Goal: Information Seeking & Learning: Learn about a topic

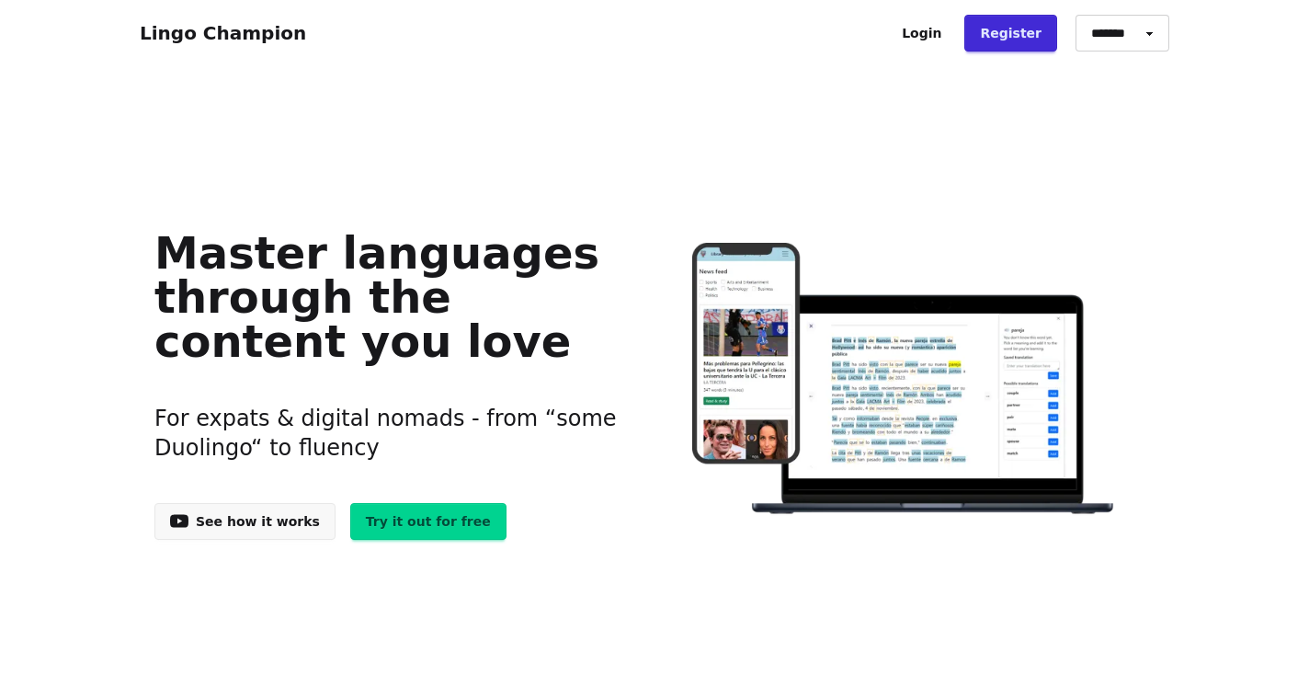
click at [422, 528] on link "Try it out for free" at bounding box center [428, 521] width 156 height 37
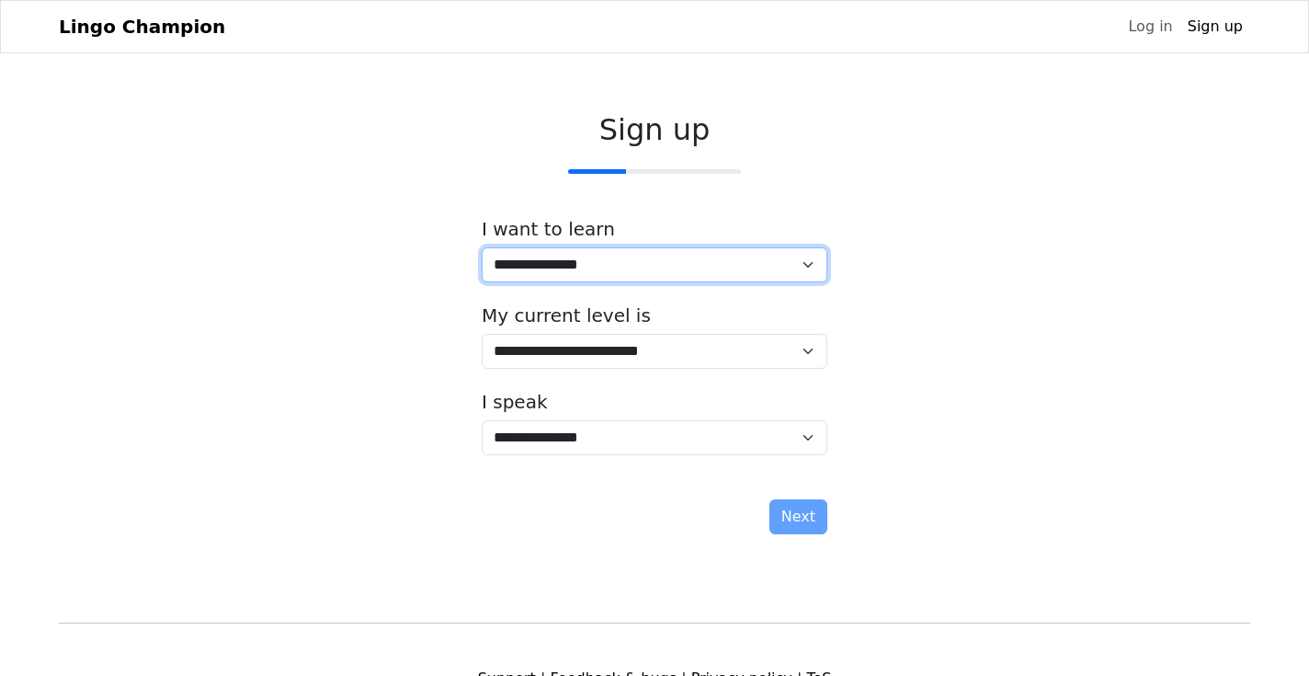
select select "**"
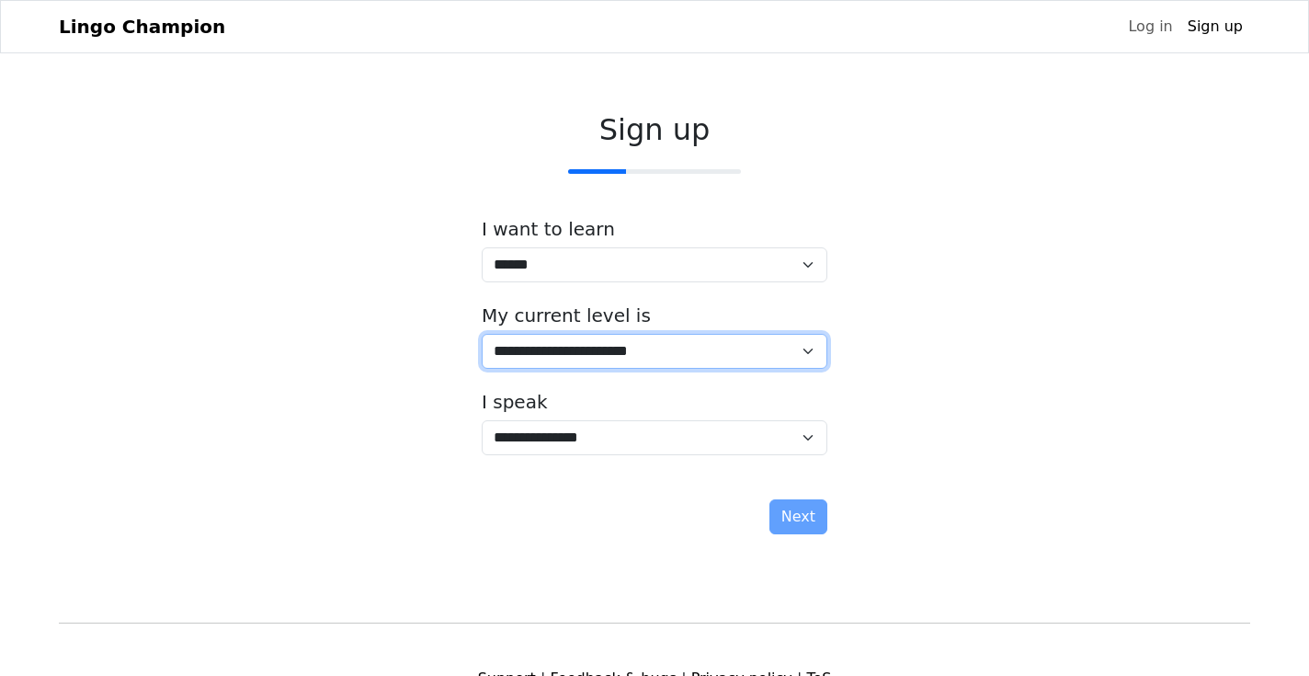
select select "*"
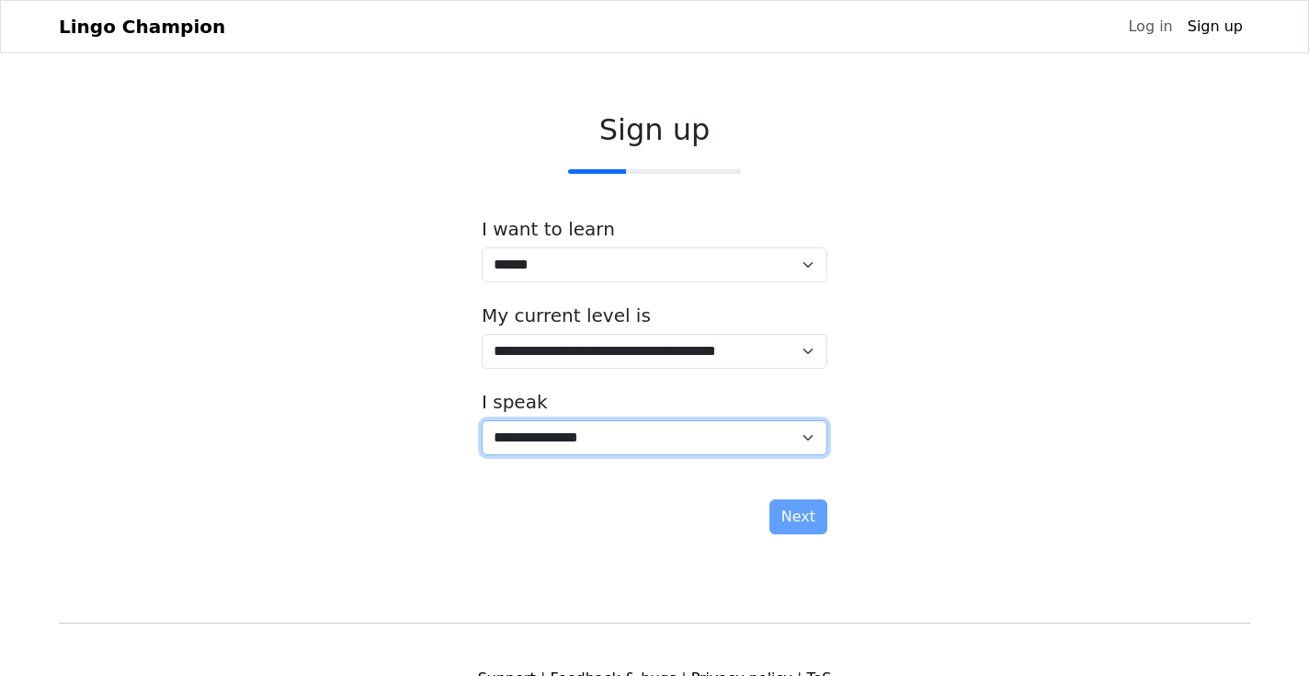
select select "**"
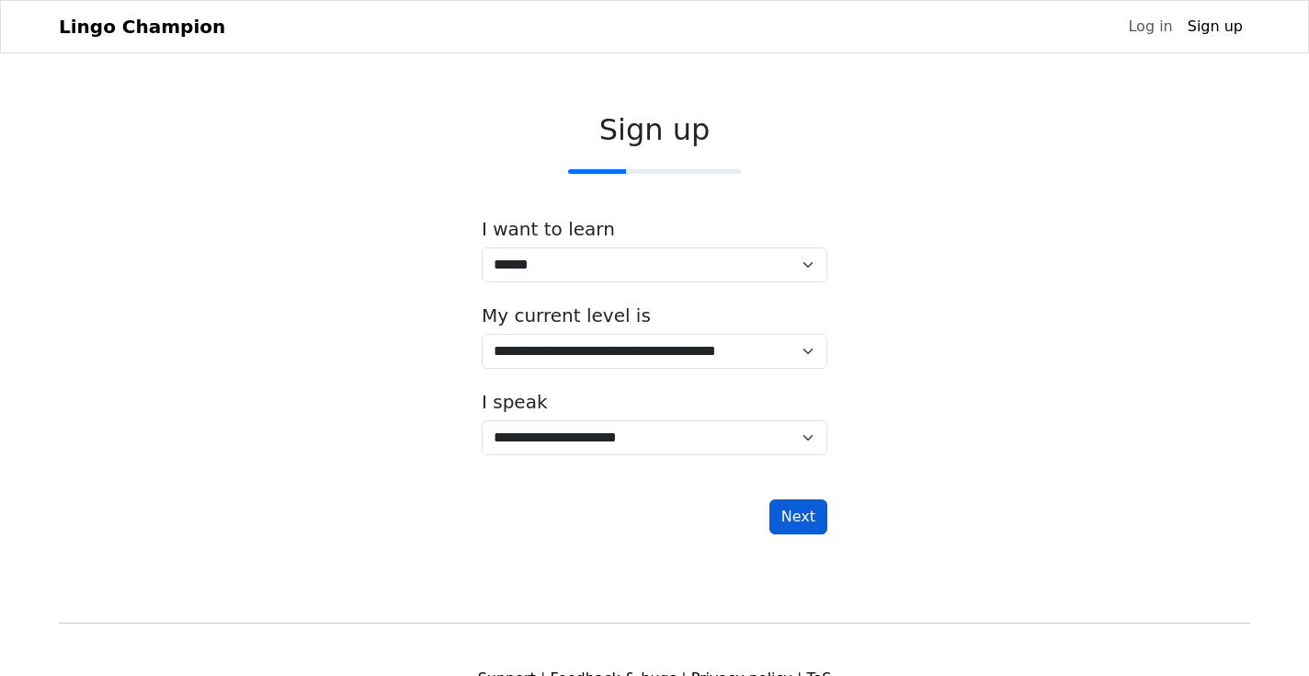
click at [799, 516] on button "Next" at bounding box center [798, 516] width 58 height 35
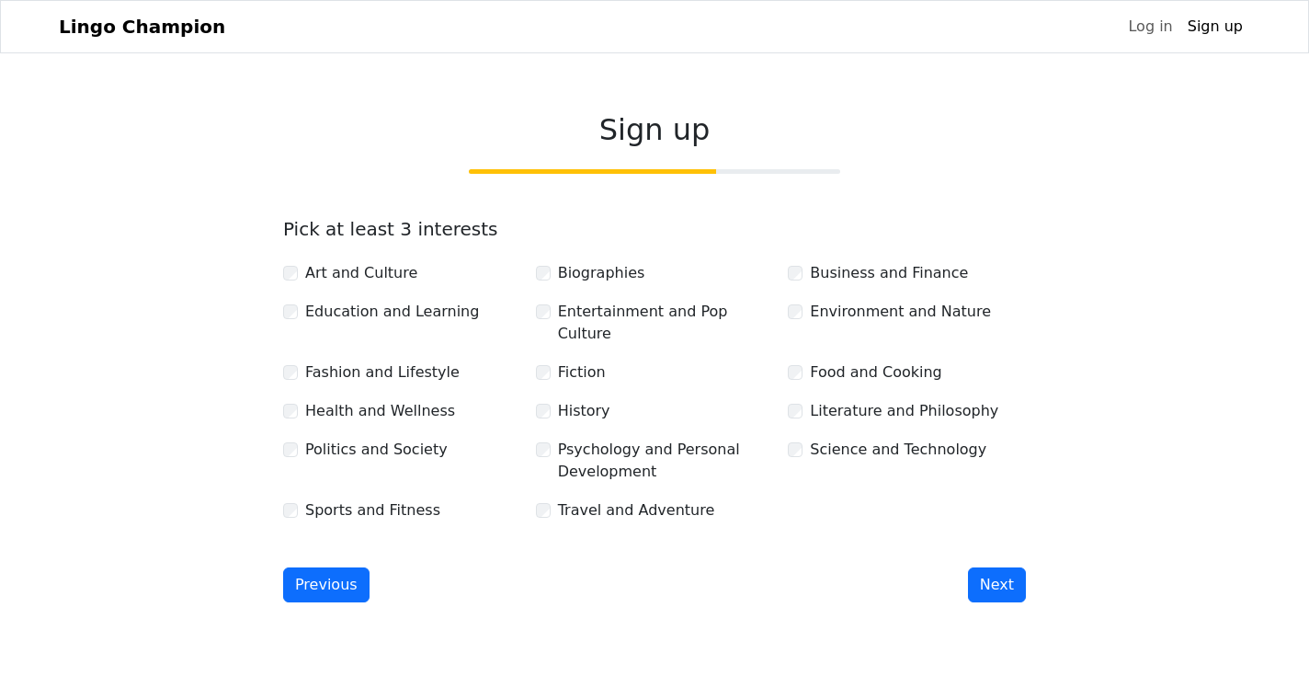
click at [295, 361] on div "Fashion and Lifestyle" at bounding box center [402, 372] width 238 height 22
click at [1002, 567] on button "Next" at bounding box center [997, 584] width 58 height 35
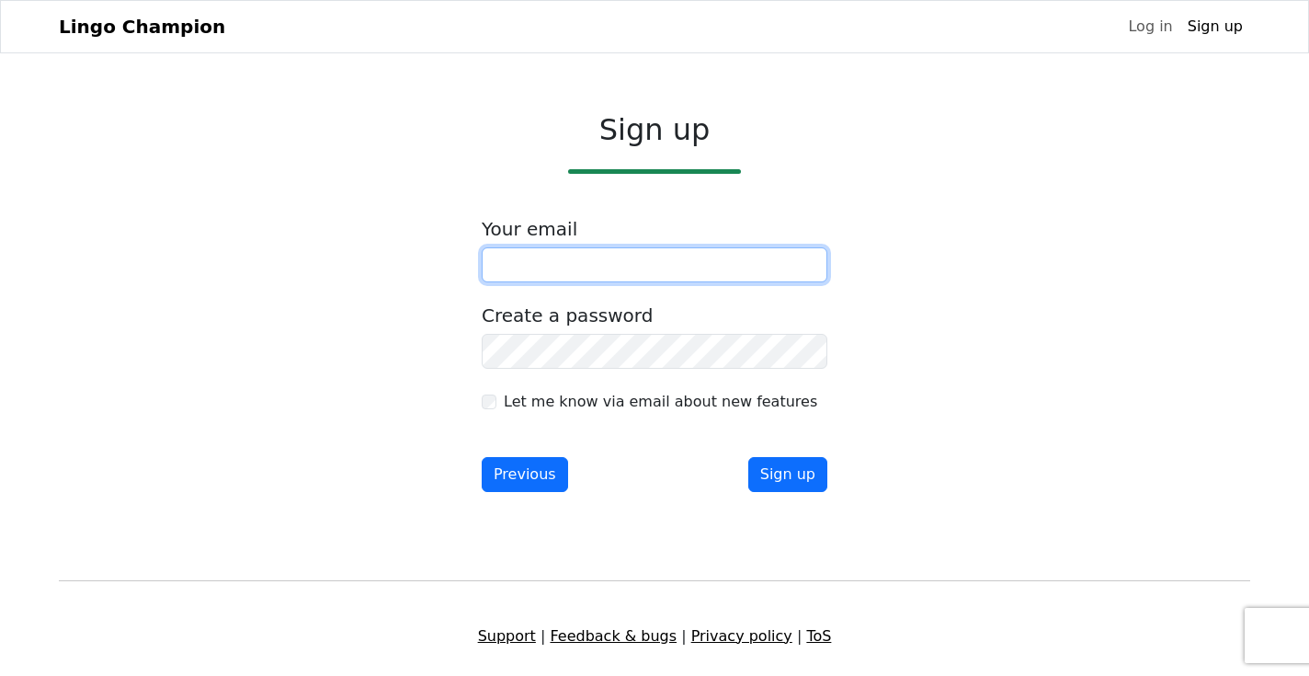
click at [606, 264] on input "email" at bounding box center [655, 264] width 346 height 35
type input "**********"
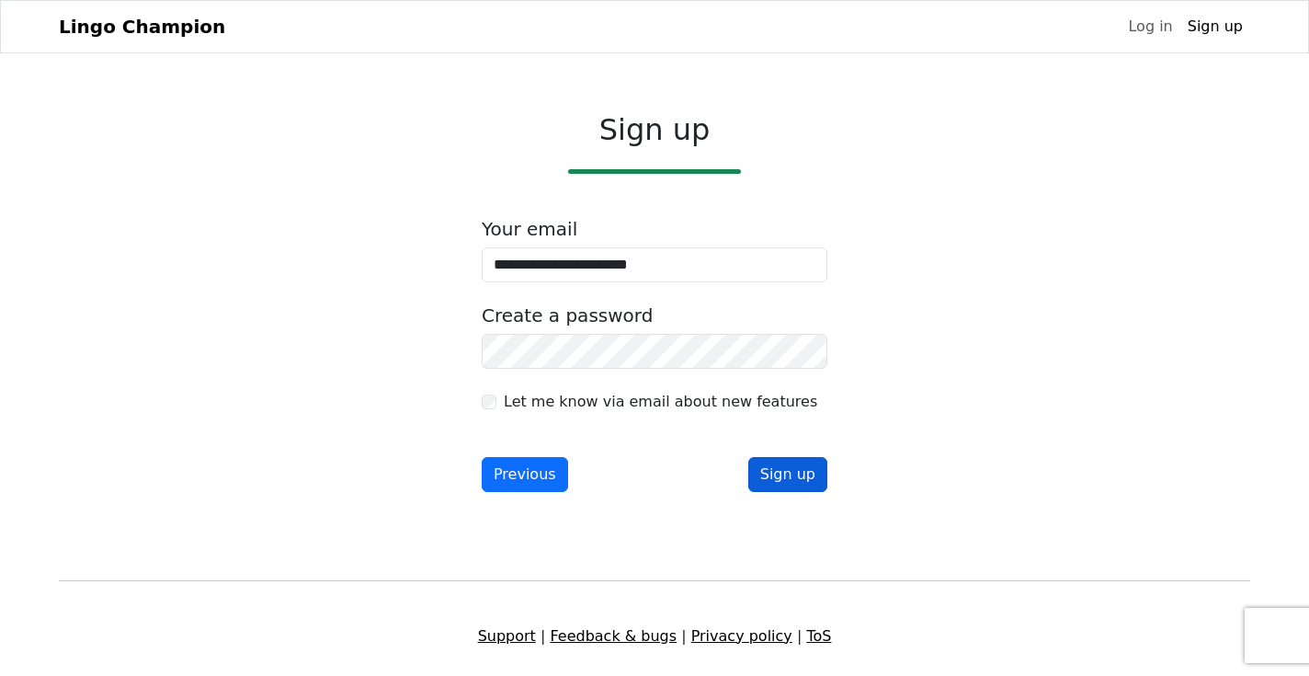
click at [785, 470] on button "Sign up" at bounding box center [787, 474] width 79 height 35
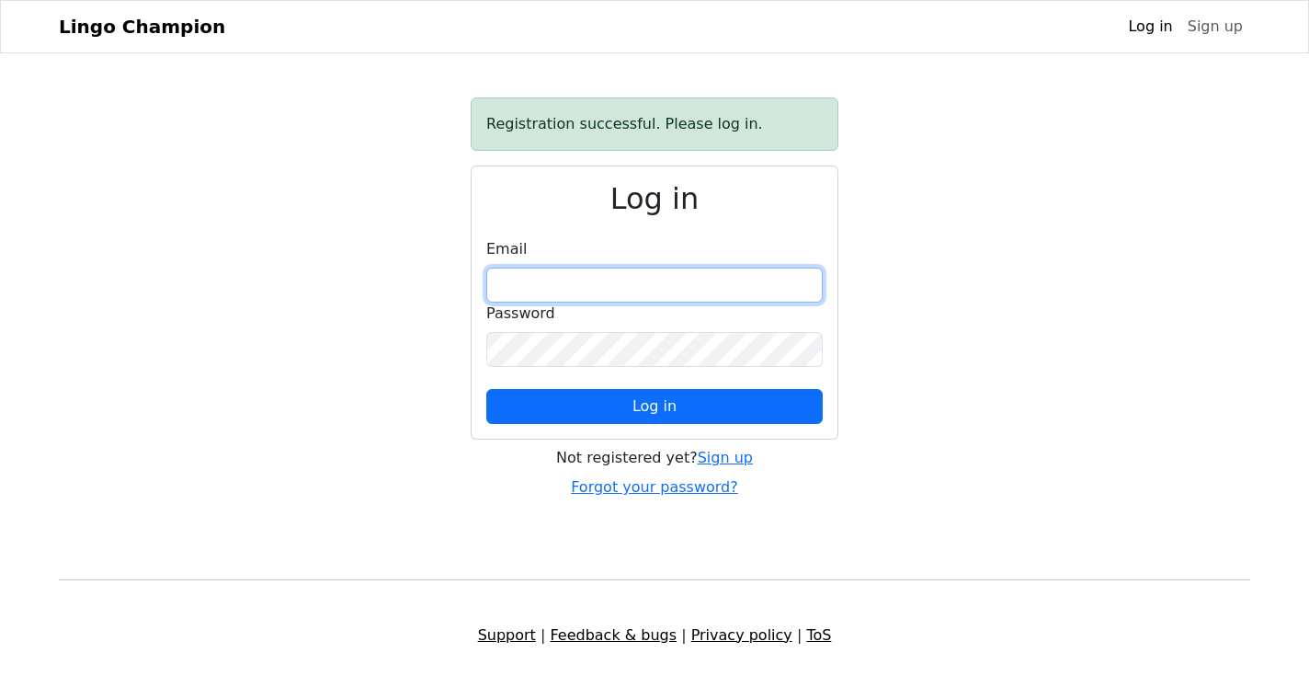
type input "**********"
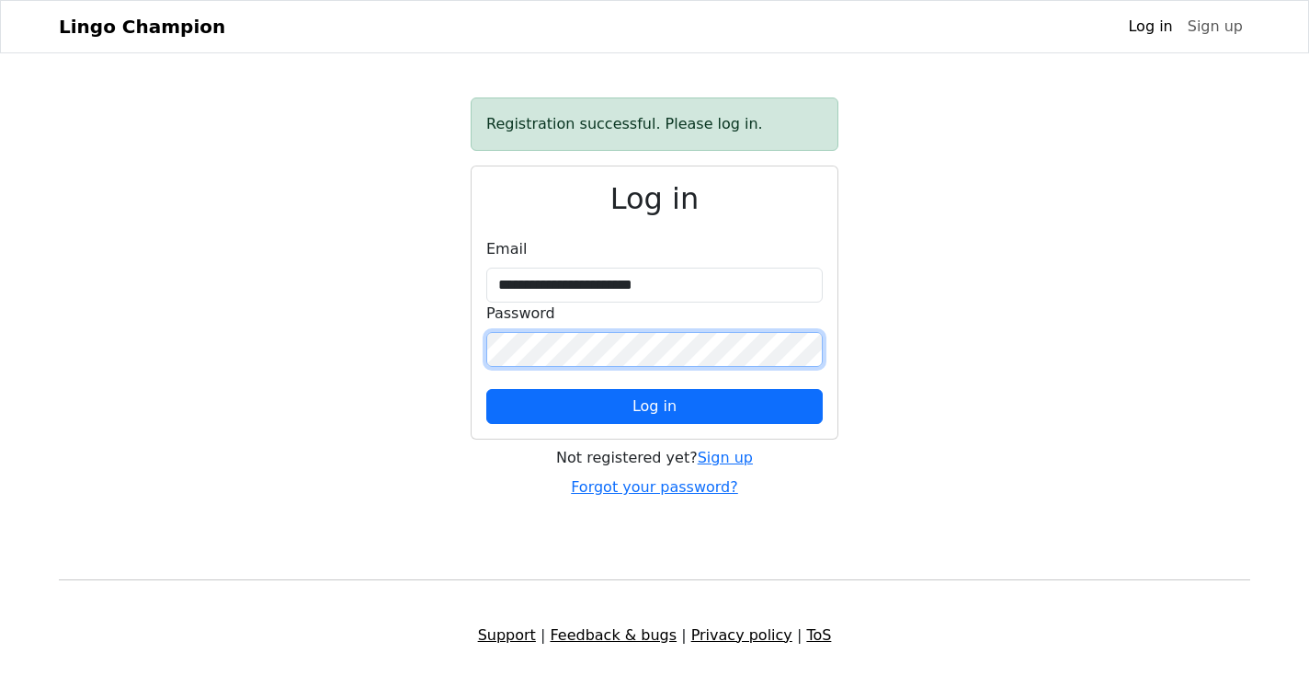
click at [654, 406] on button "Log in" at bounding box center [654, 406] width 336 height 35
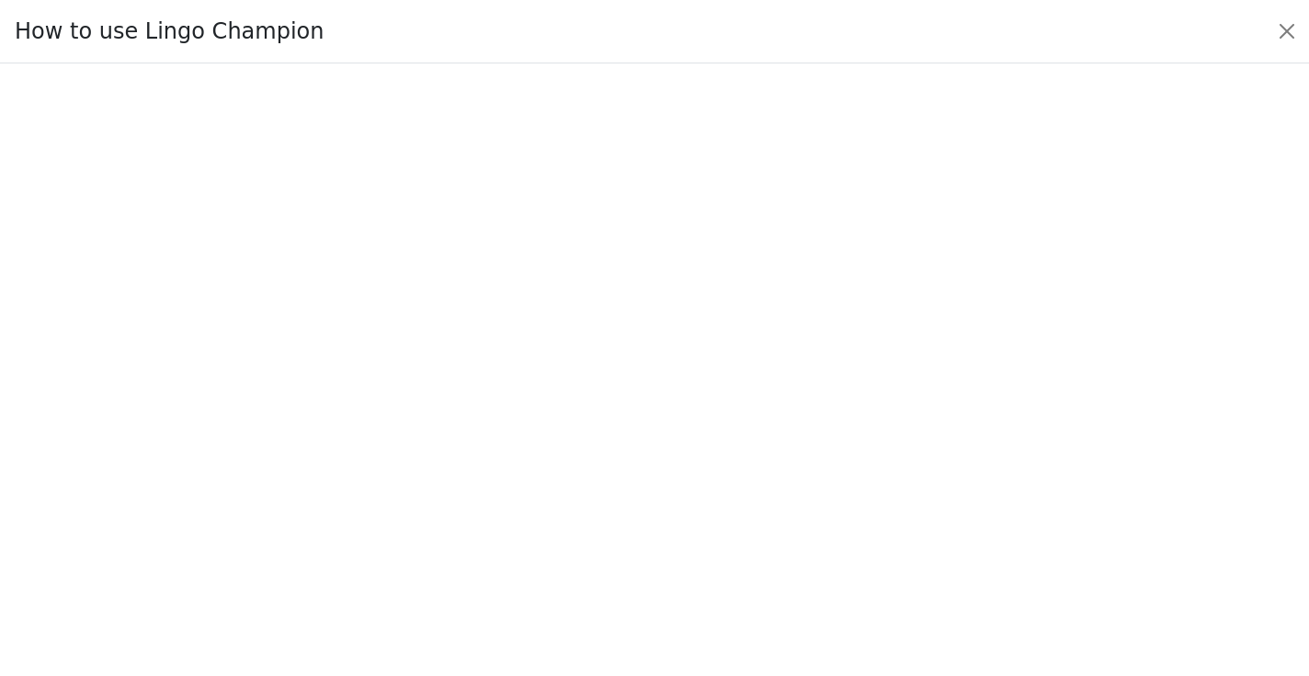
scroll to position [130, 0]
click at [1286, 30] on button "Close" at bounding box center [1286, 31] width 29 height 29
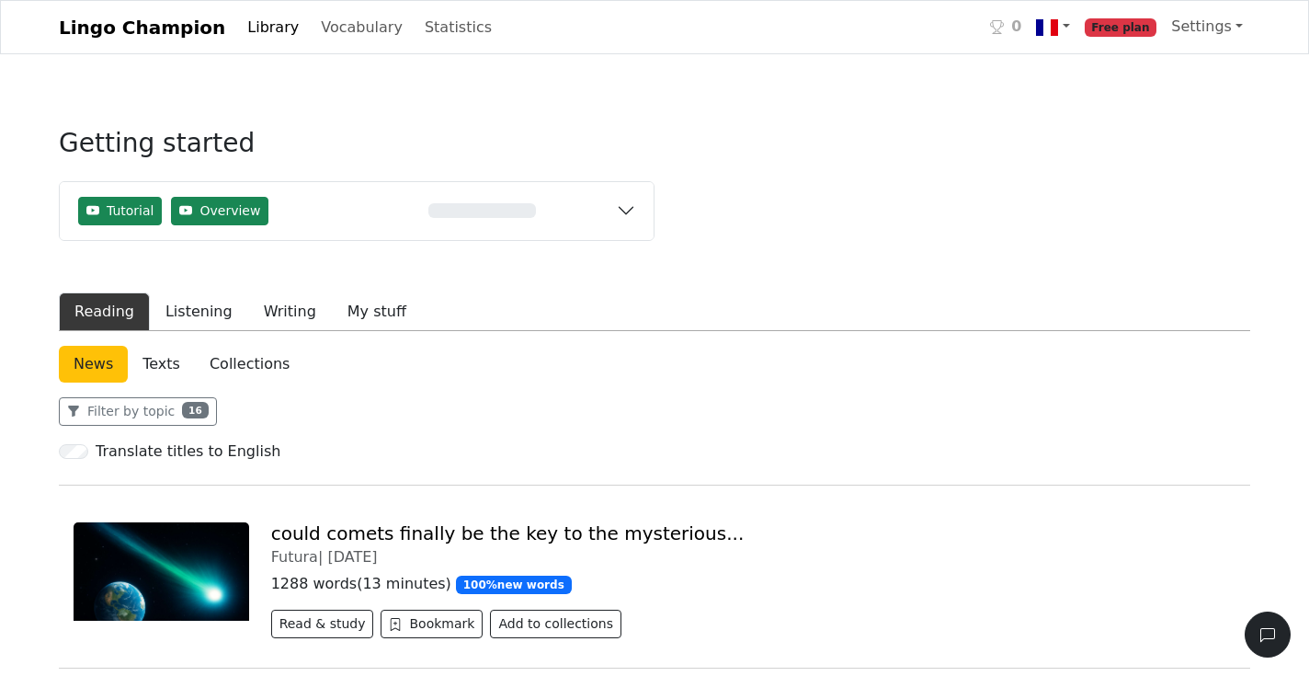
click at [118, 315] on button "Reading" at bounding box center [104, 311] width 91 height 39
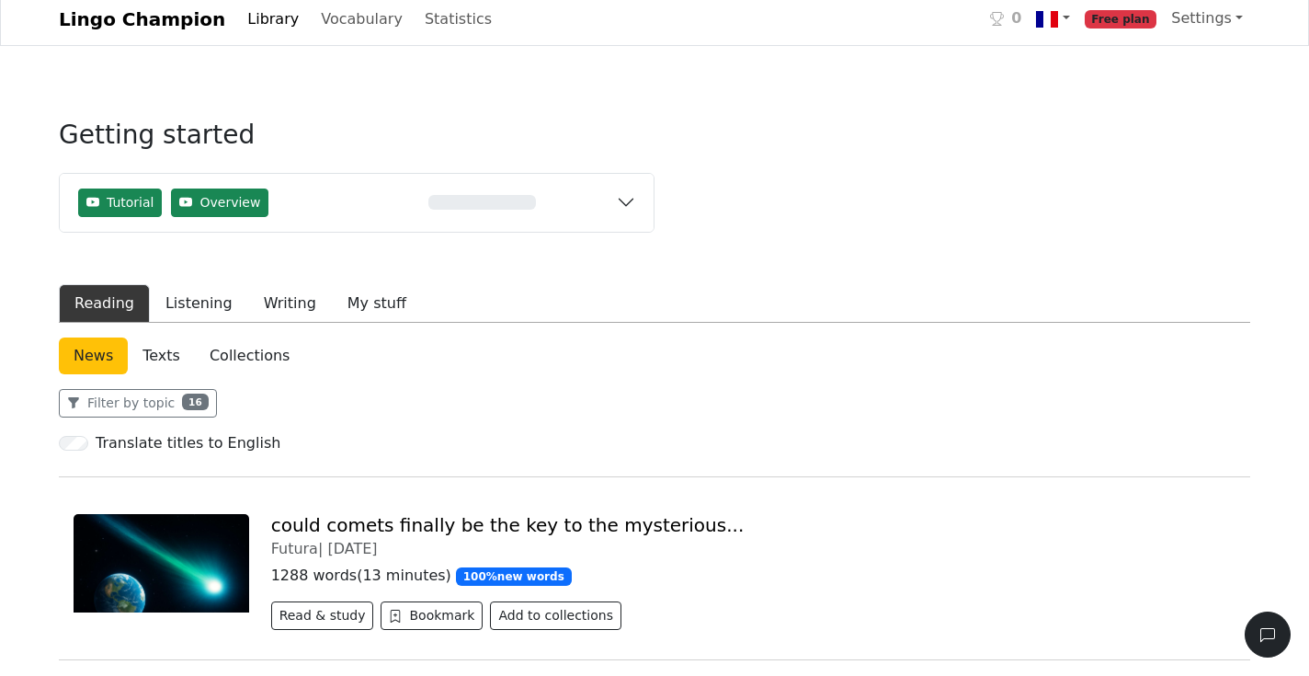
scroll to position [0, 0]
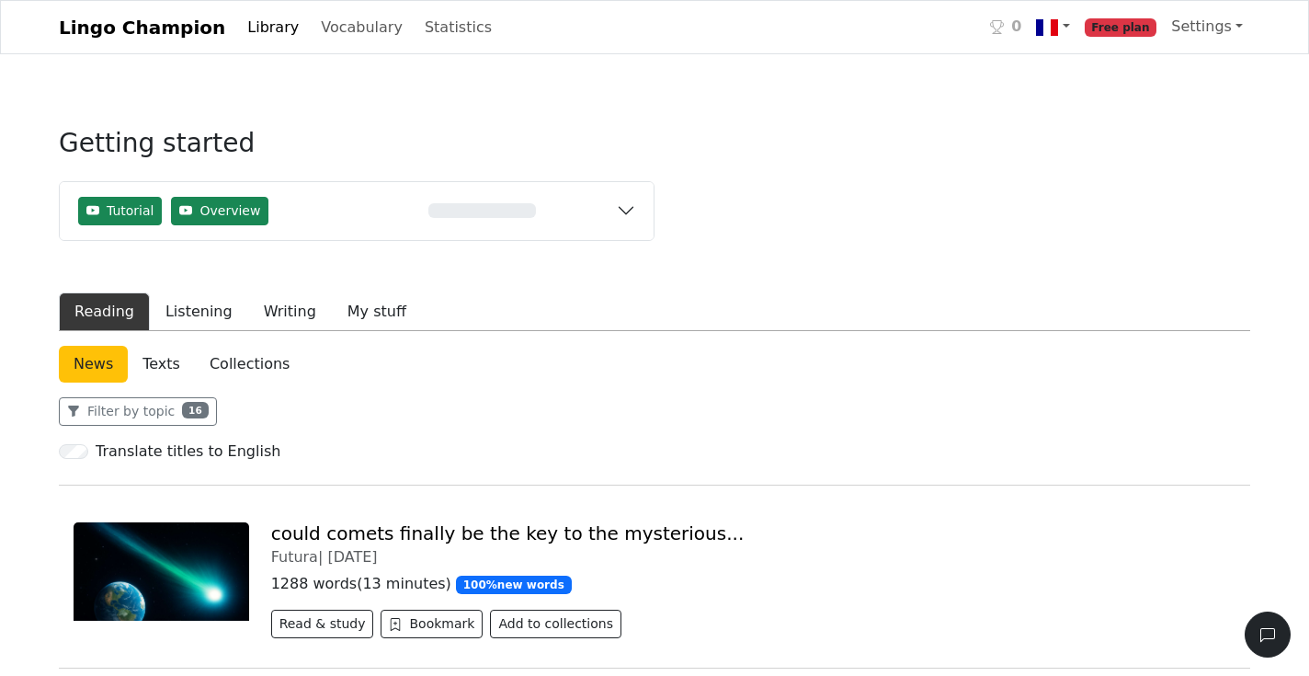
click at [630, 211] on button "Tutorial Overview 0%" at bounding box center [357, 211] width 594 height 58
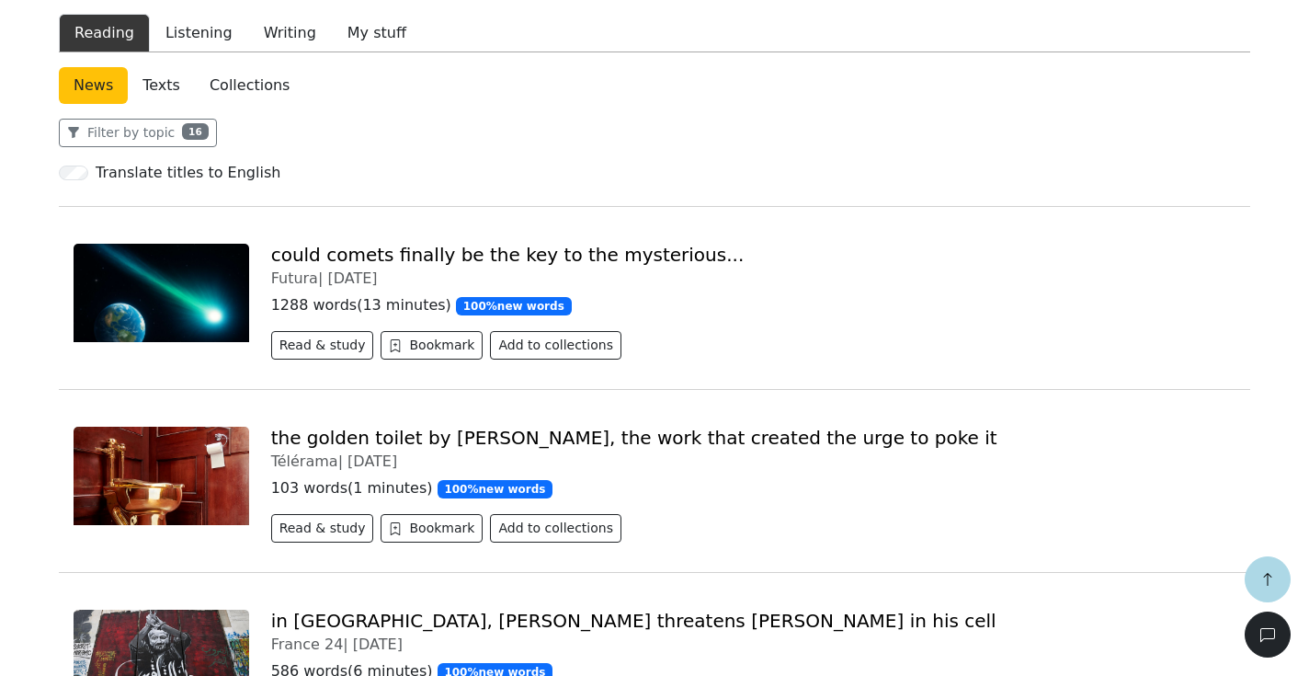
scroll to position [482, 0]
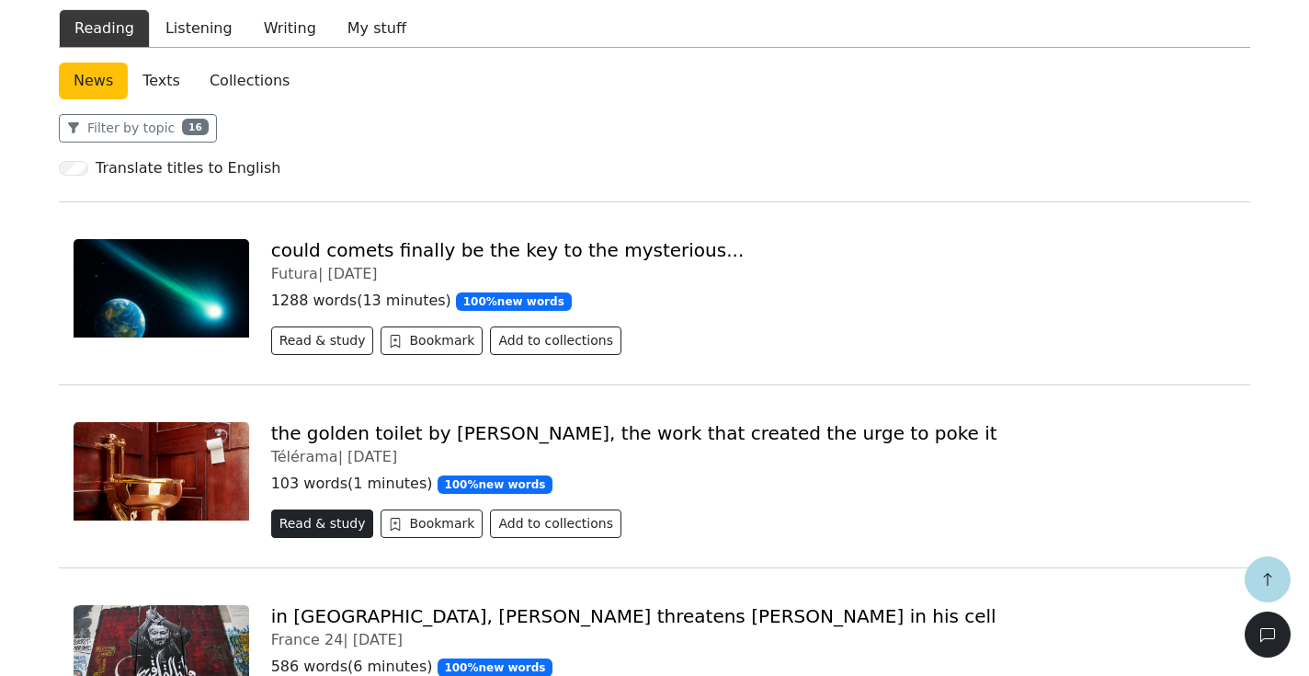
click at [340, 522] on button "Read & study" at bounding box center [322, 523] width 103 height 28
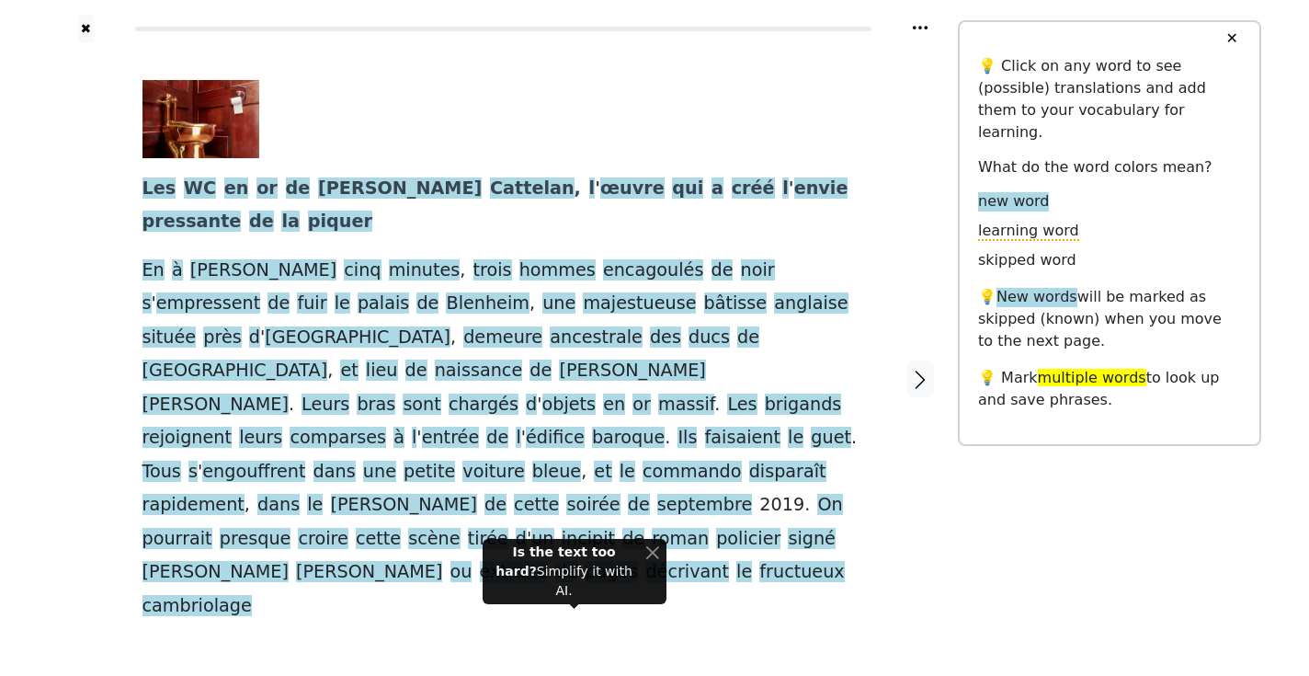
click at [594, 584] on div "Is the text too hard? Simplify it with AI." at bounding box center [564, 571] width 148 height 58
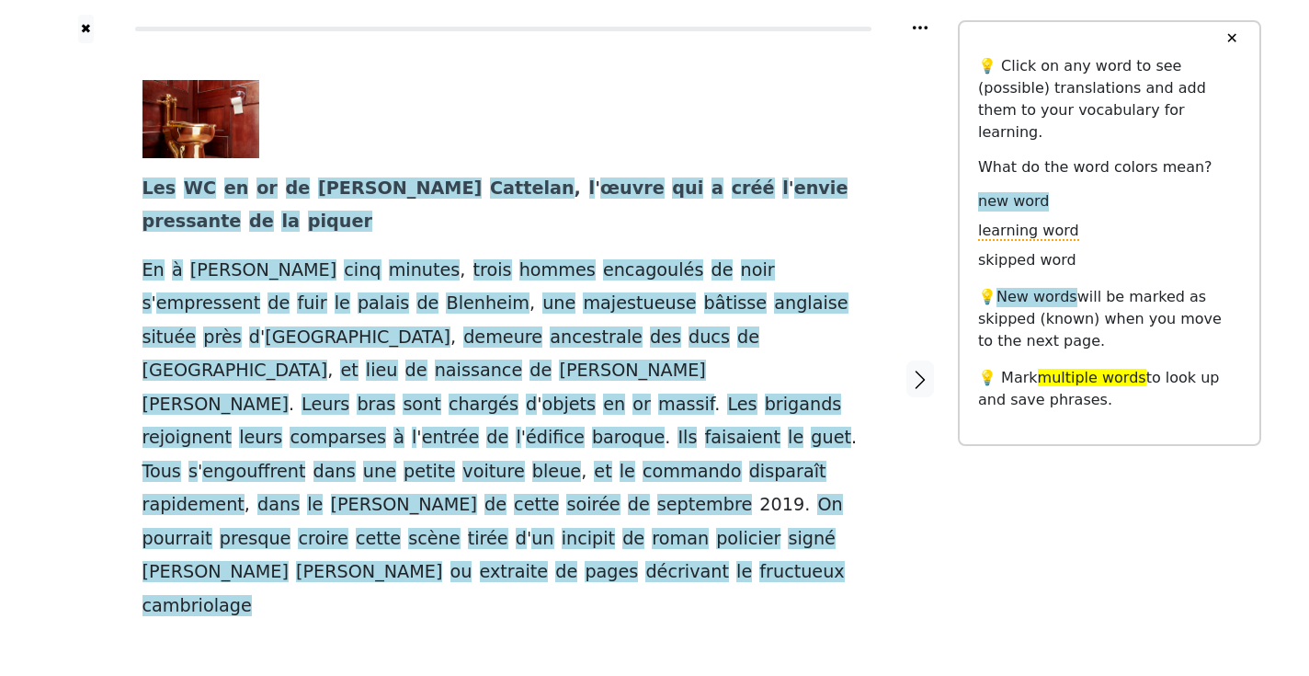
click at [570, 615] on link "Simplify with AI" at bounding box center [692, 629] width 381 height 29
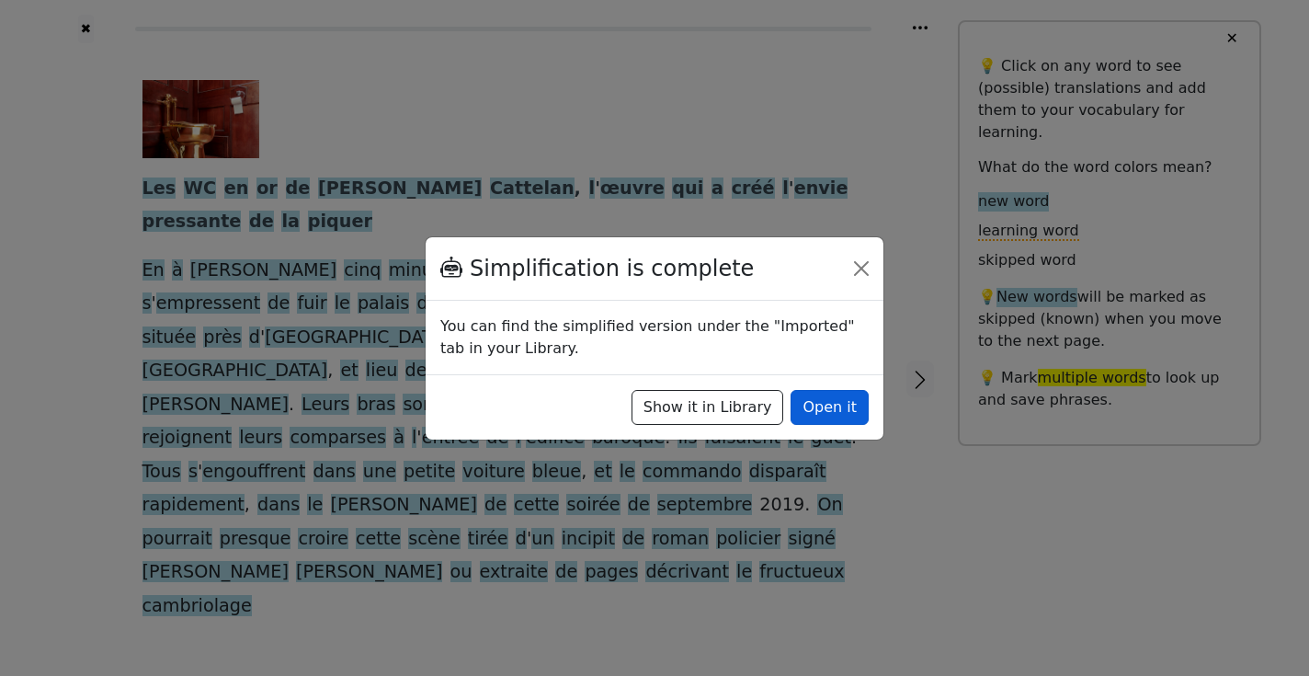
click at [823, 406] on button "Open it" at bounding box center [829, 407] width 78 height 35
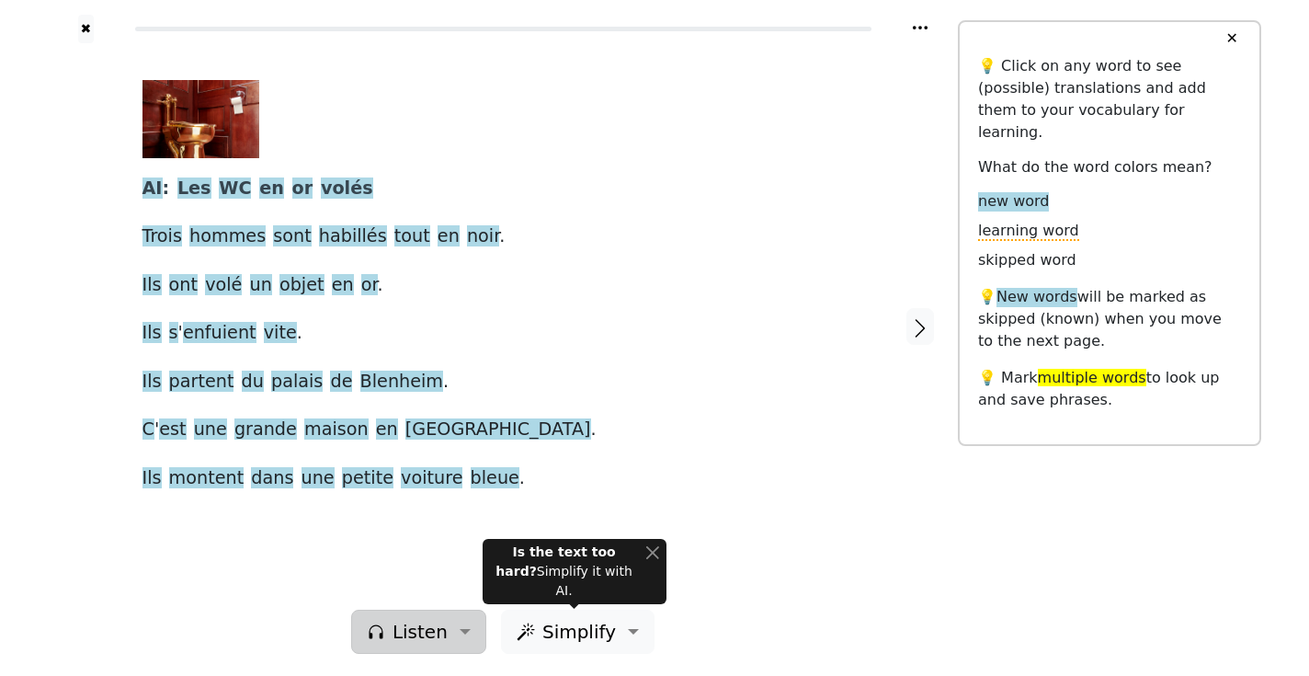
click at [401, 630] on span "Listen" at bounding box center [419, 632] width 55 height 28
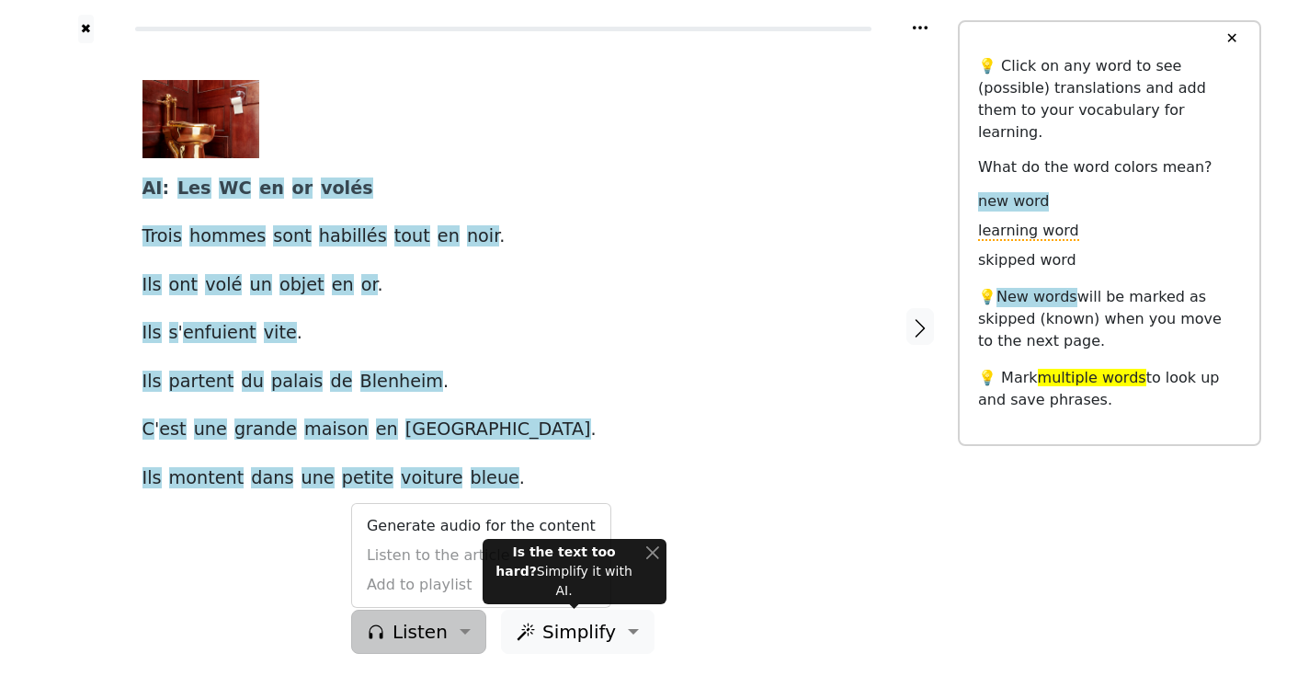
click at [420, 553] on div "Generate audio for the content Listen to the article Add to playlist" at bounding box center [481, 555] width 260 height 105
click at [425, 518] on link "Generate audio for the content" at bounding box center [481, 525] width 258 height 29
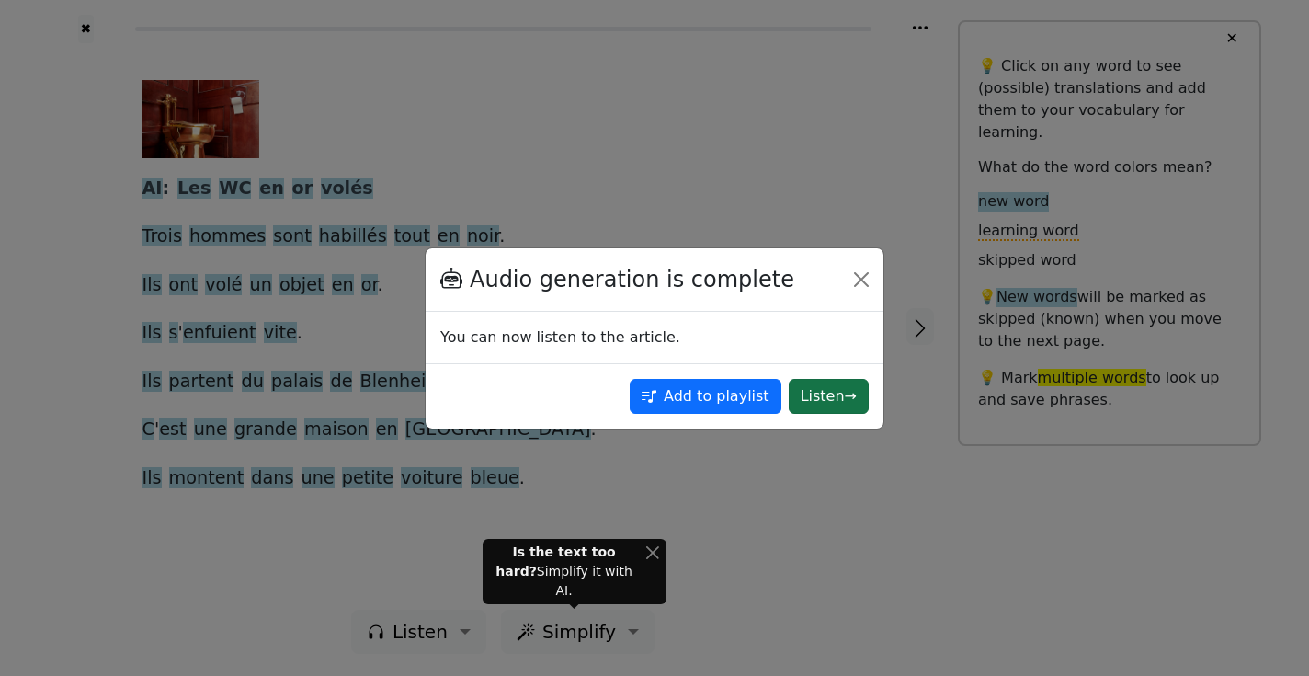
click at [833, 398] on button "Listen →" at bounding box center [829, 396] width 80 height 35
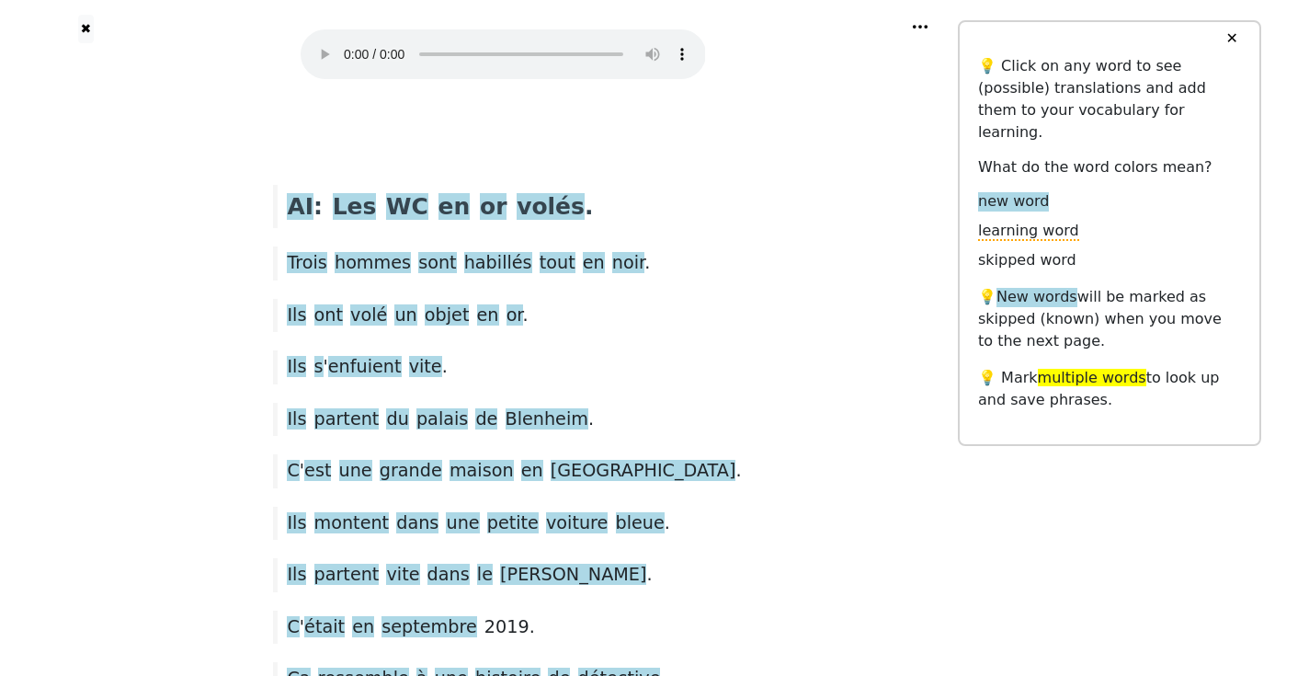
click at [344, 38] on audio at bounding box center [503, 54] width 405 height 50
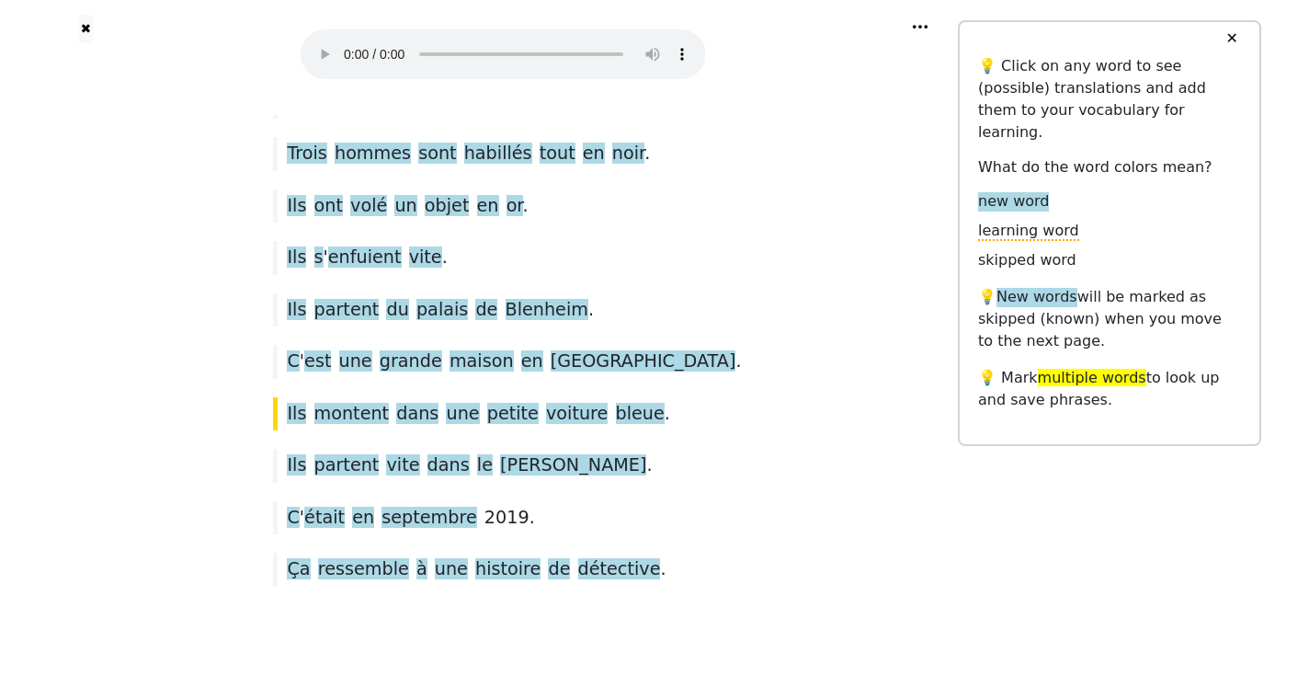
scroll to position [118, 0]
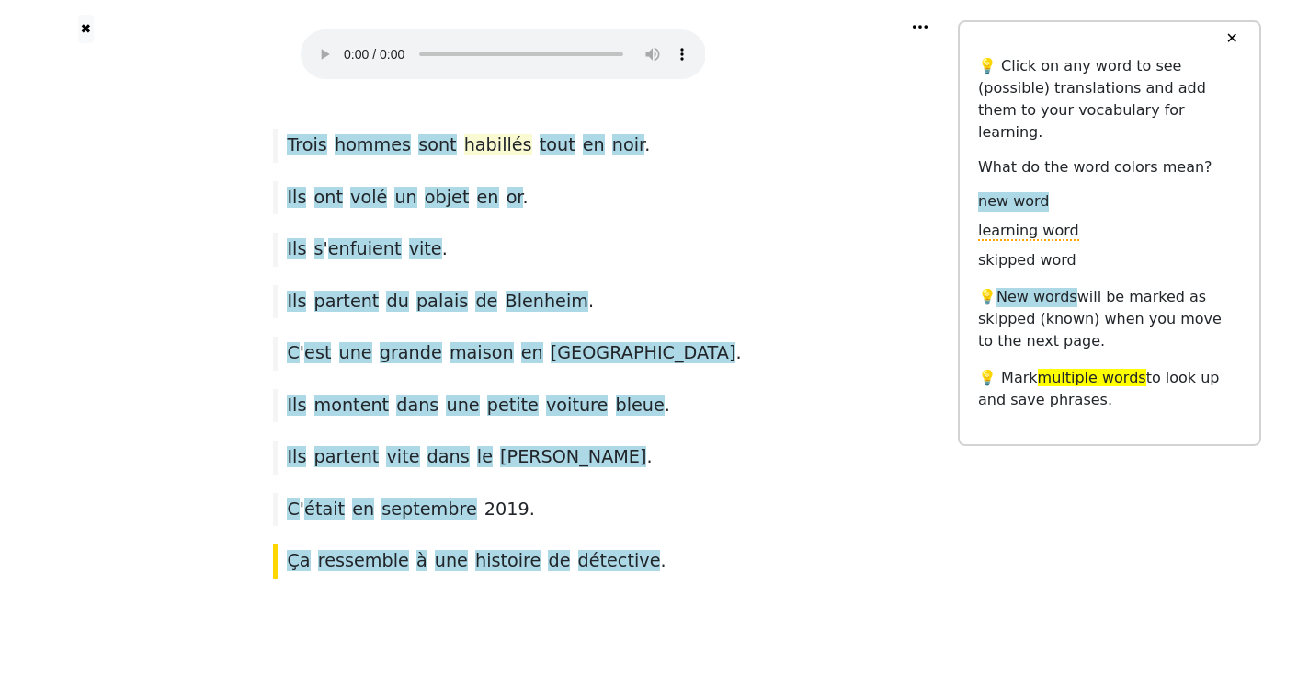
click at [532, 134] on span "habillés" at bounding box center [498, 145] width 68 height 23
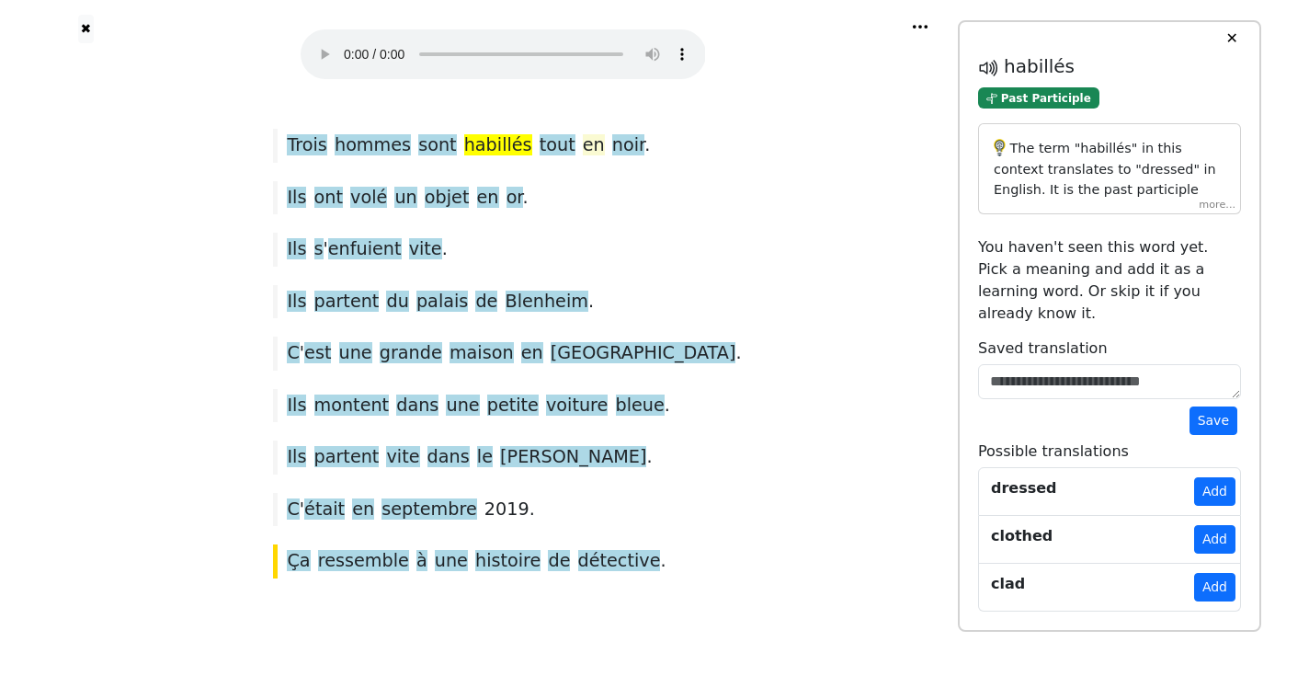
click at [605, 134] on span "en" at bounding box center [594, 145] width 22 height 23
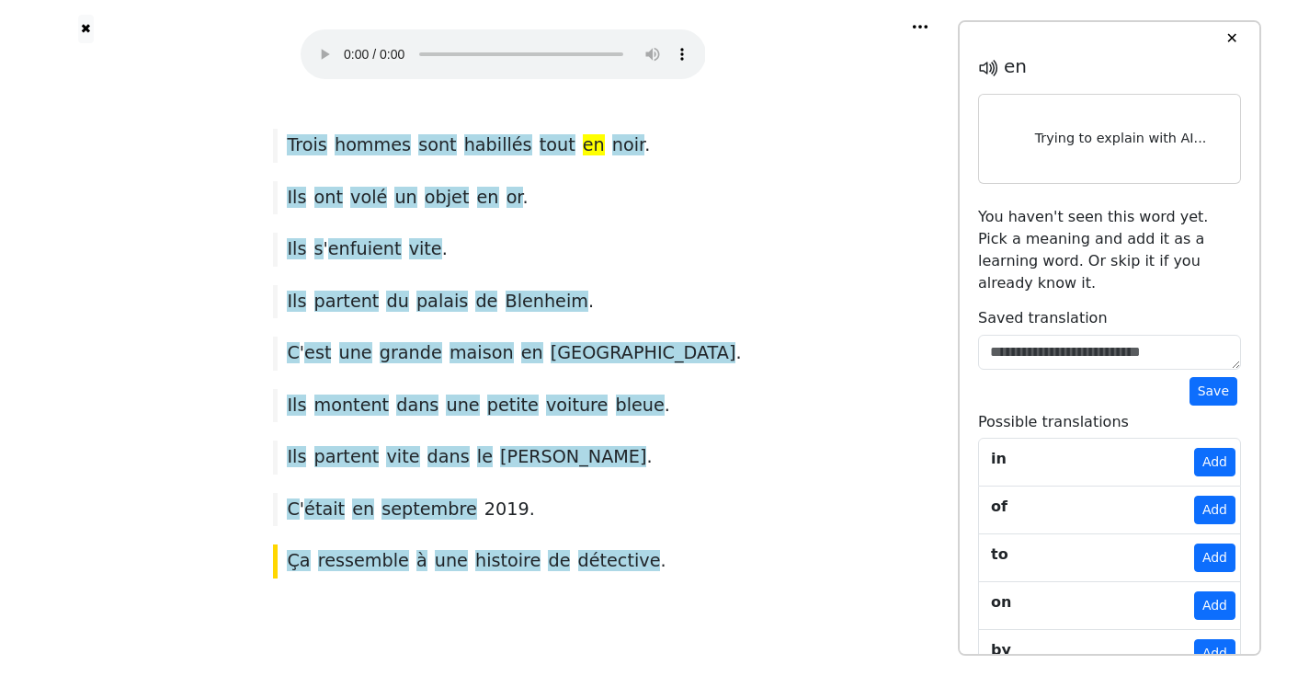
click at [612, 134] on span at bounding box center [608, 145] width 7 height 23
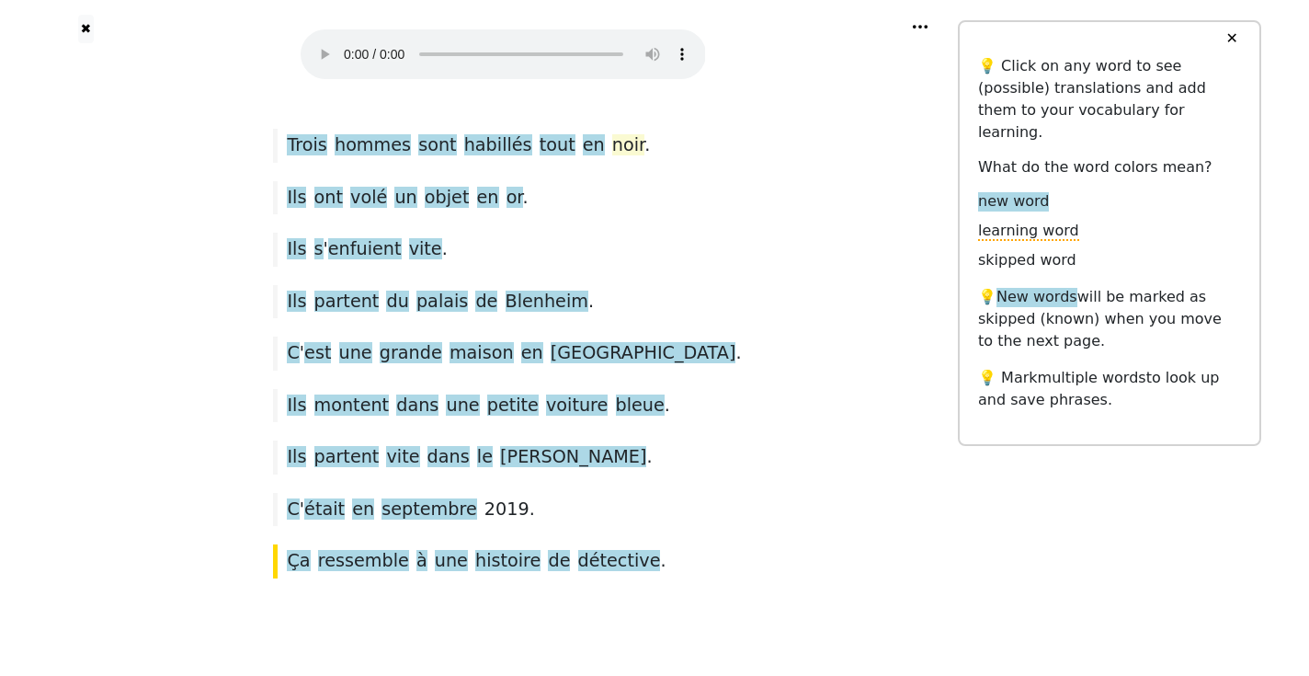
click at [644, 134] on span "noir" at bounding box center [628, 145] width 32 height 23
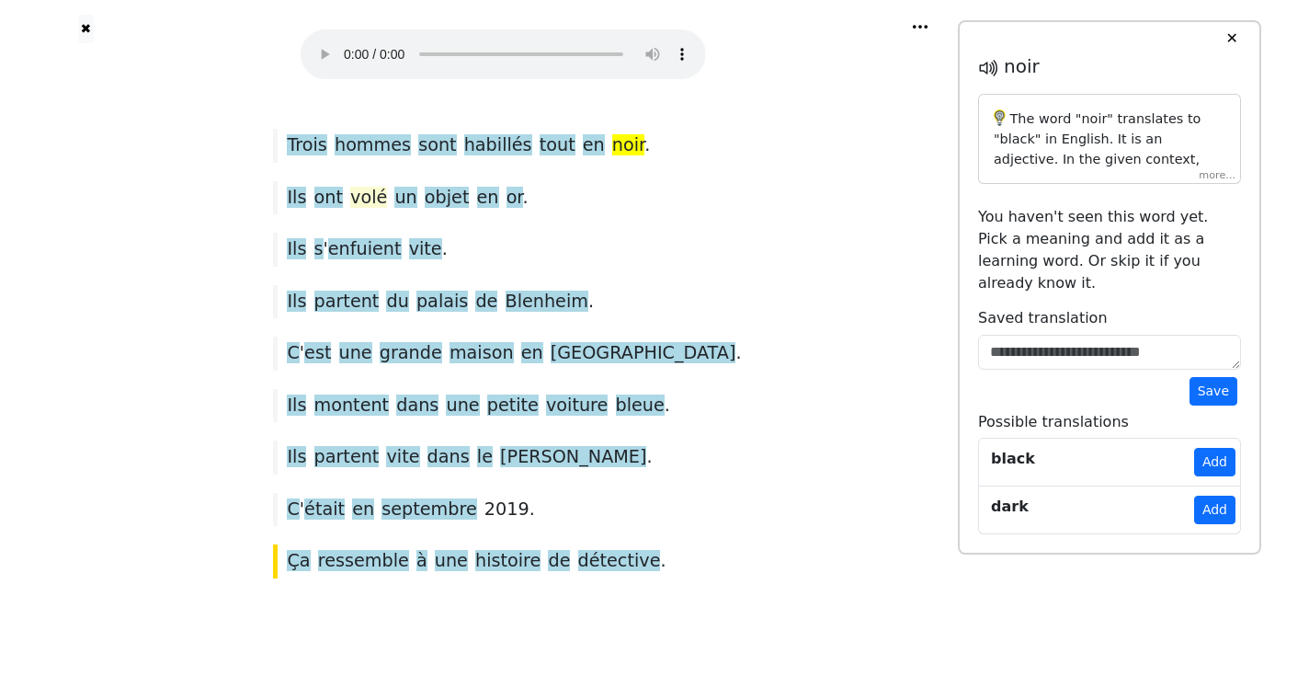
click at [387, 187] on span "volé" at bounding box center [368, 198] width 37 height 23
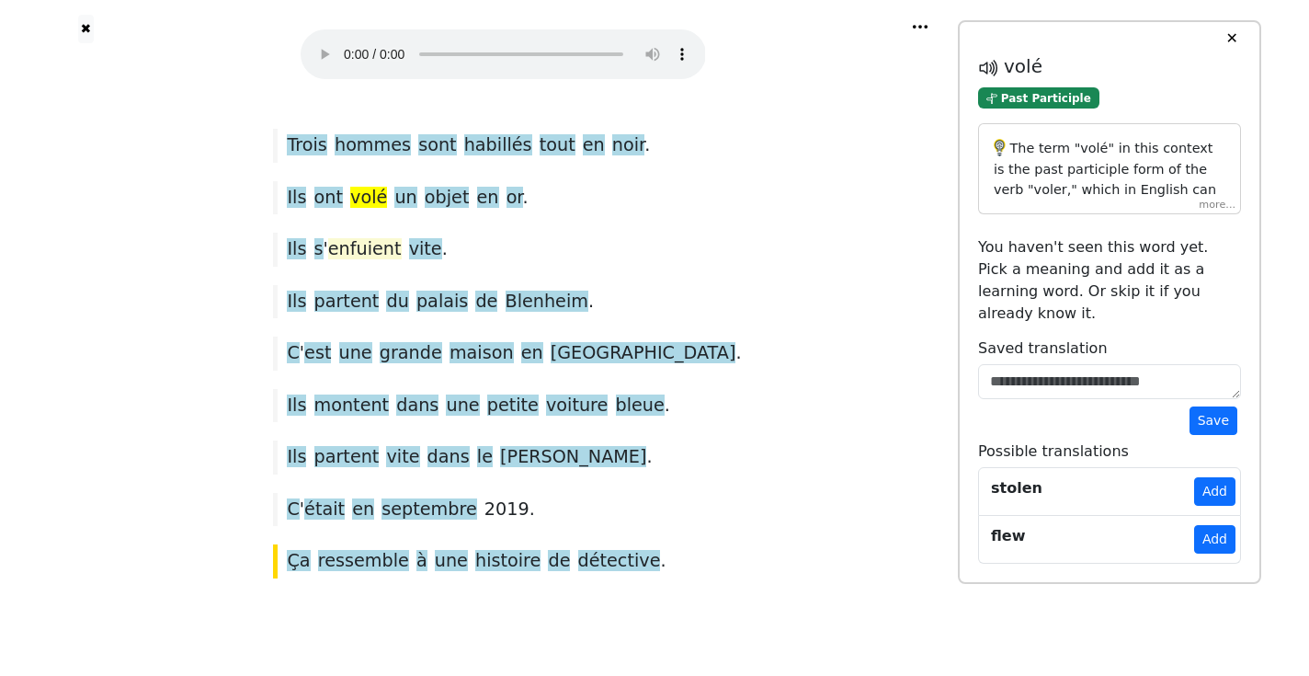
click at [402, 238] on span "enfuient" at bounding box center [365, 249] width 74 height 23
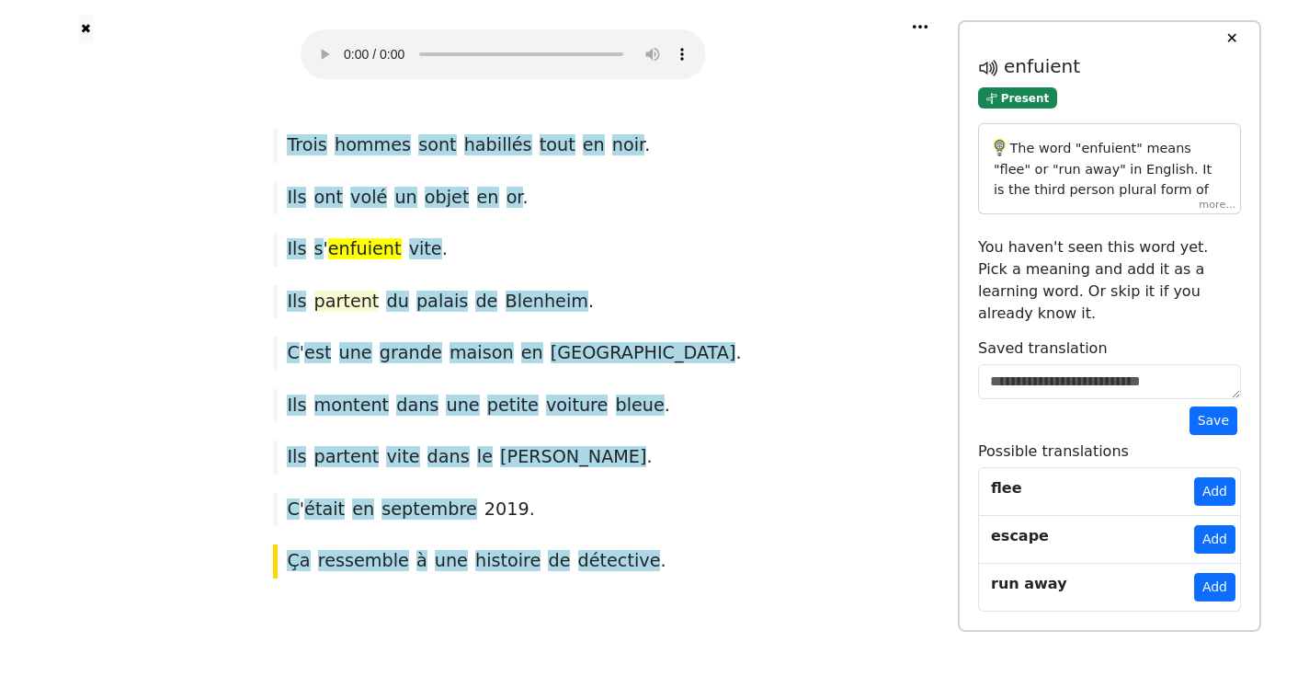
click at [380, 290] on span "partent" at bounding box center [346, 301] width 65 height 23
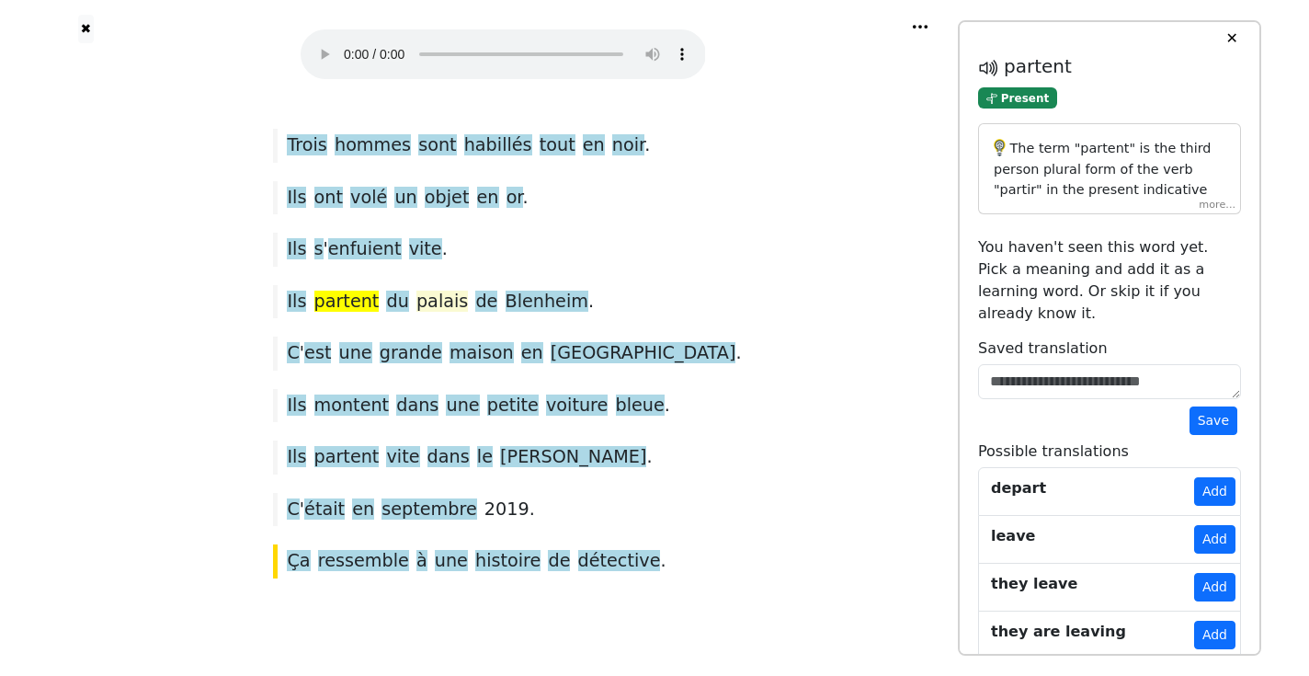
click at [468, 290] on span "palais" at bounding box center [441, 301] width 51 height 23
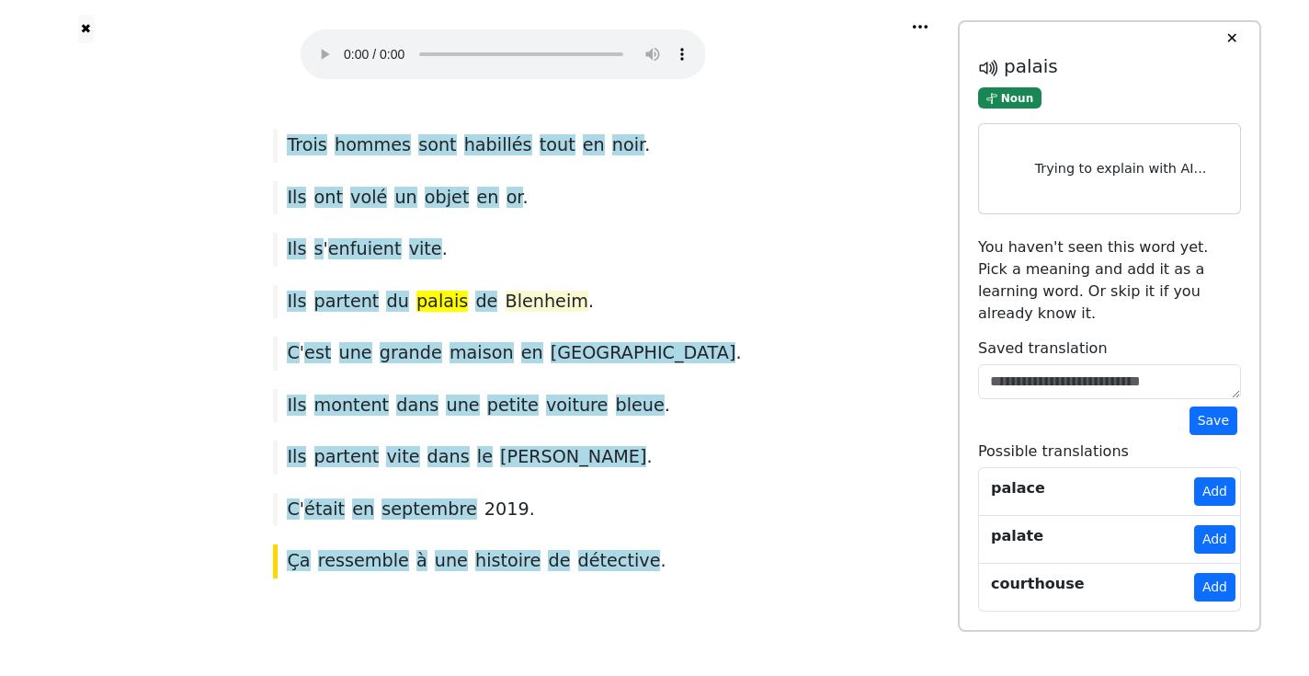
click at [562, 290] on span "Blenheim" at bounding box center [546, 301] width 83 height 23
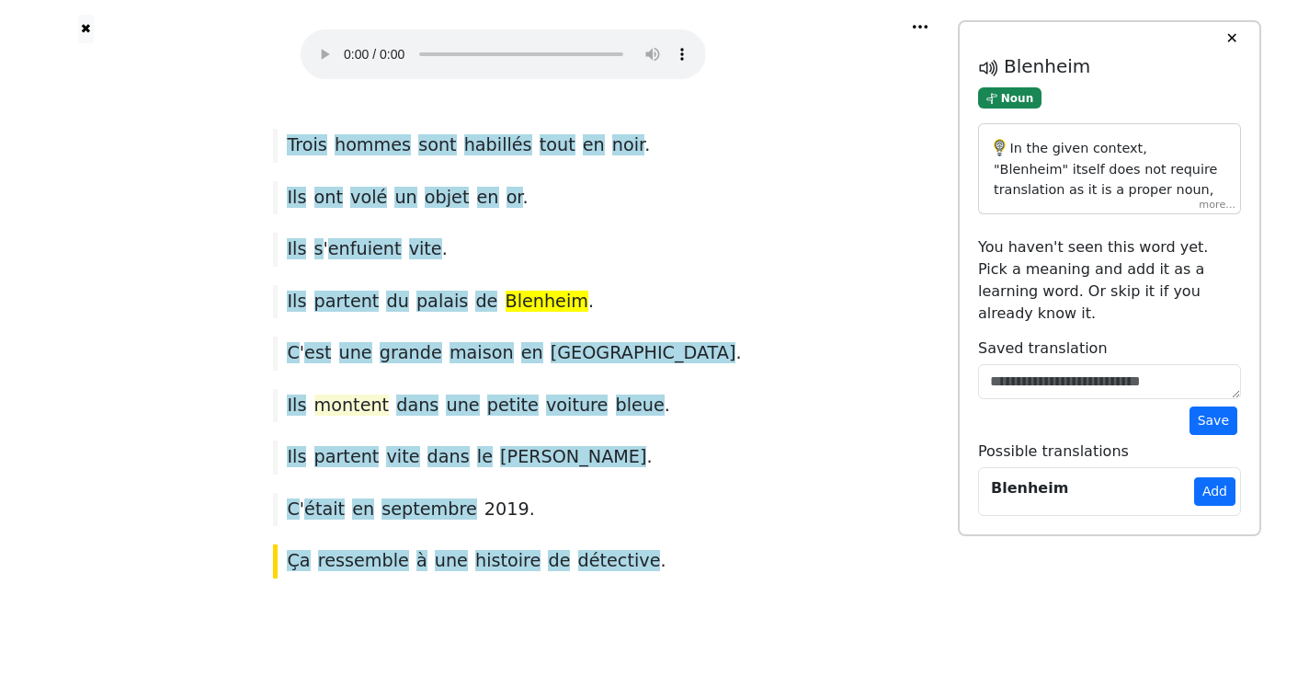
click at [390, 394] on span "montent" at bounding box center [351, 405] width 75 height 23
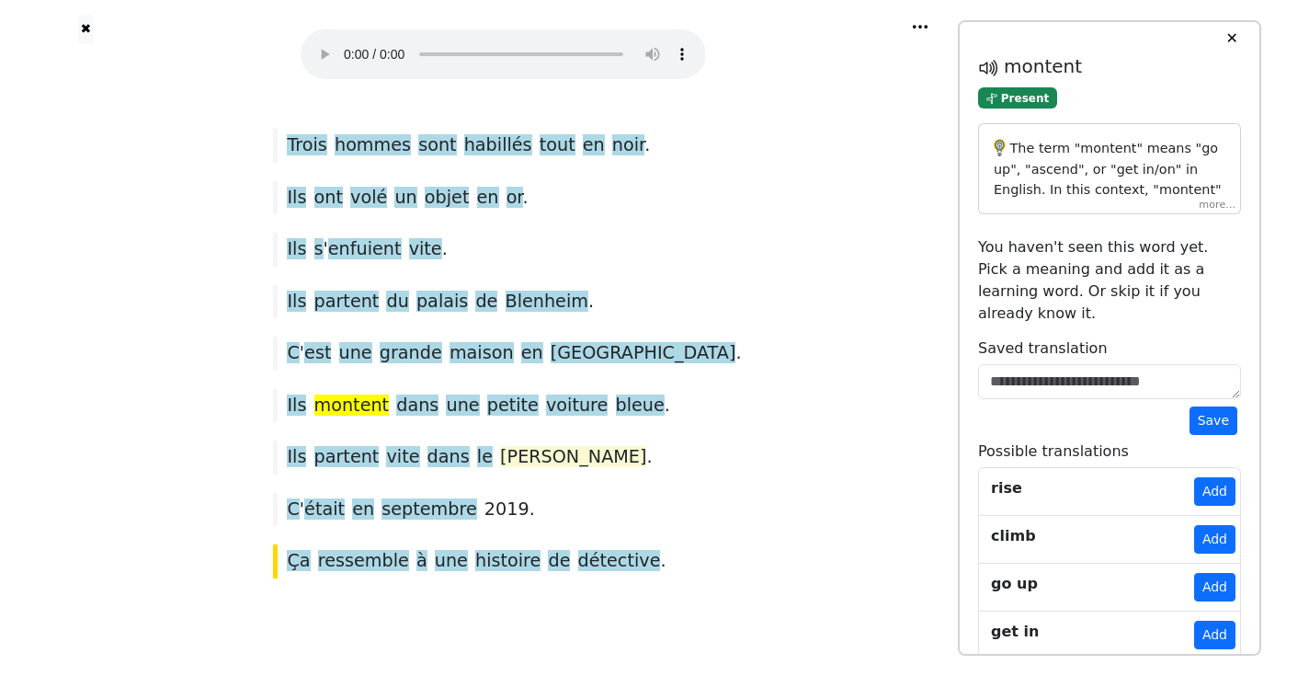
click at [583, 446] on span "brouillard" at bounding box center [573, 457] width 146 height 23
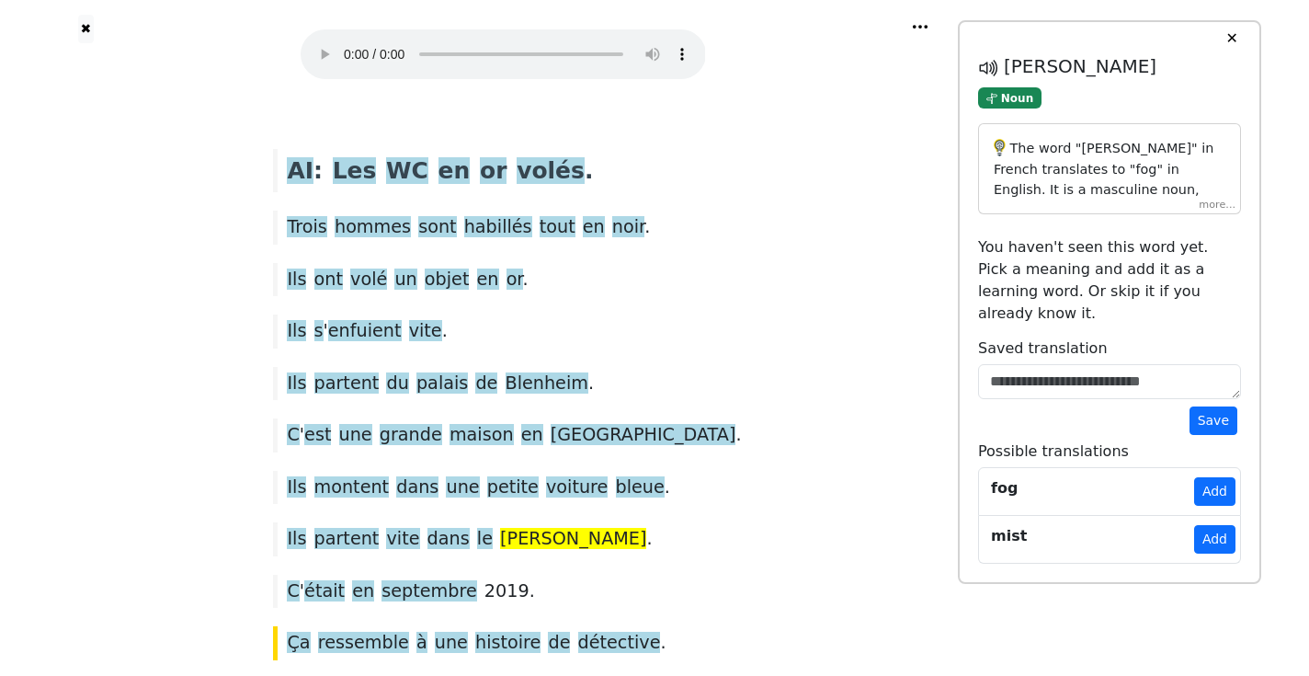
scroll to position [38, 0]
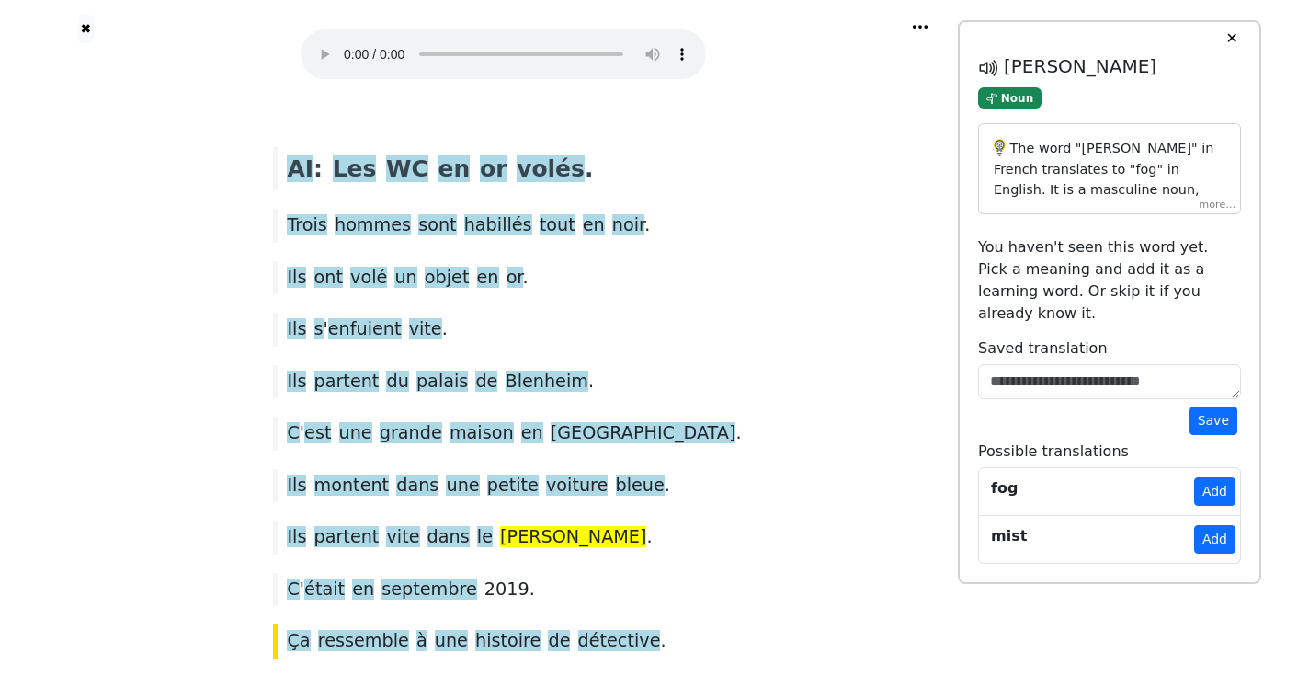
click at [346, 42] on audio at bounding box center [503, 54] width 405 height 50
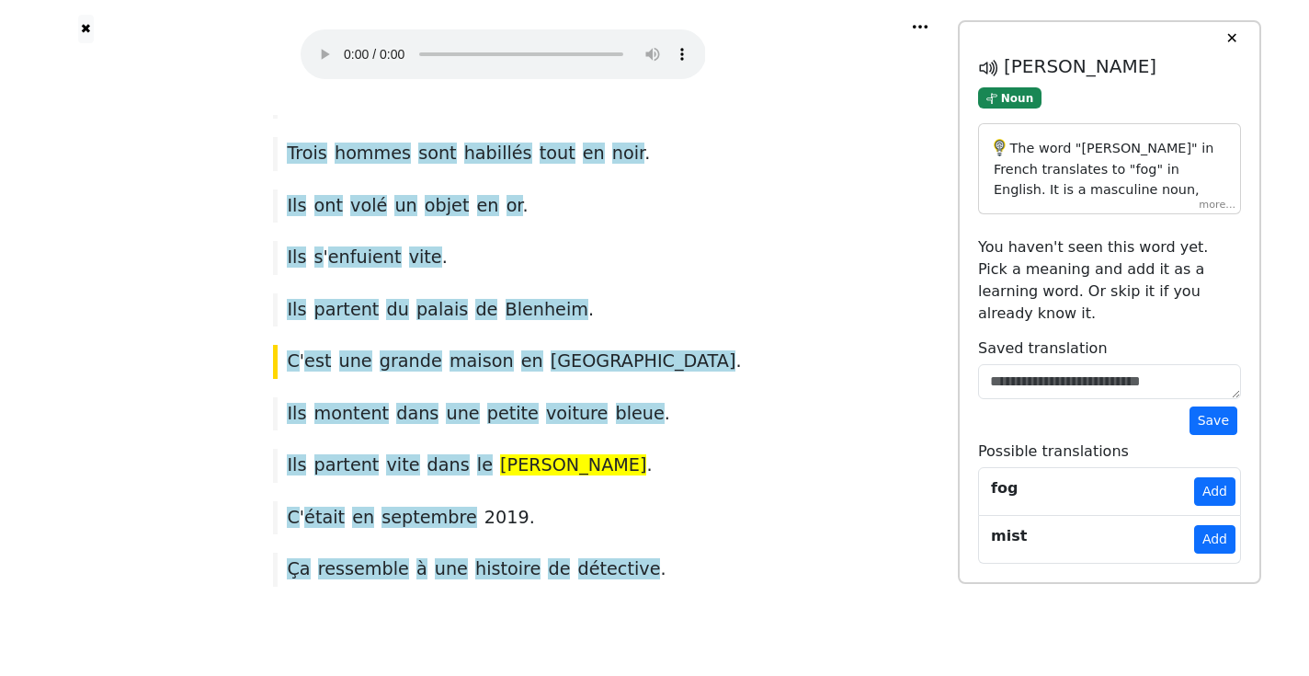
scroll to position [118, 0]
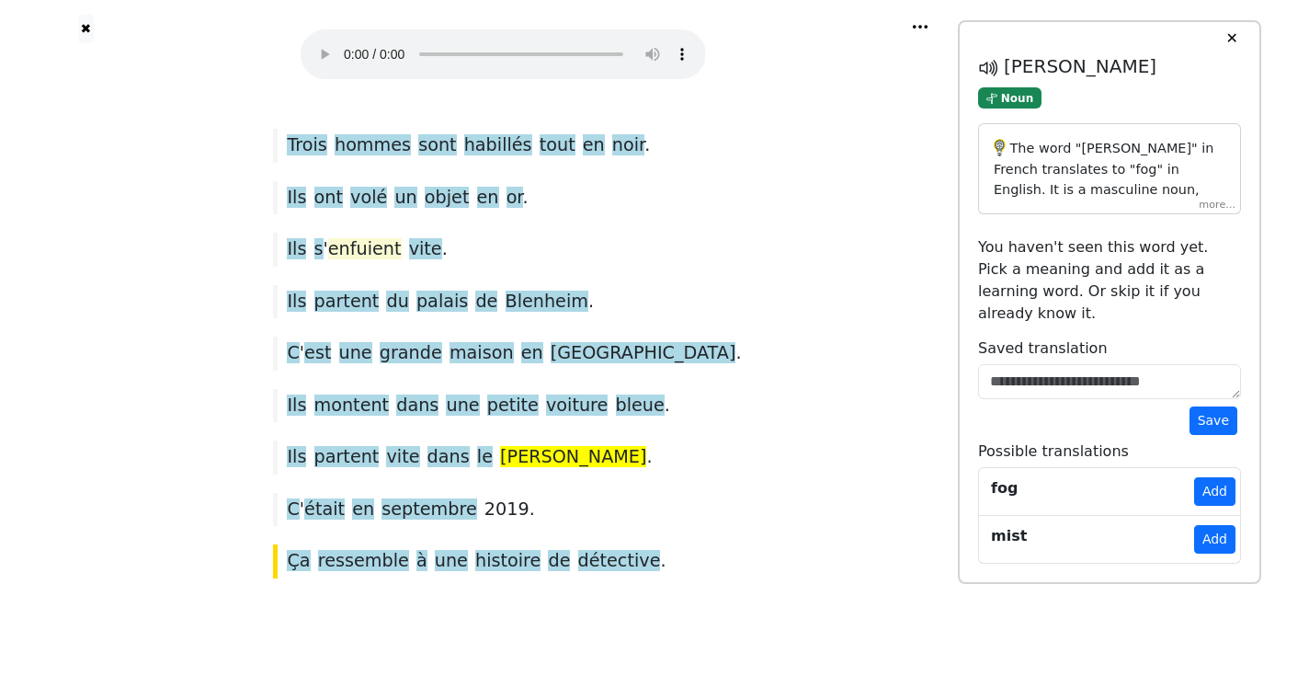
click at [402, 238] on span "enfuient" at bounding box center [365, 249] width 74 height 23
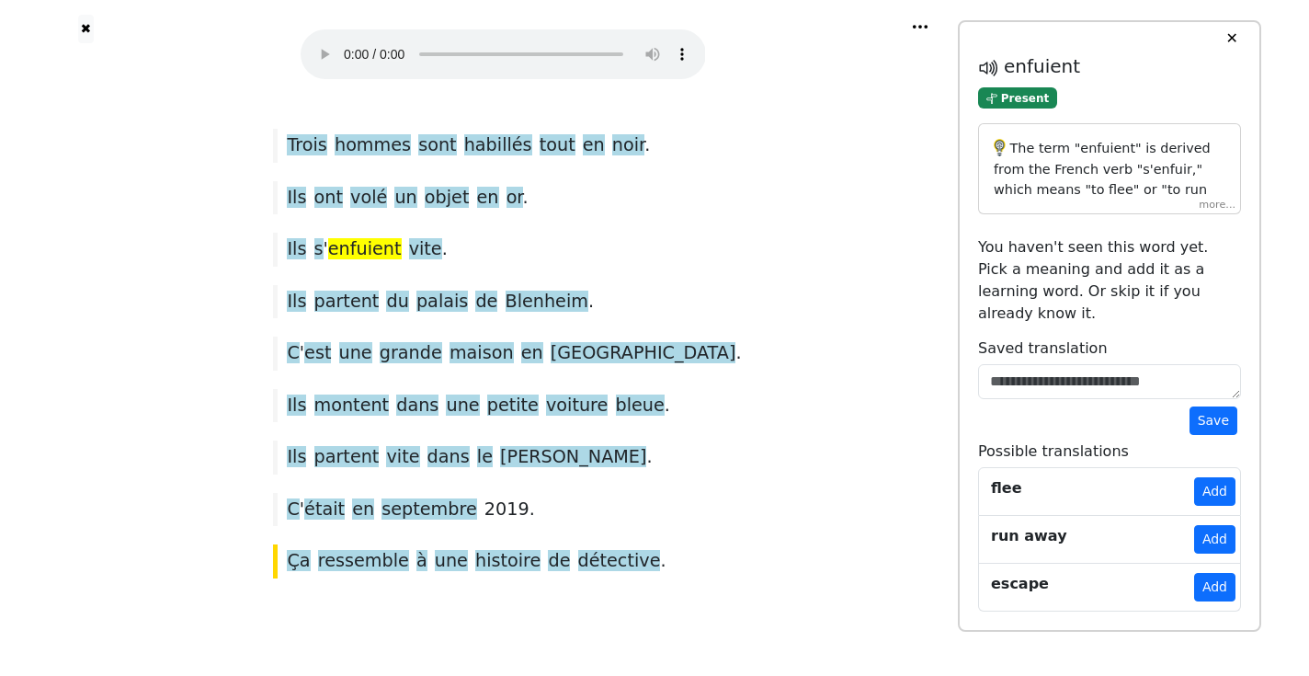
click at [254, 247] on div "AI : Les WC en or volés . Trois hommes sont habillés tout en noir . Ils ont vol…" at bounding box center [502, 315] width 873 height 562
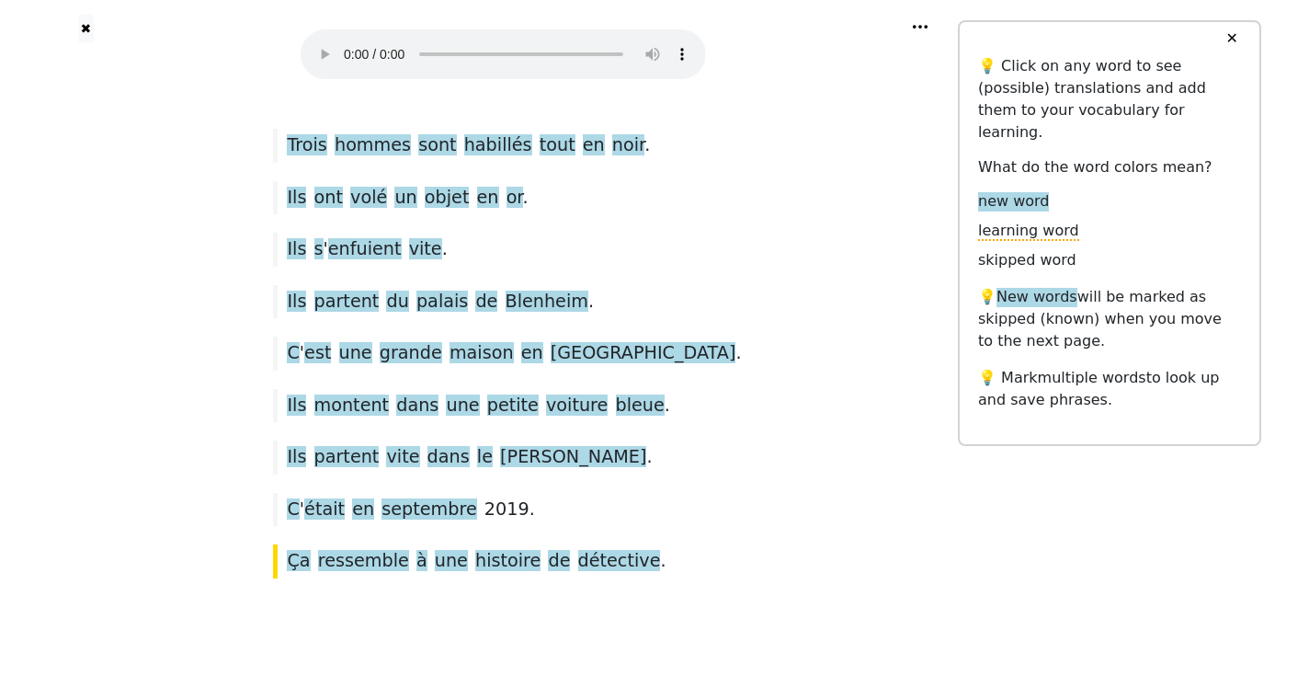
scroll to position [0, 0]
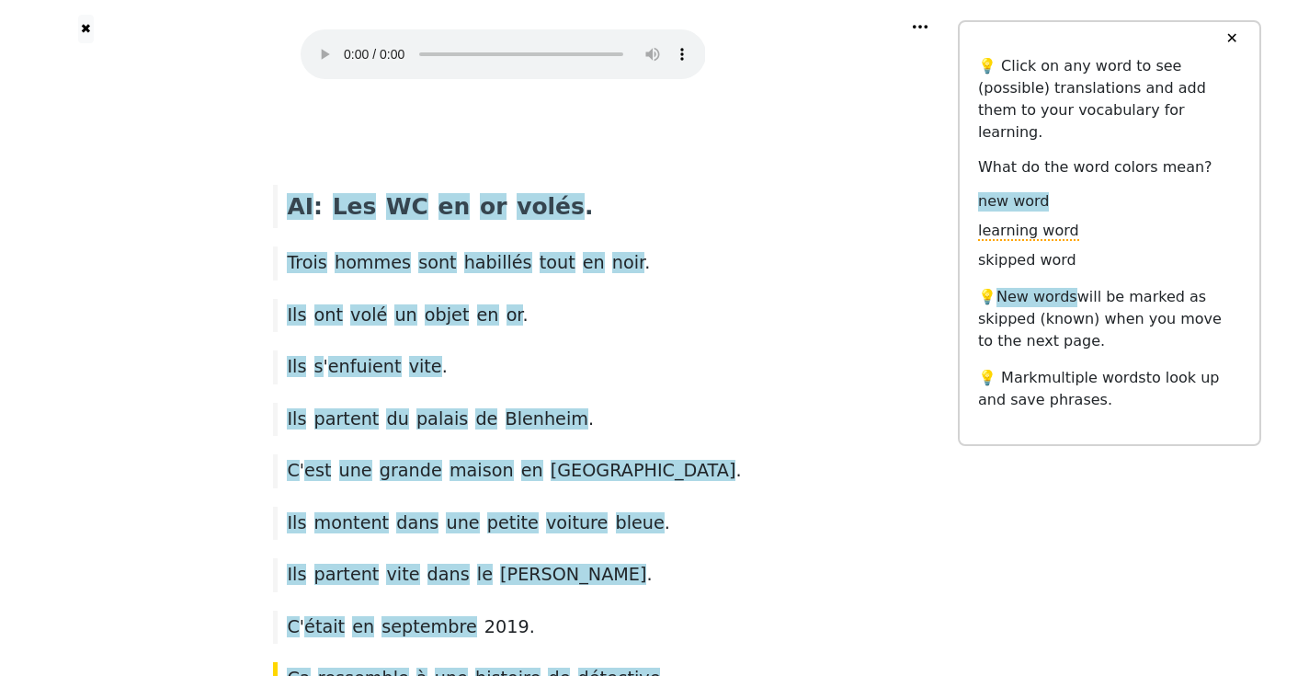
click at [918, 24] on icon at bounding box center [920, 26] width 18 height 18
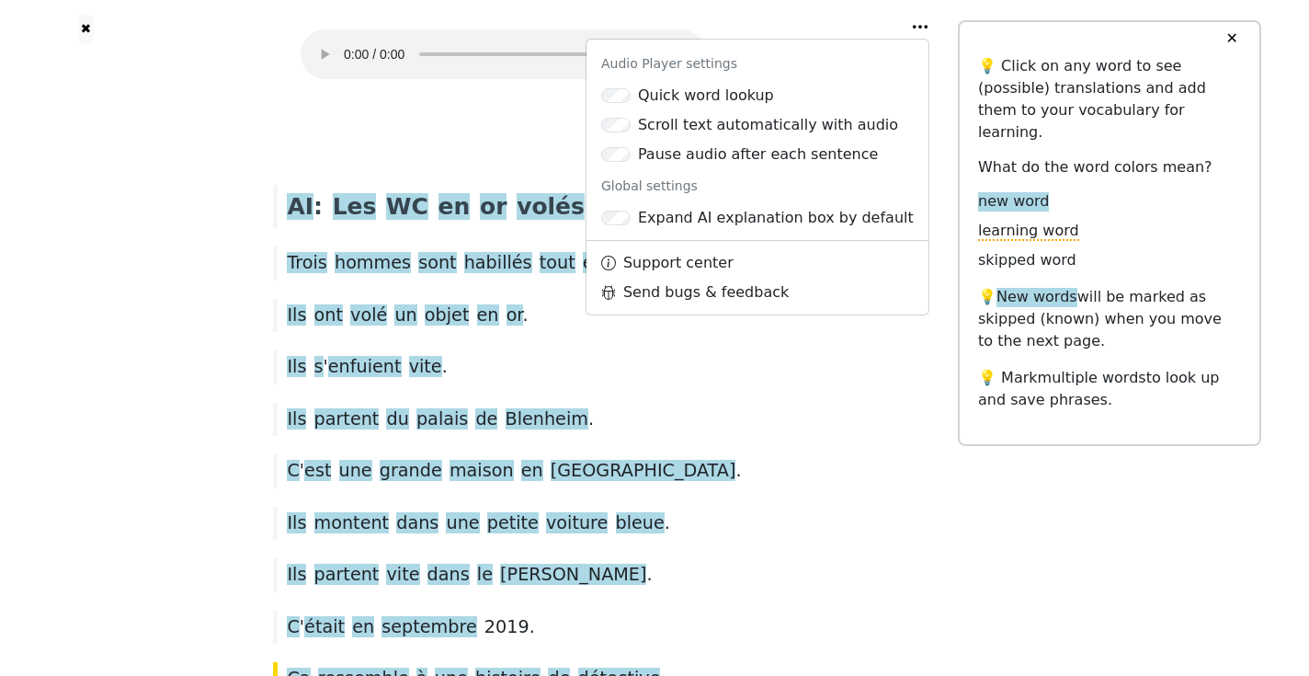
click at [760, 351] on div "AI : Les WC en or volés . Trois hommes sont habillés tout en noir . Ils ont vol…" at bounding box center [502, 433] width 873 height 562
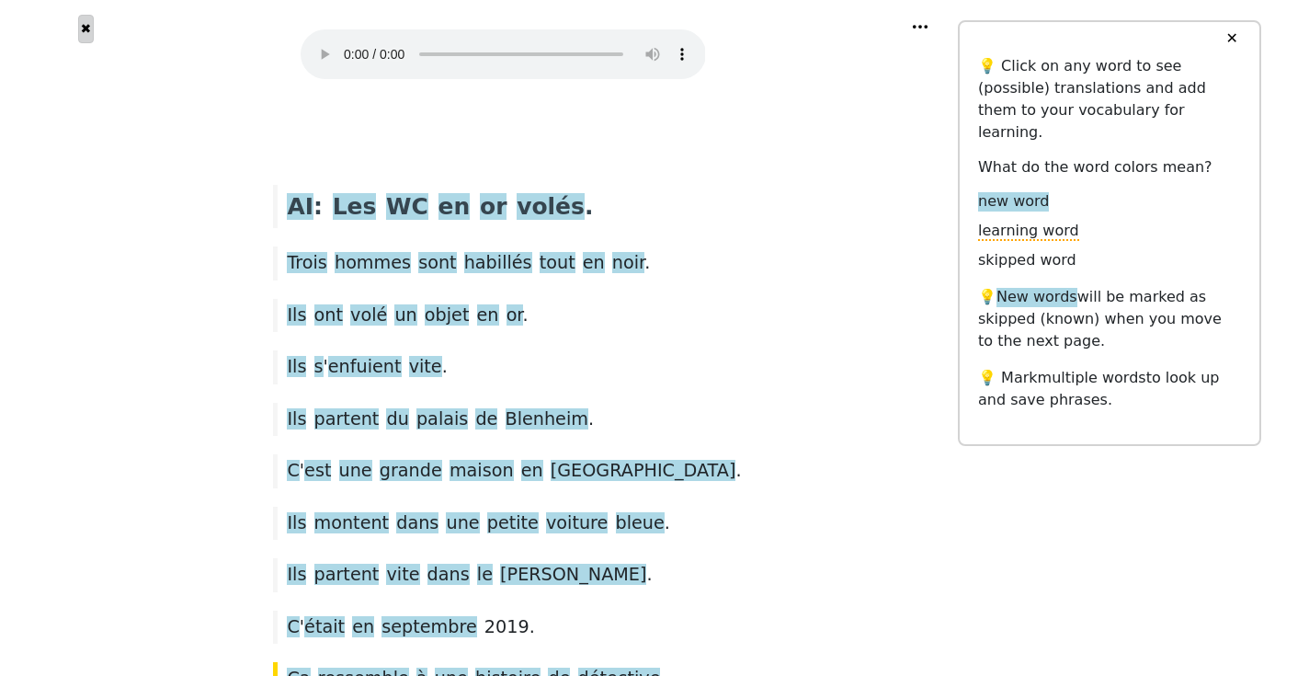
click at [84, 30] on button "✖" at bounding box center [86, 29] width 16 height 28
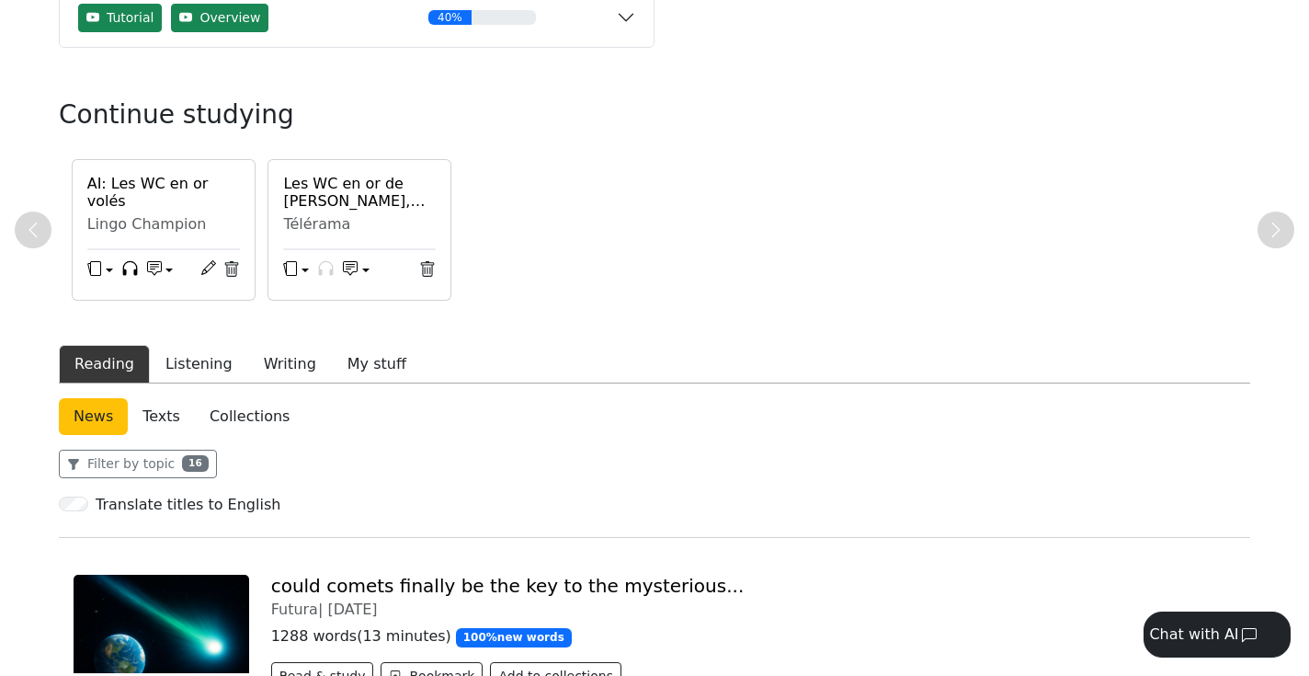
scroll to position [219, 0]
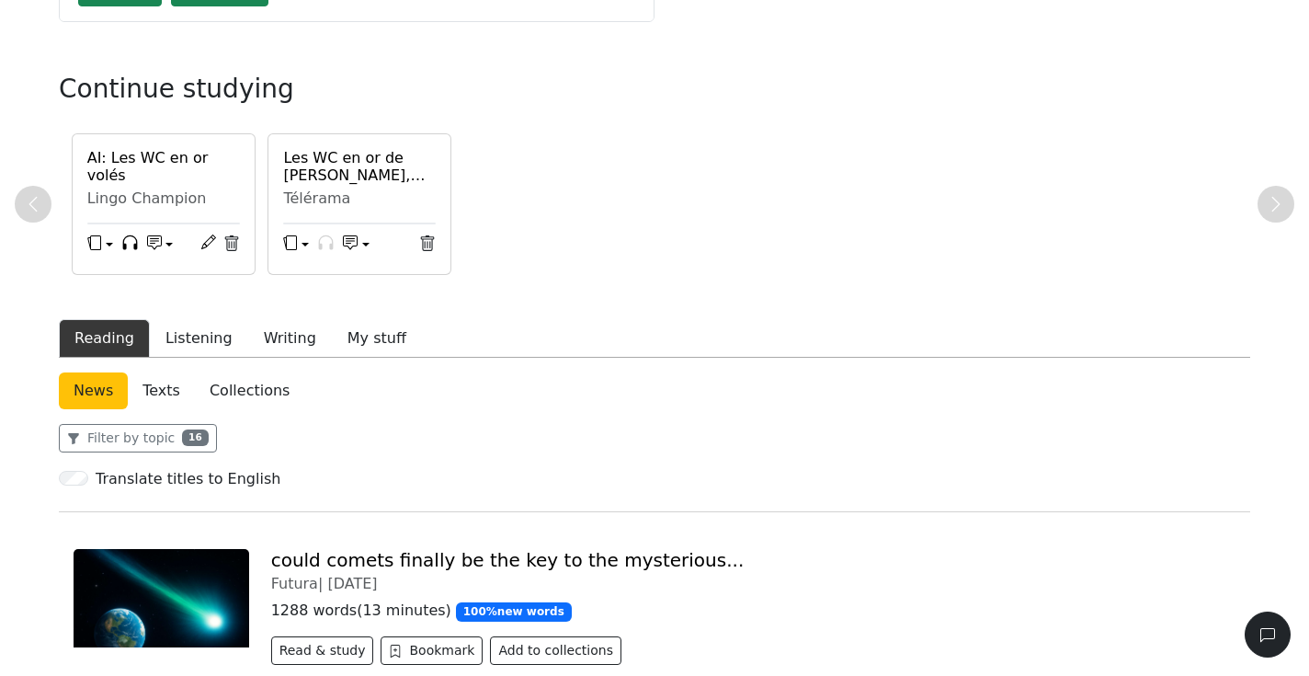
click at [206, 177] on div "AI: Les WC en or volés" at bounding box center [163, 167] width 153 height 37
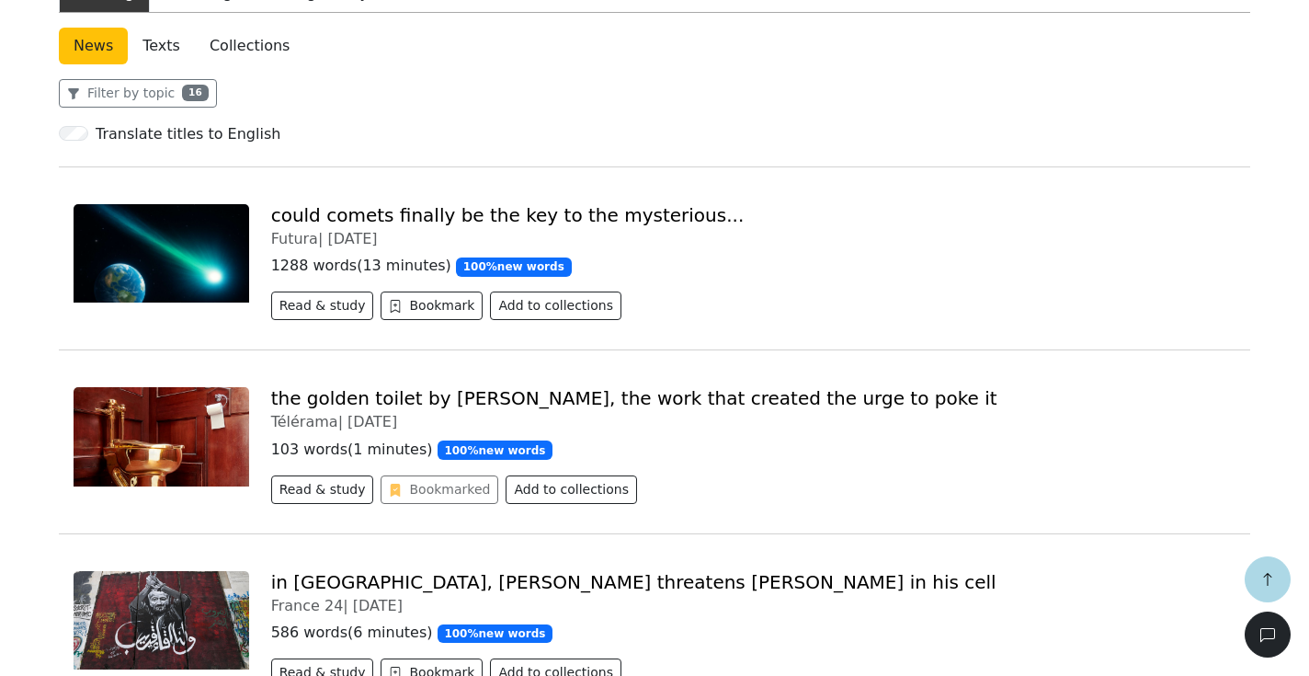
scroll to position [595, 0]
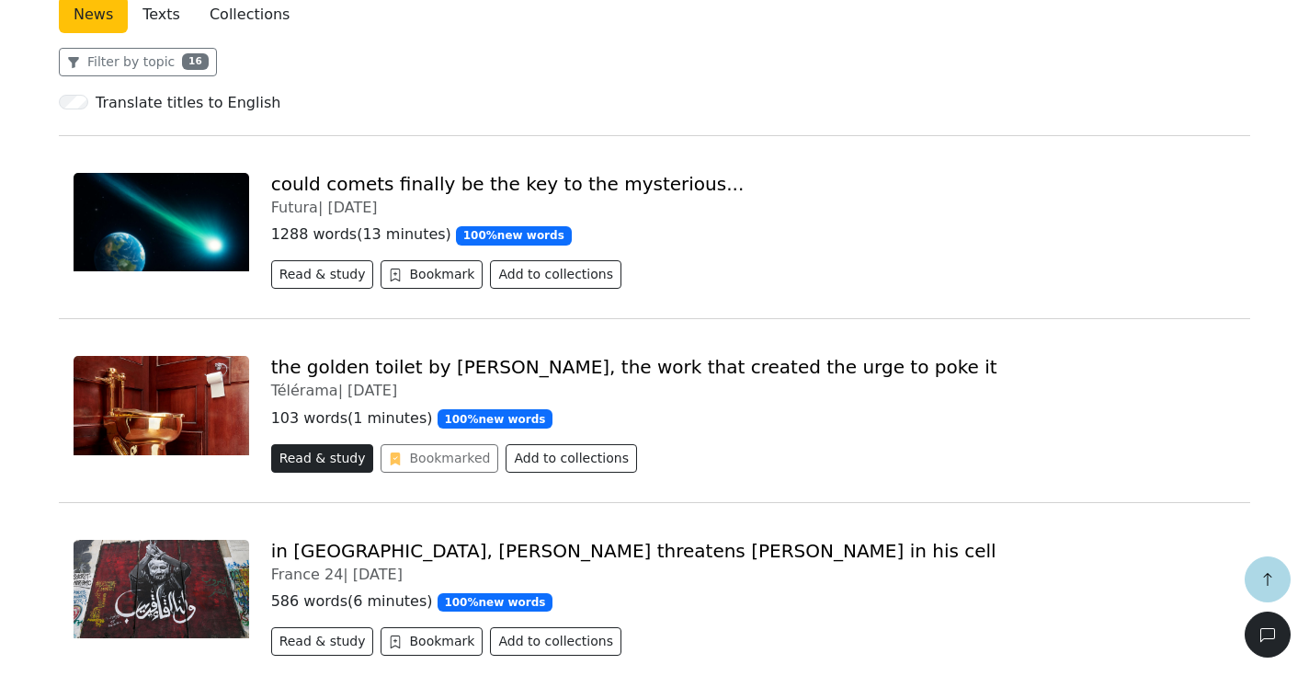
click at [327, 462] on button "Read & study" at bounding box center [322, 458] width 103 height 28
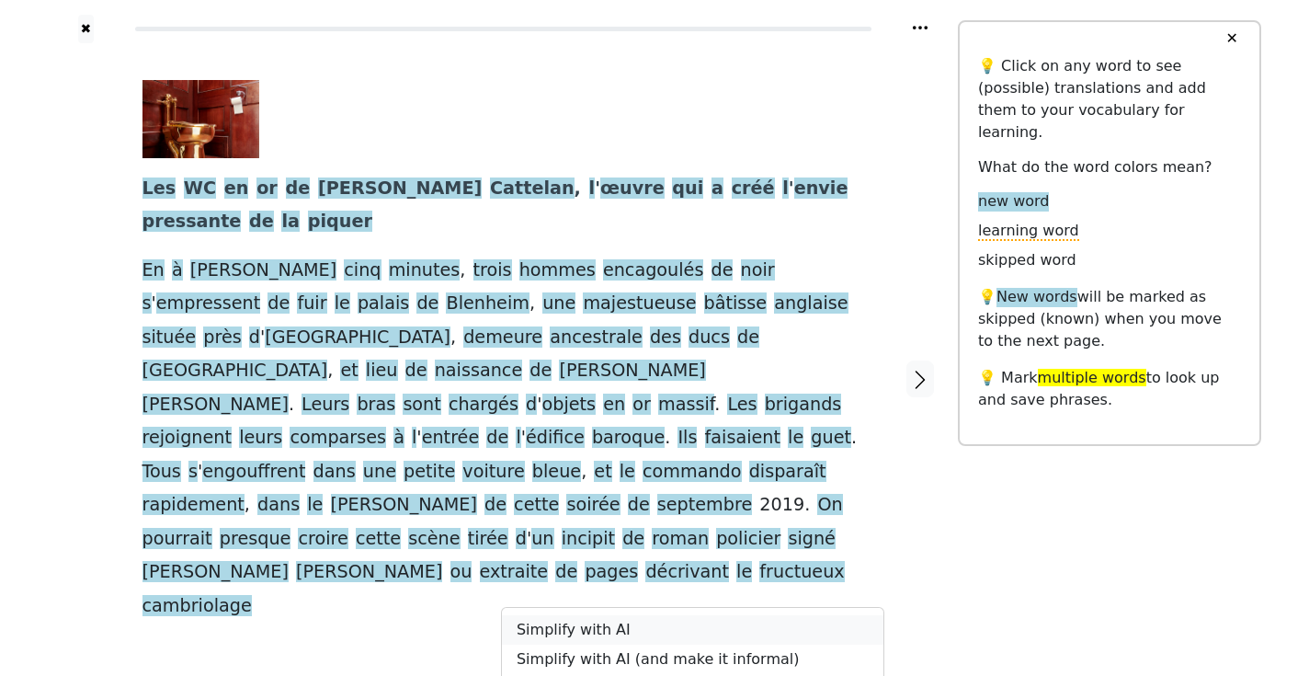
click at [582, 615] on link "Simplify with AI" at bounding box center [692, 629] width 381 height 29
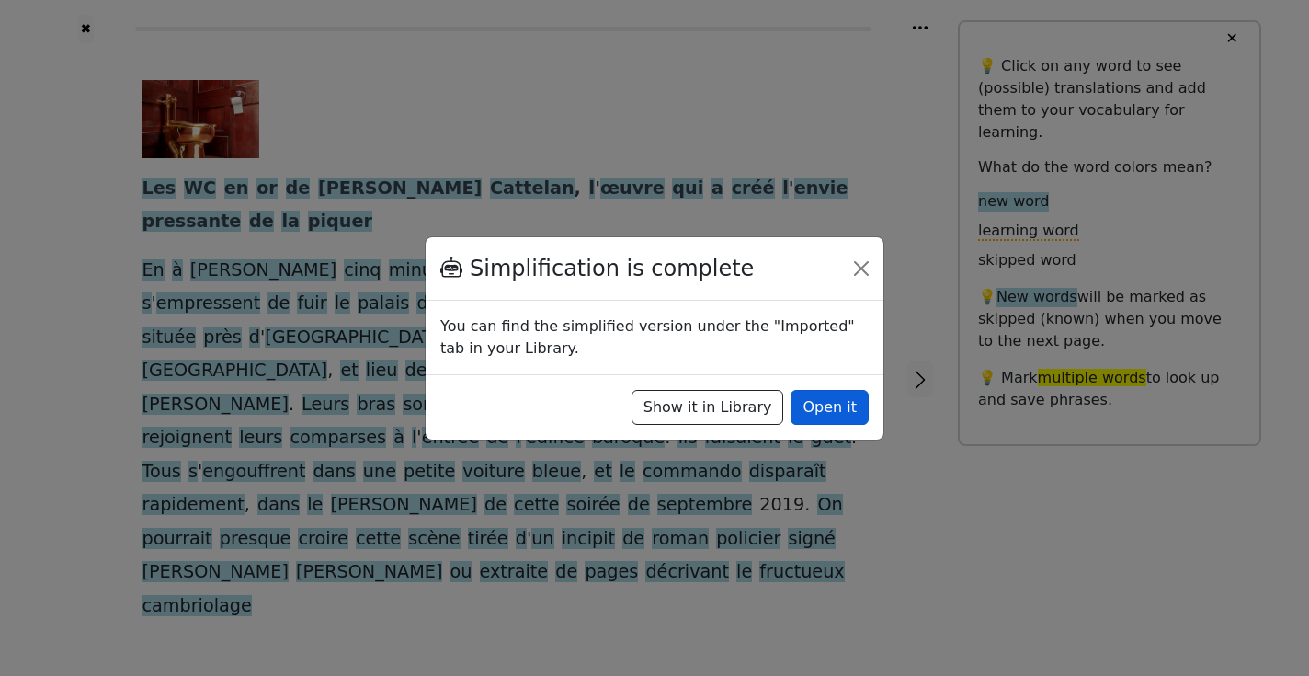
click at [836, 402] on button "Open it" at bounding box center [829, 407] width 78 height 35
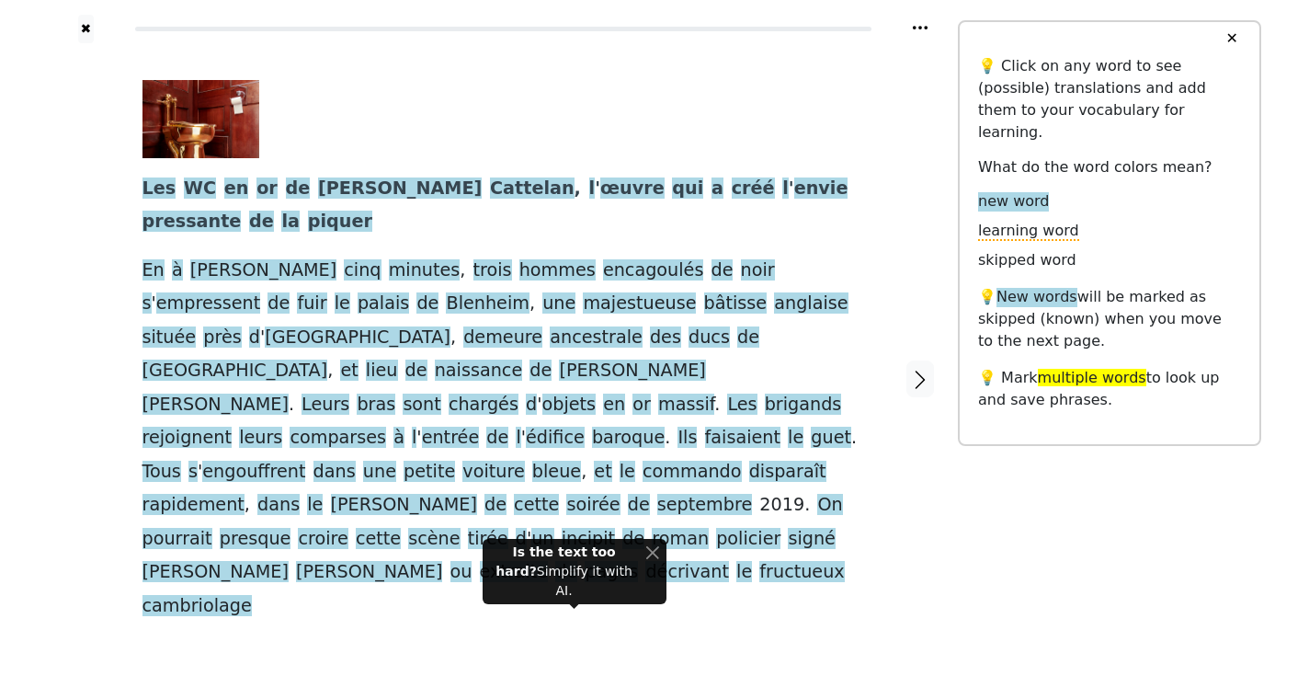
click at [349, 97] on div at bounding box center [496, 119] width 708 height 78
click at [600, 188] on span "œuvre" at bounding box center [632, 188] width 64 height 23
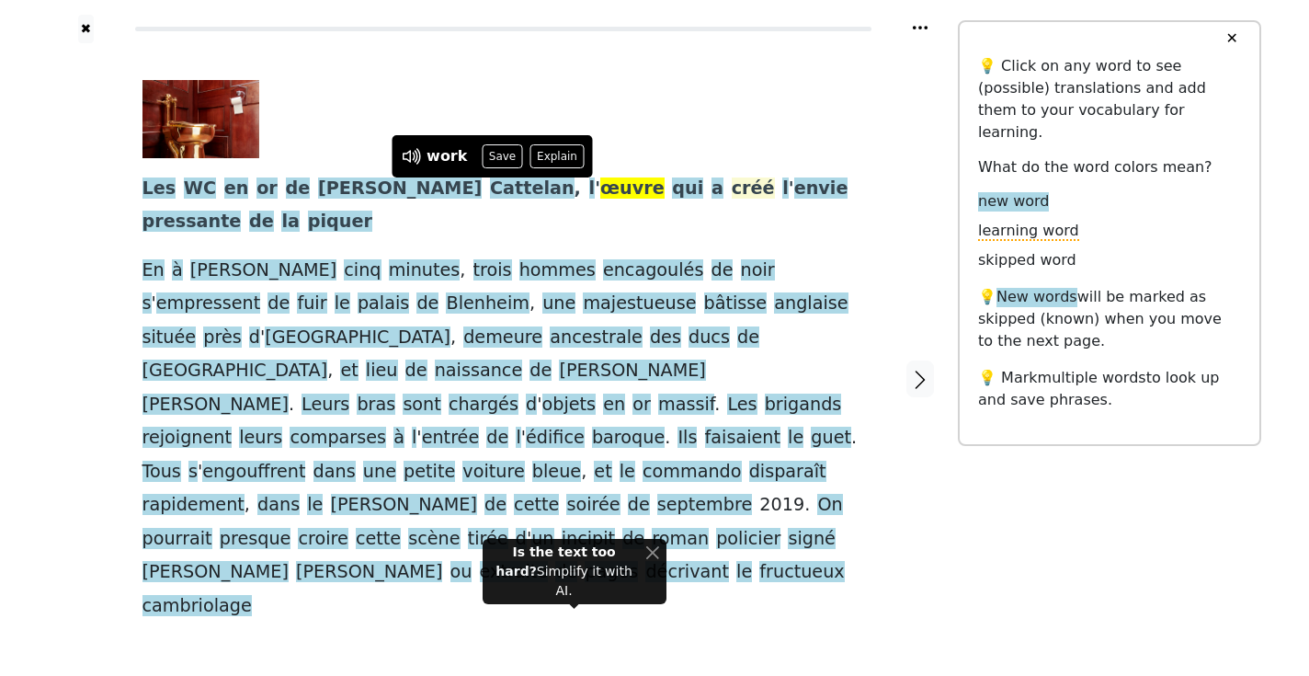
click at [732, 195] on span "créé" at bounding box center [753, 188] width 43 height 23
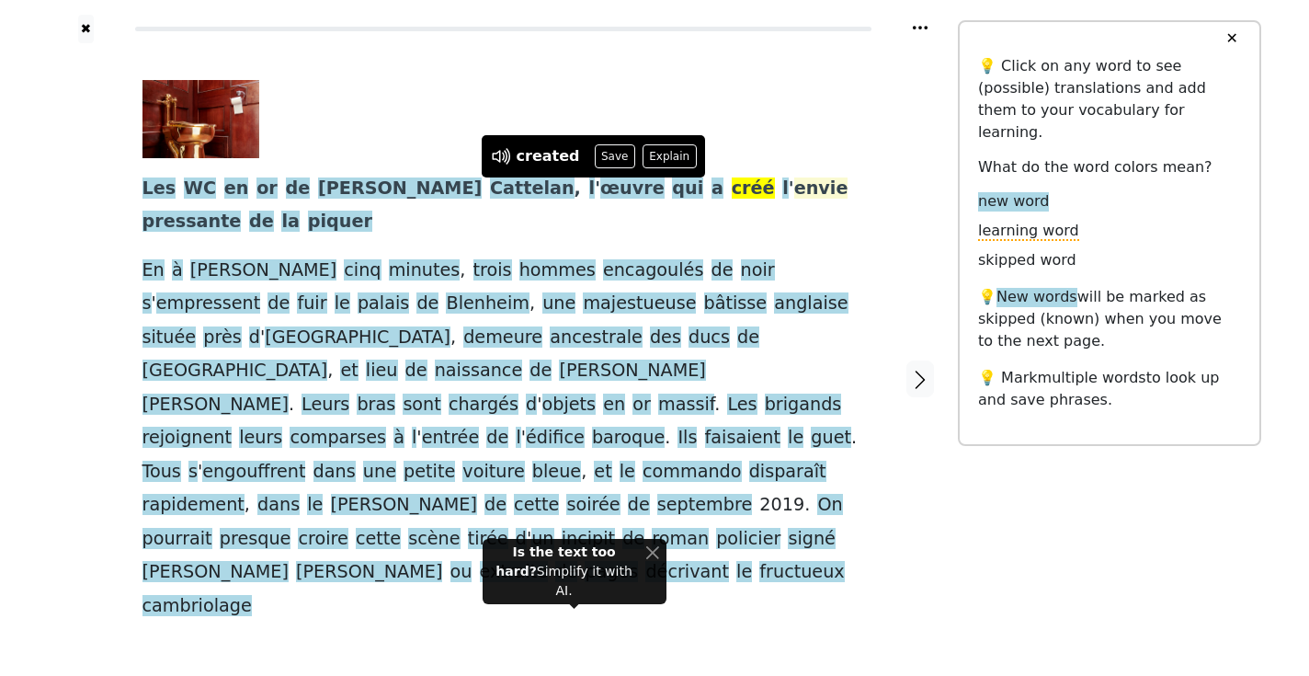
click at [794, 187] on span "envie" at bounding box center [821, 188] width 54 height 23
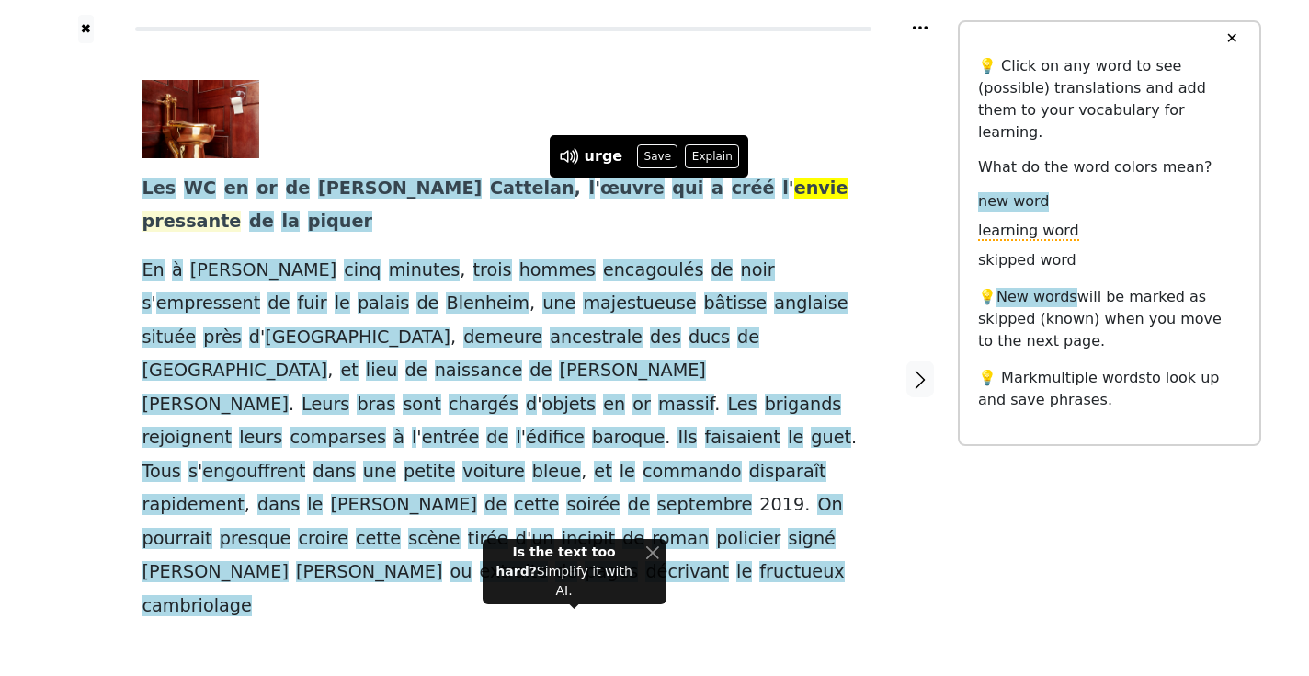
click at [242, 210] on span "pressante" at bounding box center [191, 221] width 99 height 23
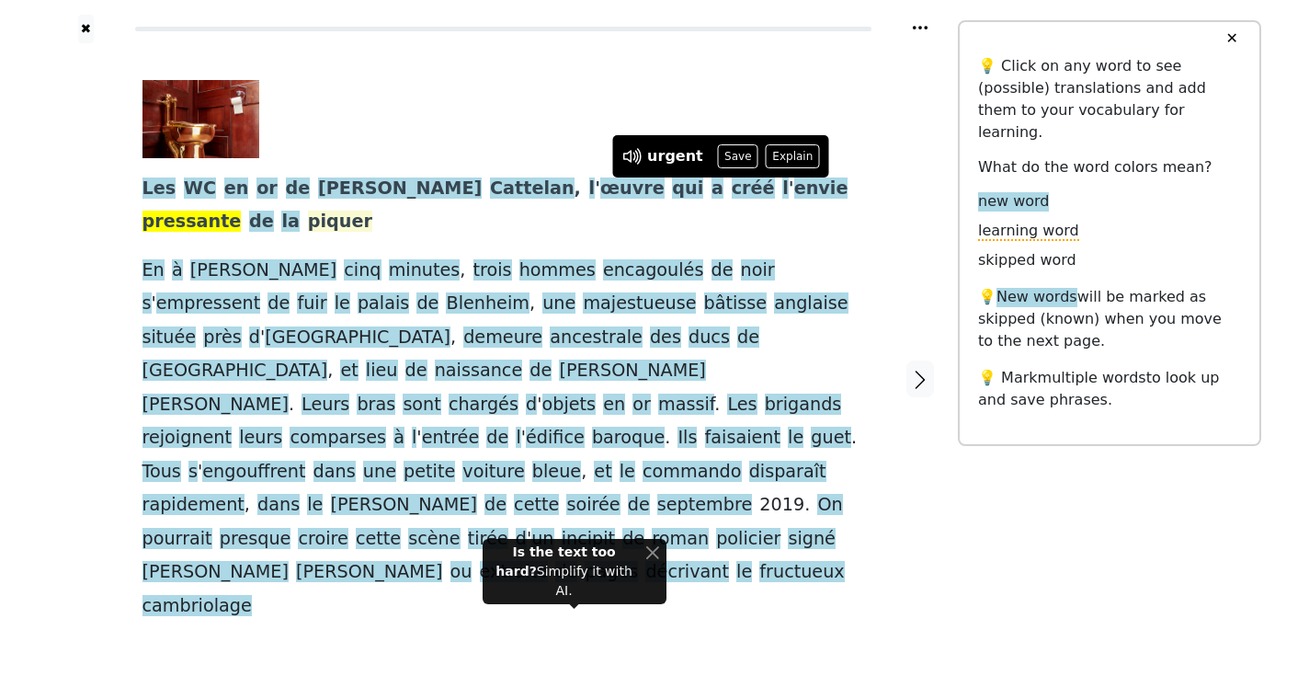
click at [372, 210] on span "piquer" at bounding box center [340, 221] width 64 height 23
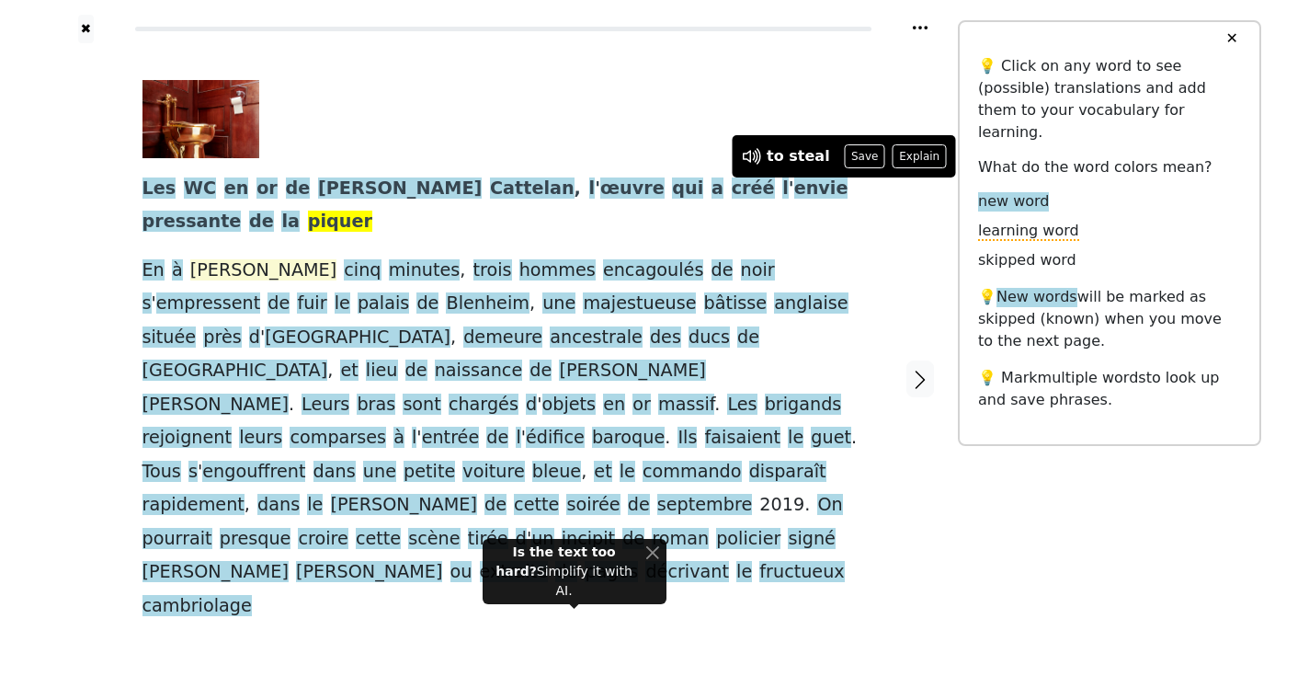
click at [214, 259] on span "peine" at bounding box center [263, 270] width 146 height 23
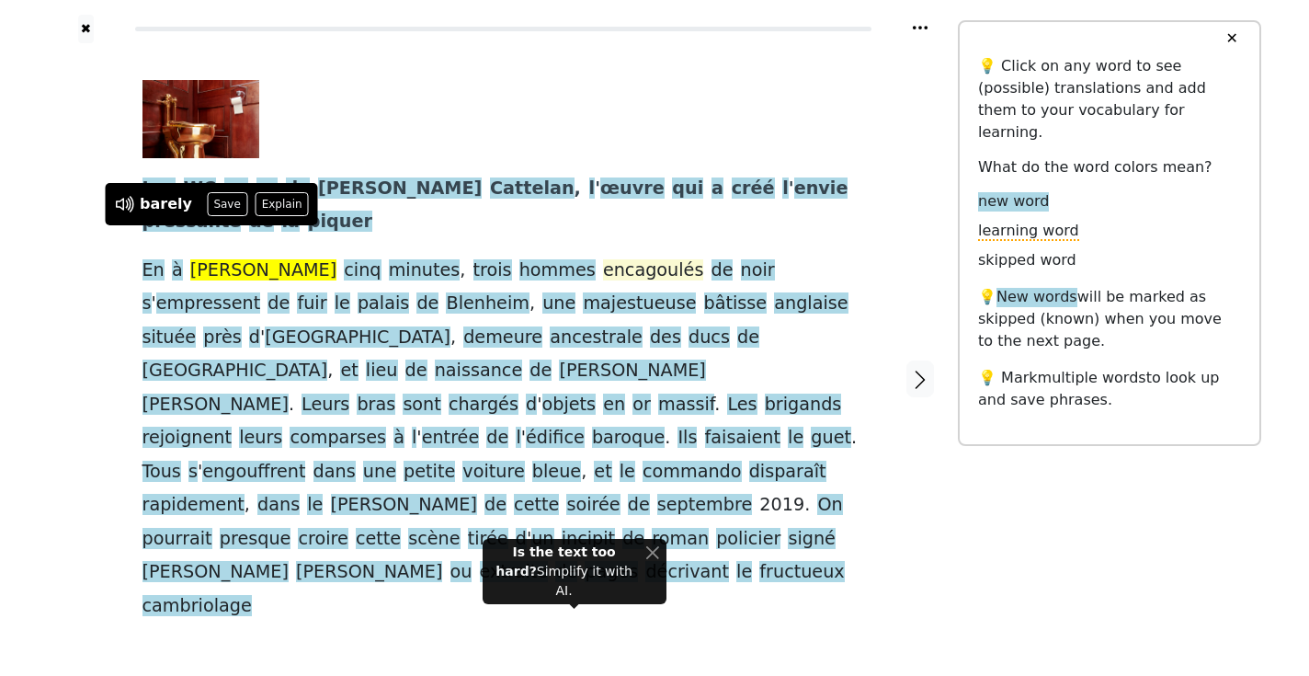
click at [603, 259] on span "encagoulés" at bounding box center [653, 270] width 101 height 23
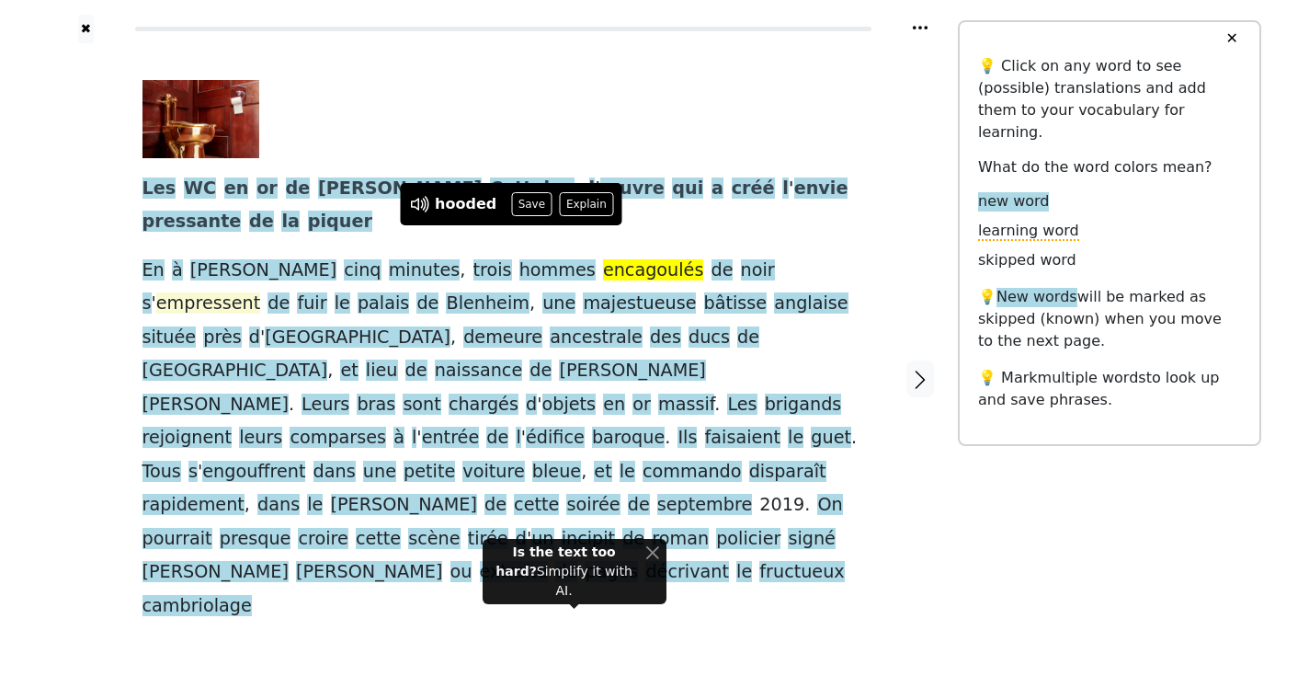
click at [260, 292] on span "empressent" at bounding box center [208, 303] width 104 height 23
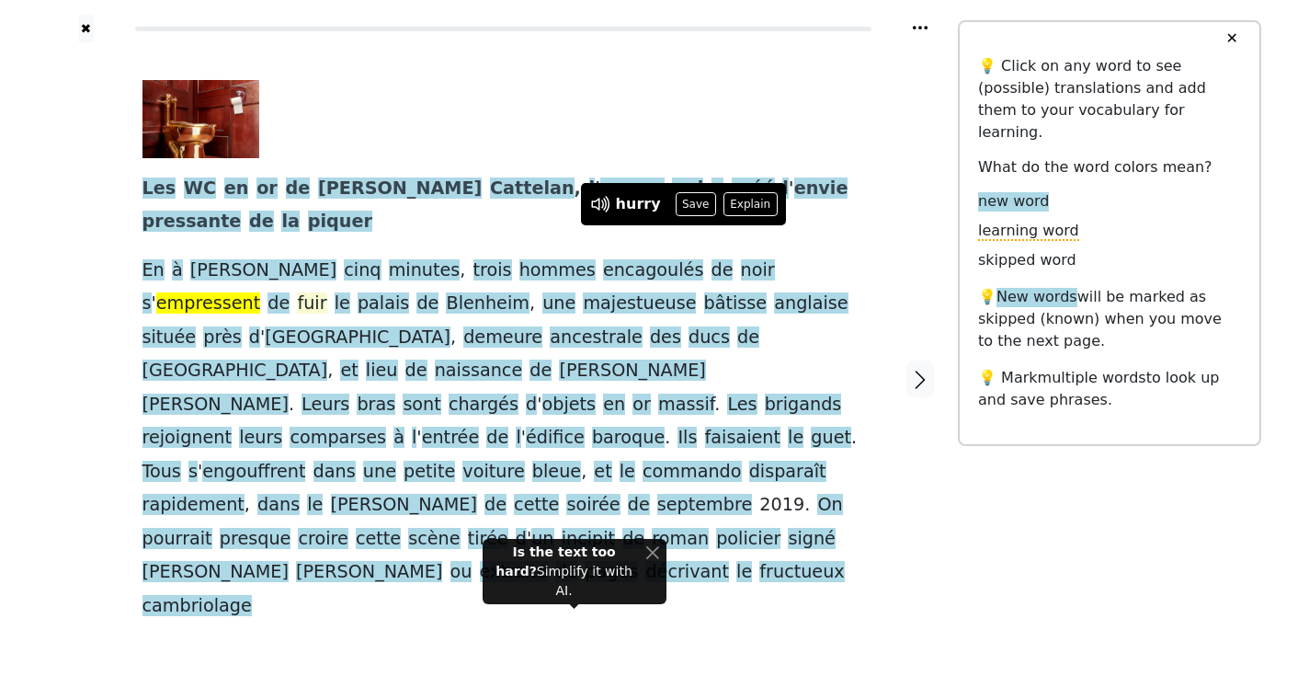
click at [326, 292] on span "fuir" at bounding box center [311, 303] width 29 height 23
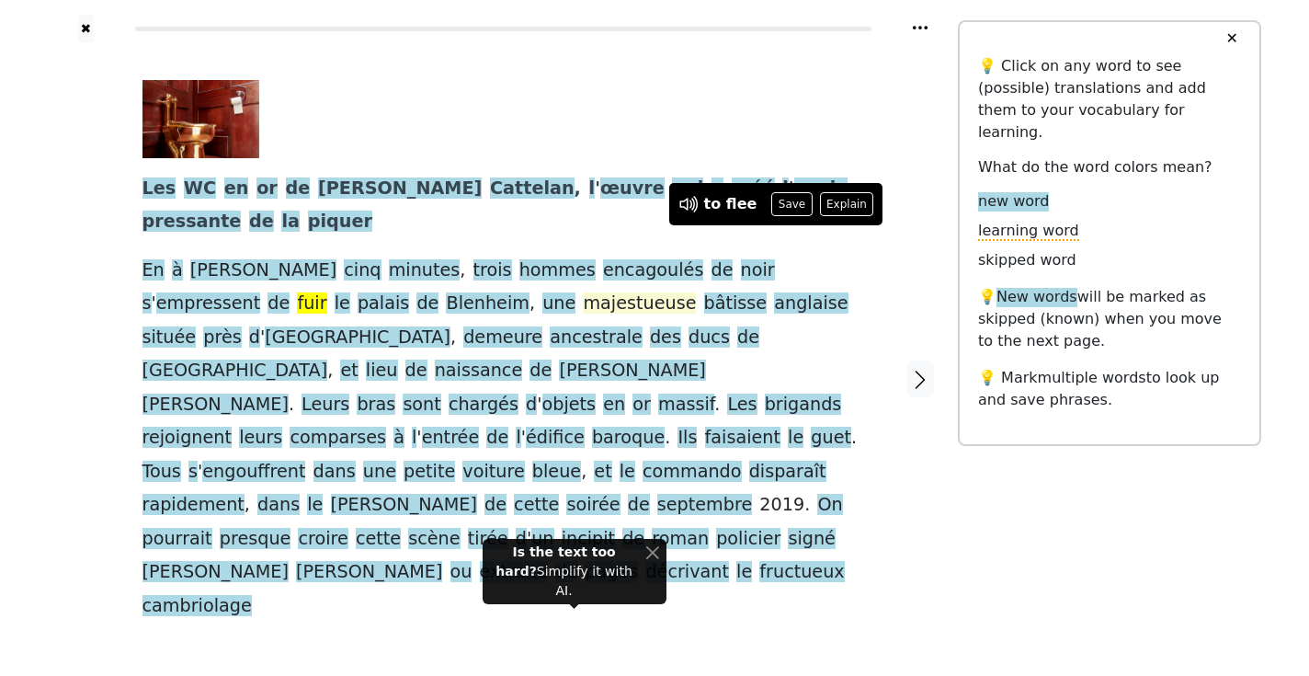
click at [583, 292] on span "majestueuse" at bounding box center [639, 303] width 113 height 23
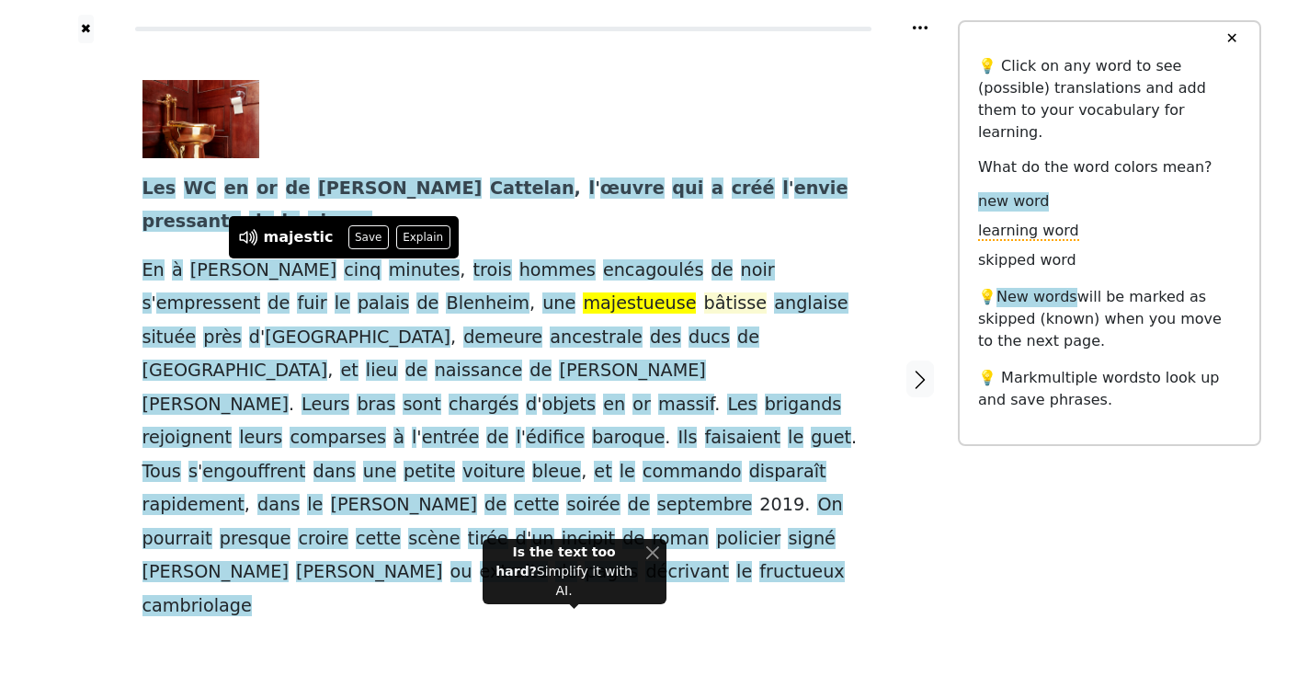
click at [704, 292] on span "bâtisse" at bounding box center [735, 303] width 63 height 23
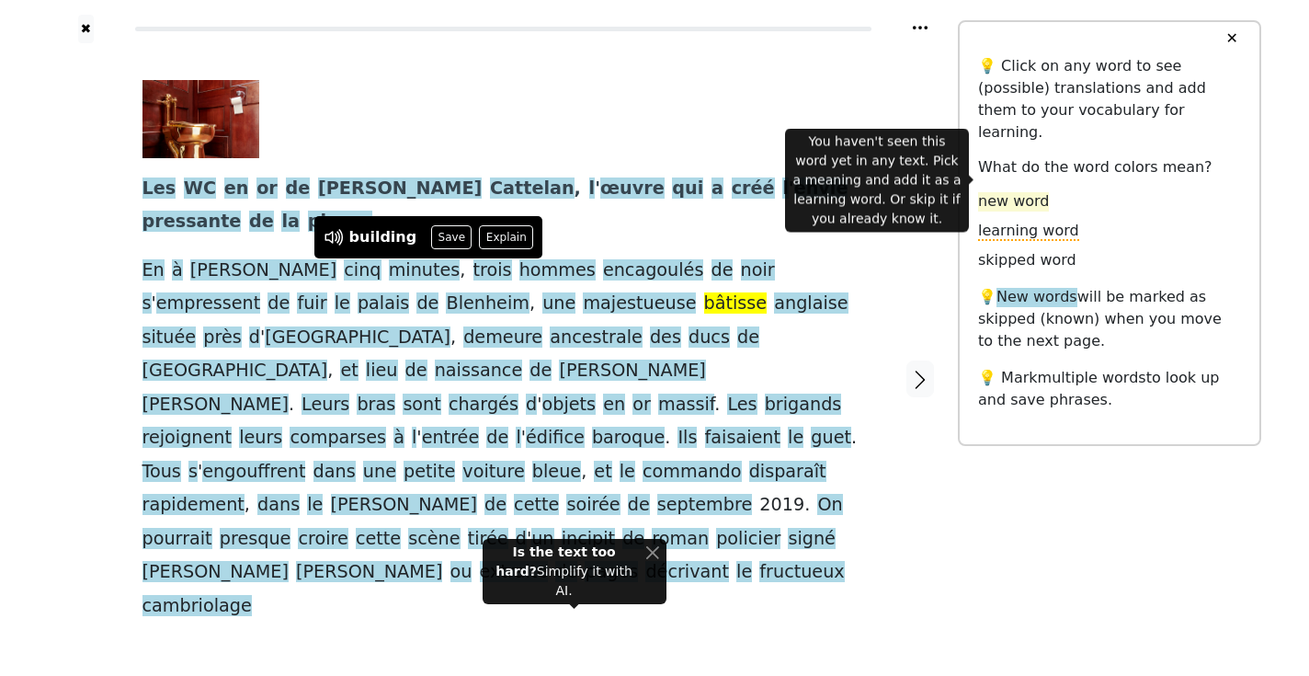
click at [1030, 192] on span "new word" at bounding box center [1013, 201] width 71 height 19
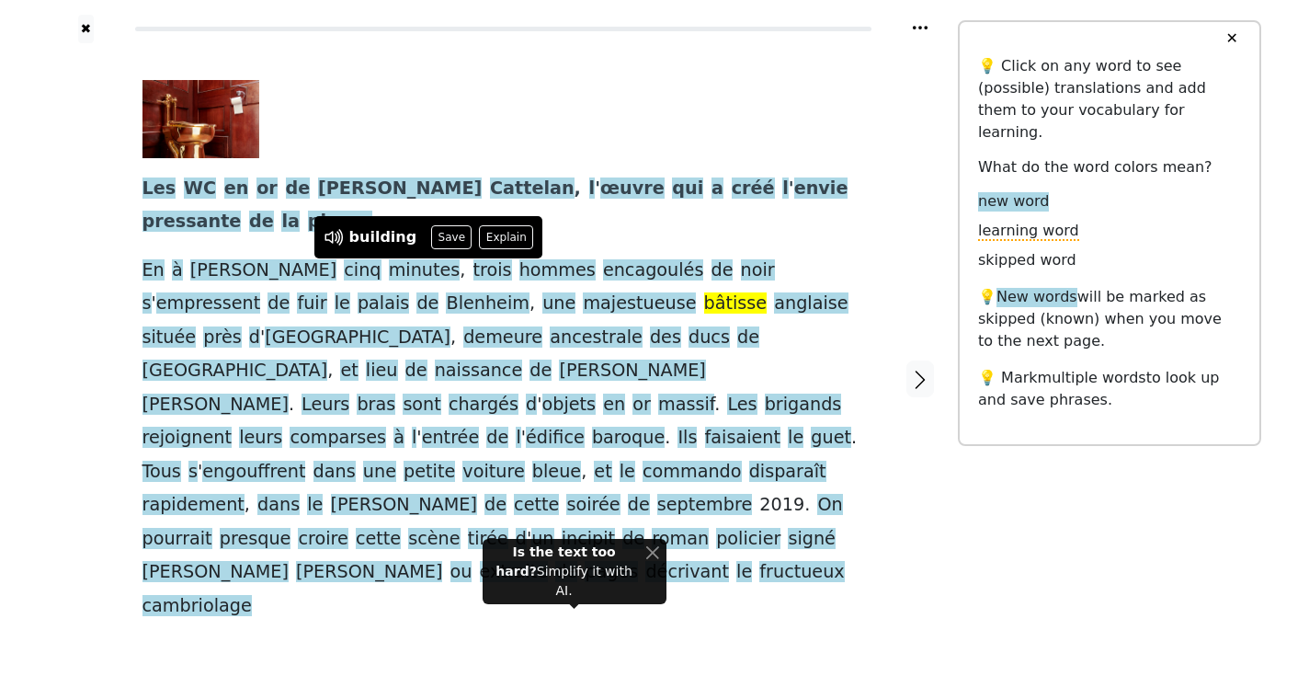
click at [1058, 367] on p "💡 Mark multiple words to look up and save phrases." at bounding box center [1109, 389] width 263 height 44
click at [1053, 369] on span "multiple words" at bounding box center [1092, 377] width 108 height 17
click at [542, 326] on span "demeure" at bounding box center [502, 337] width 79 height 23
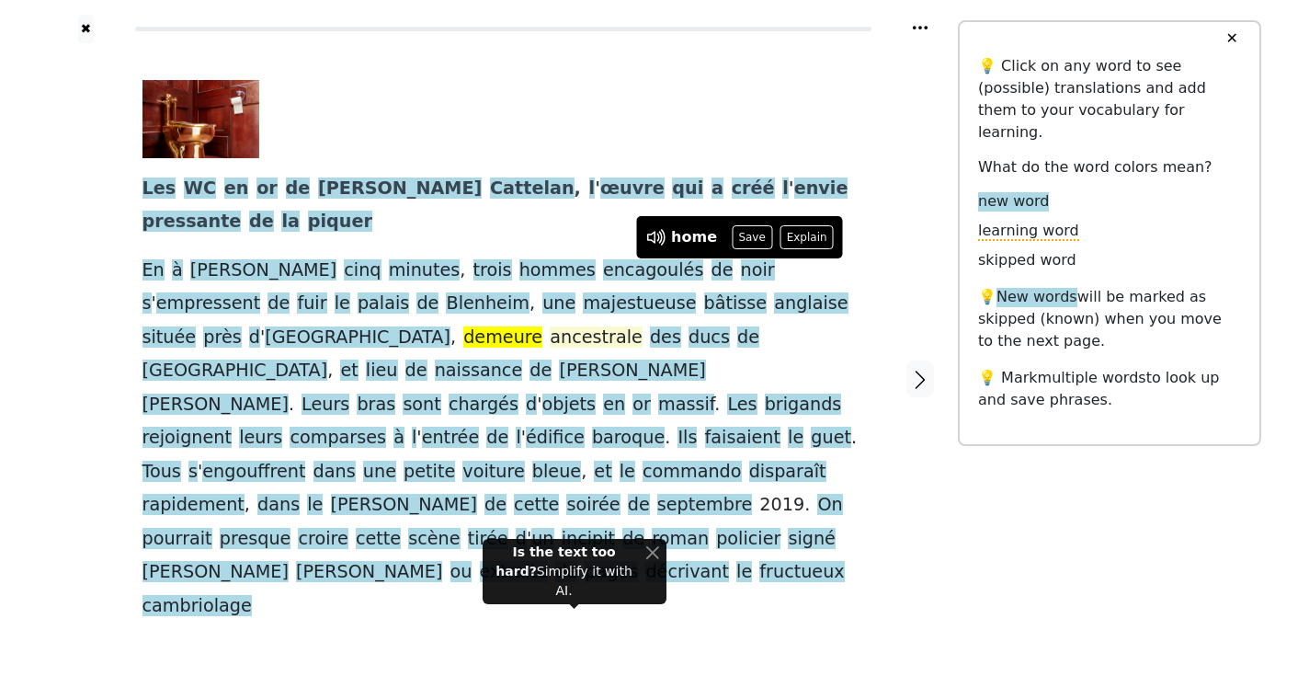
click at [642, 326] on span "ancestrale" at bounding box center [596, 337] width 93 height 23
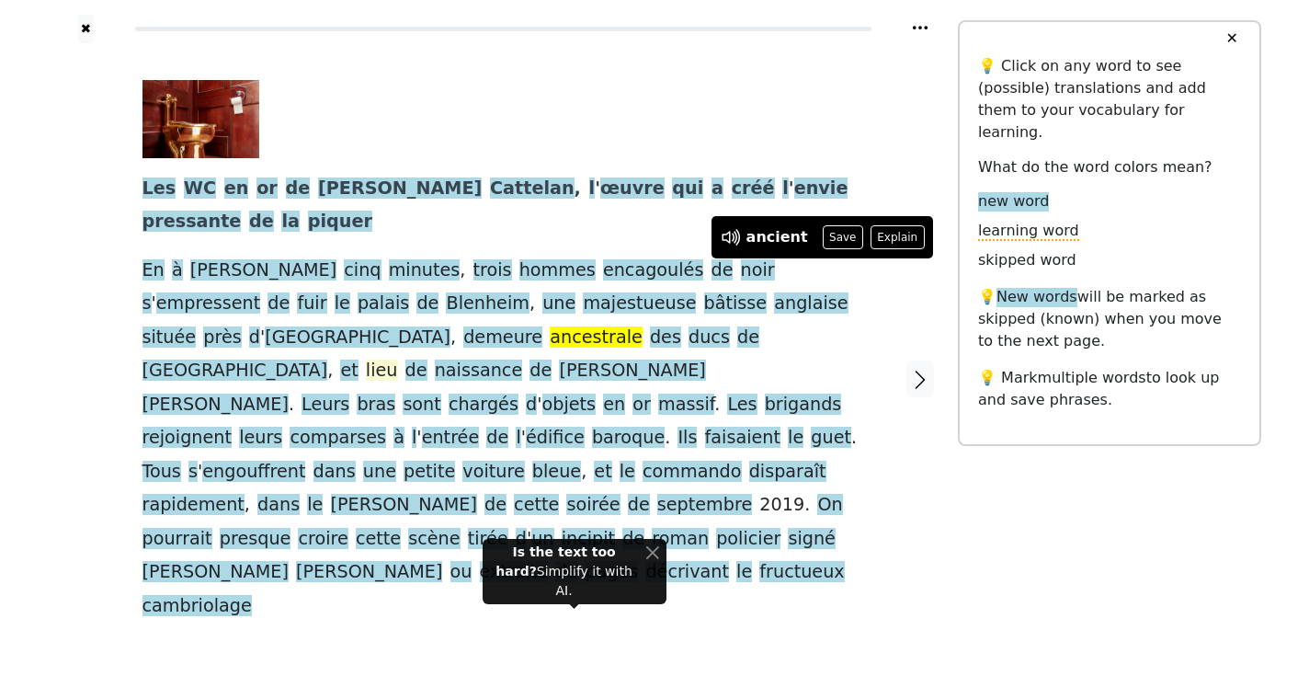
click at [392, 359] on span "lieu" at bounding box center [382, 370] width 32 height 23
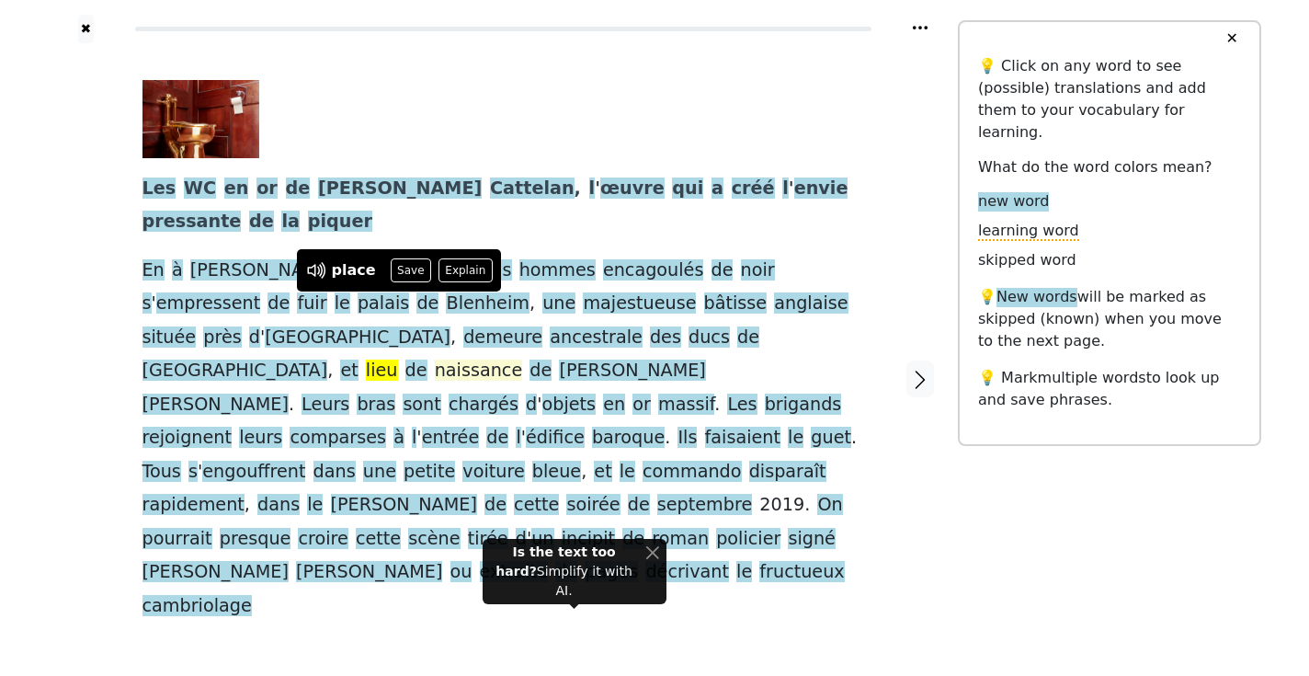
click at [486, 359] on span "naissance" at bounding box center [479, 370] width 88 height 23
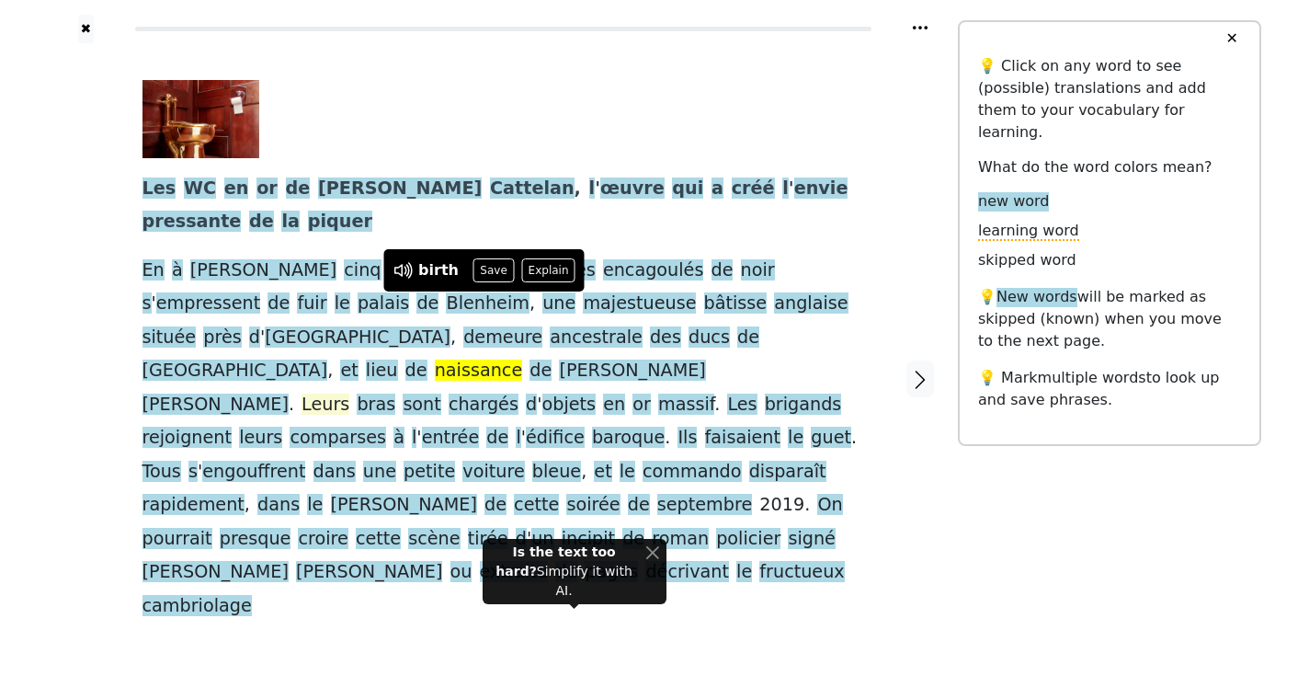
click at [349, 393] on span "Leurs" at bounding box center [325, 404] width 48 height 23
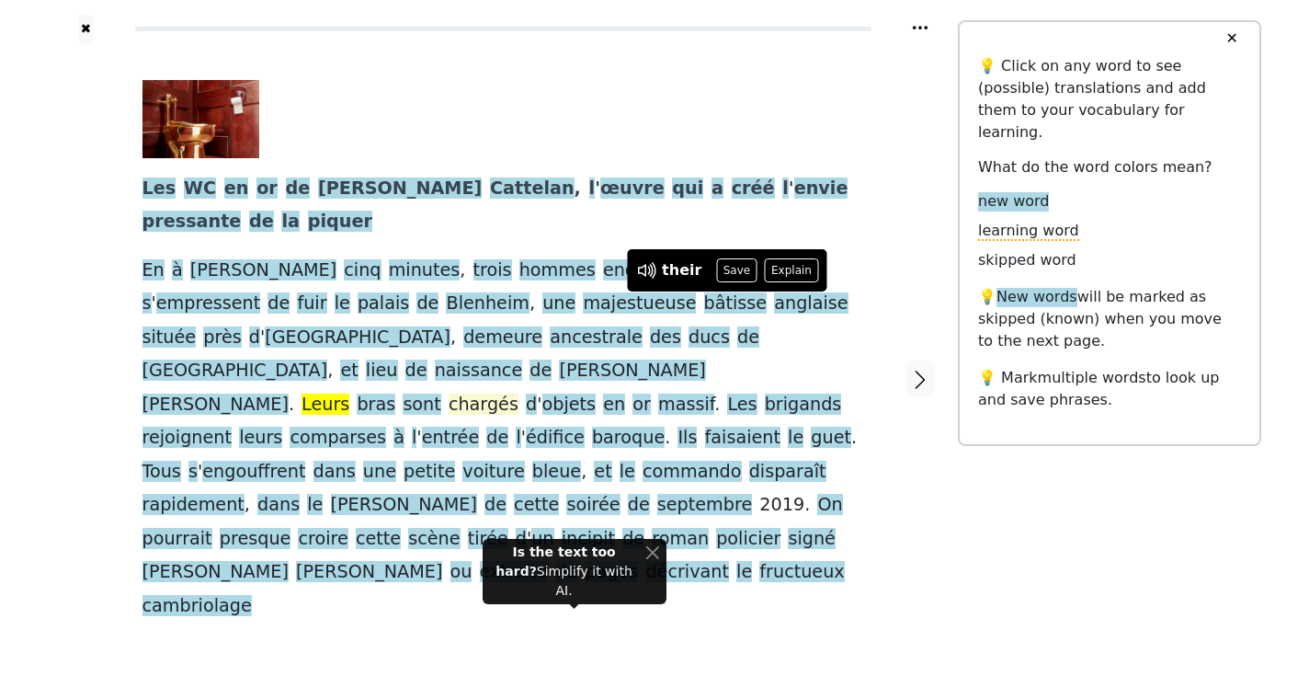
click at [449, 393] on span "chargés" at bounding box center [484, 404] width 70 height 23
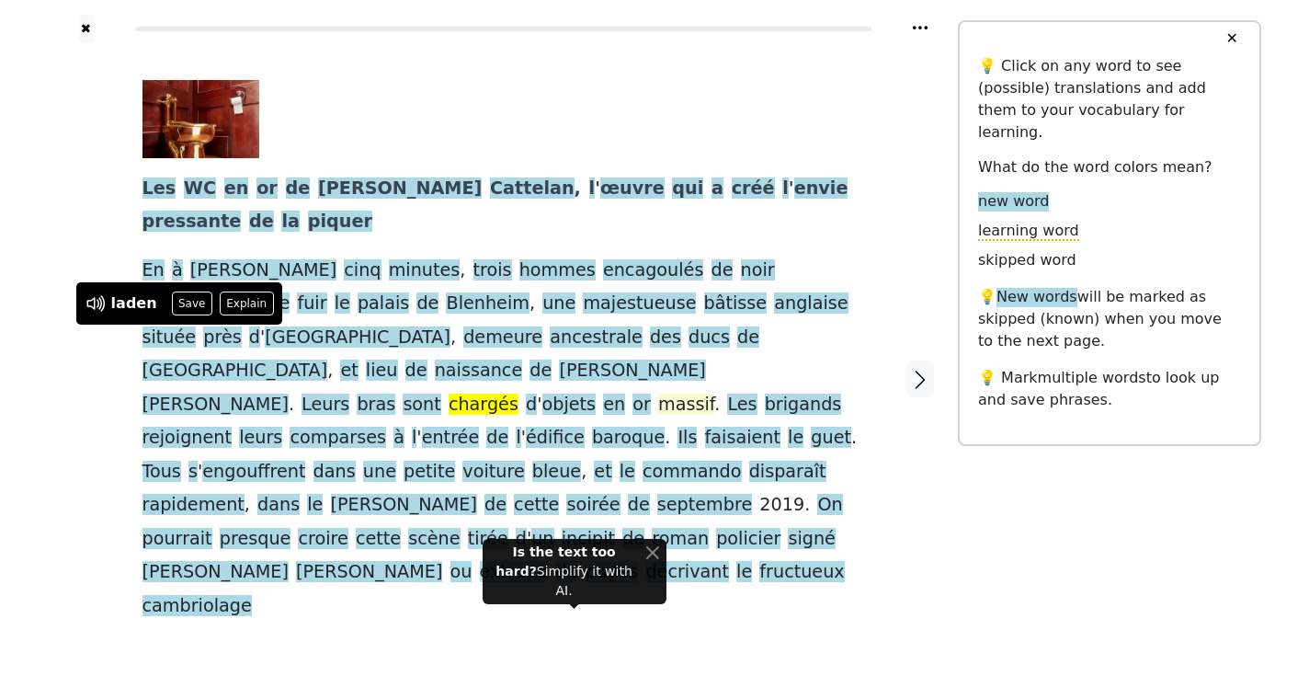
click at [658, 393] on span "massif" at bounding box center [686, 404] width 56 height 23
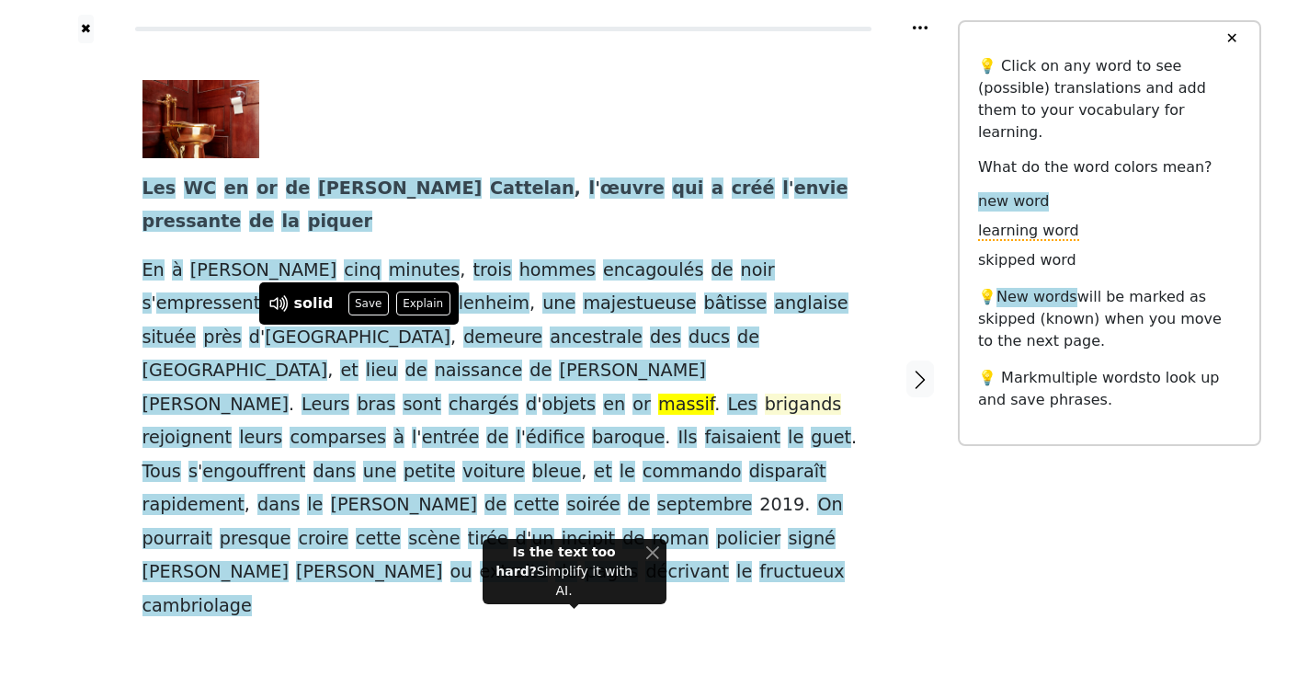
click at [765, 393] on span "brigands" at bounding box center [803, 404] width 77 height 23
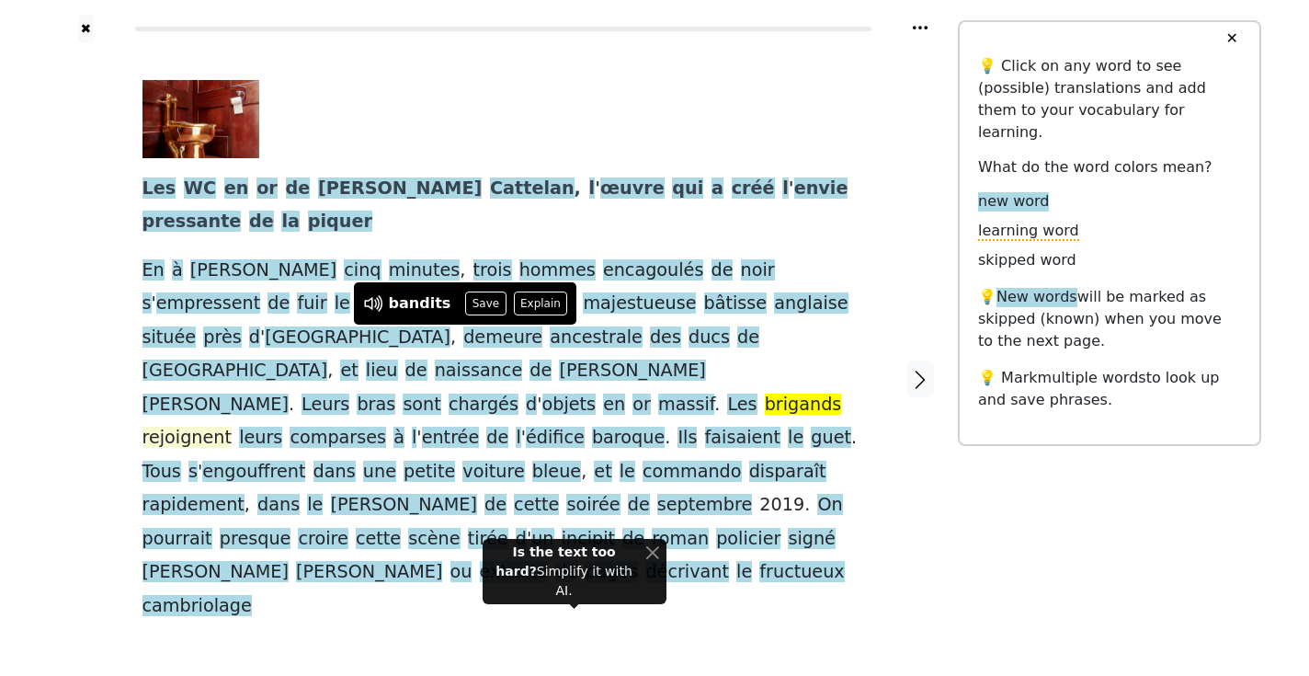
click at [233, 426] on span "rejoignent" at bounding box center [187, 437] width 90 height 23
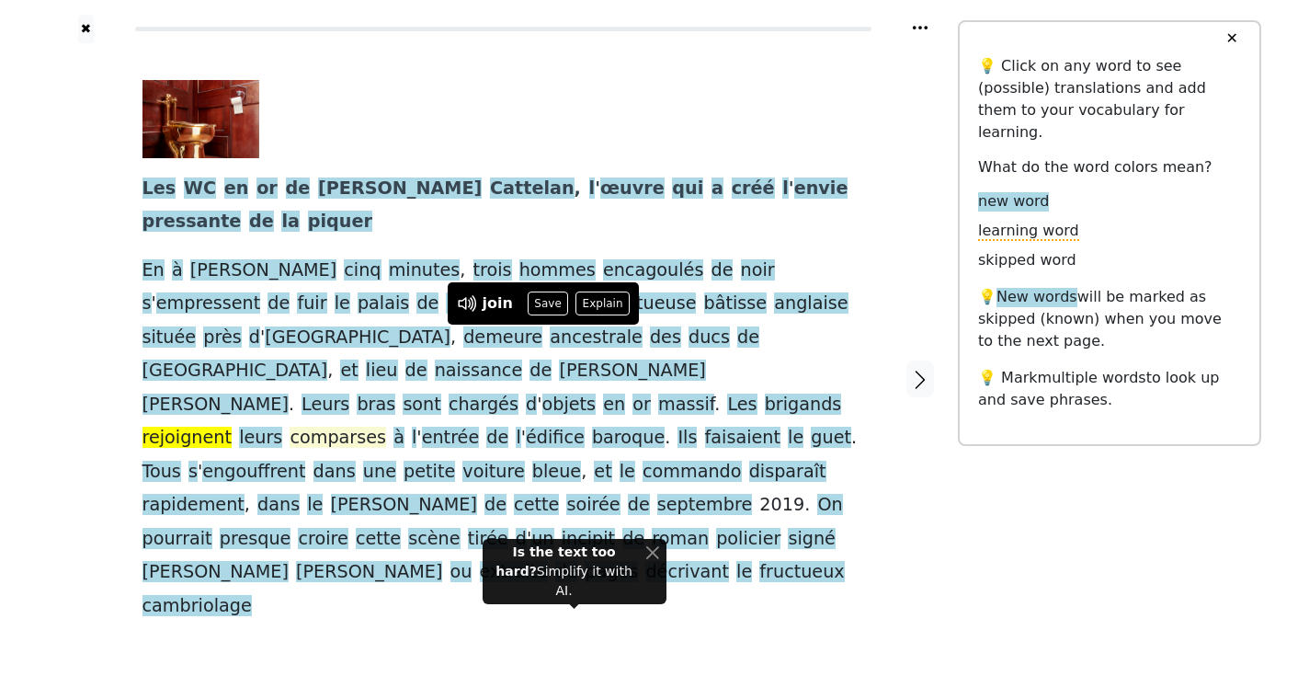
click at [386, 426] on span "comparses" at bounding box center [338, 437] width 97 height 23
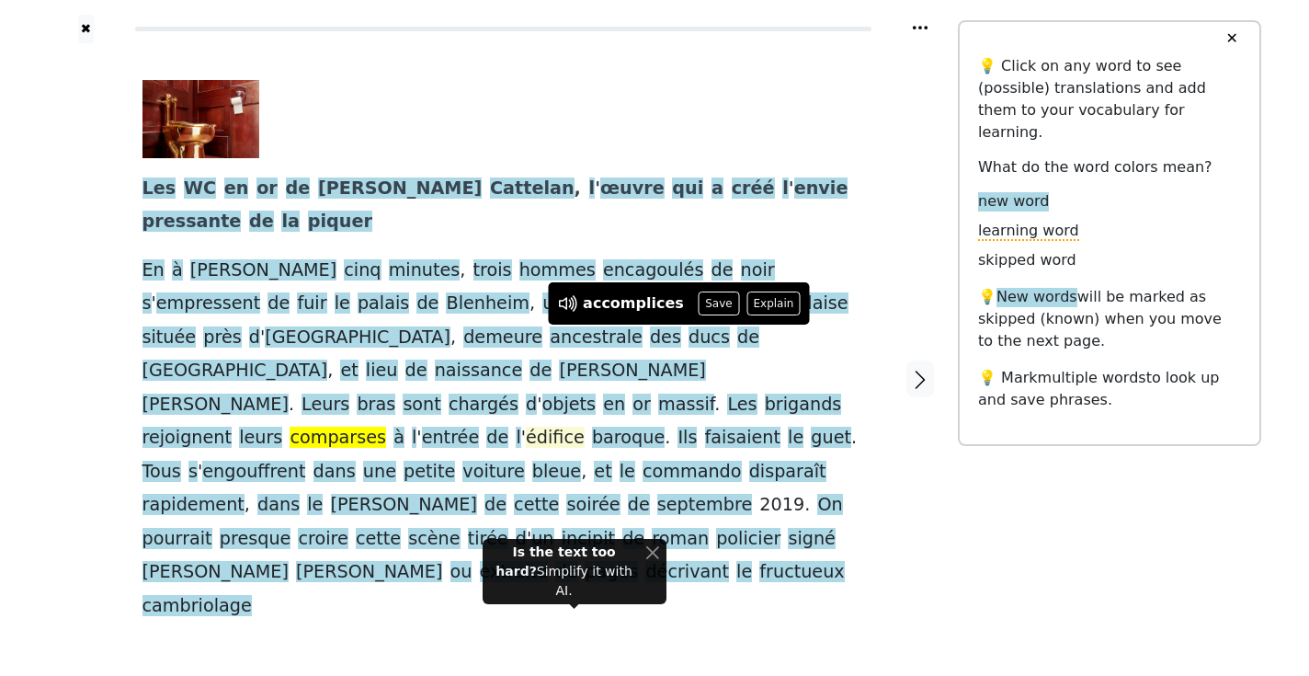
click at [526, 426] on span "édifice" at bounding box center [555, 437] width 59 height 23
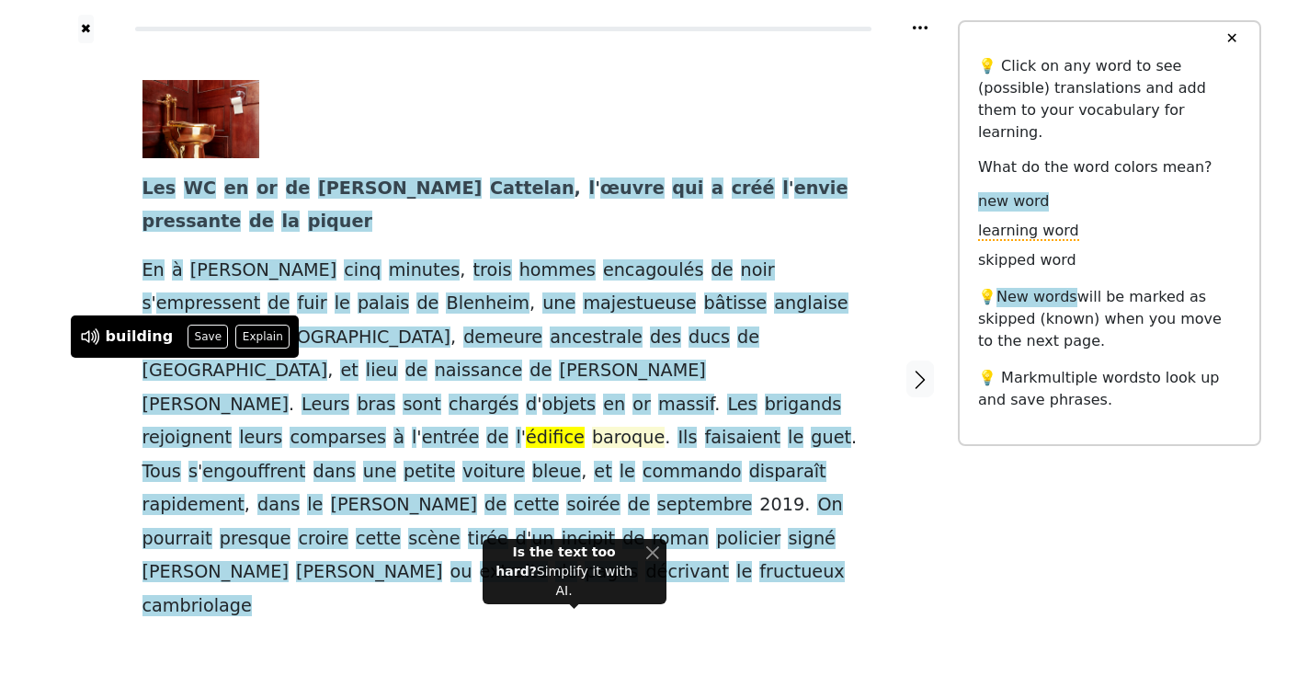
click at [592, 426] on span "baroque" at bounding box center [628, 437] width 73 height 23
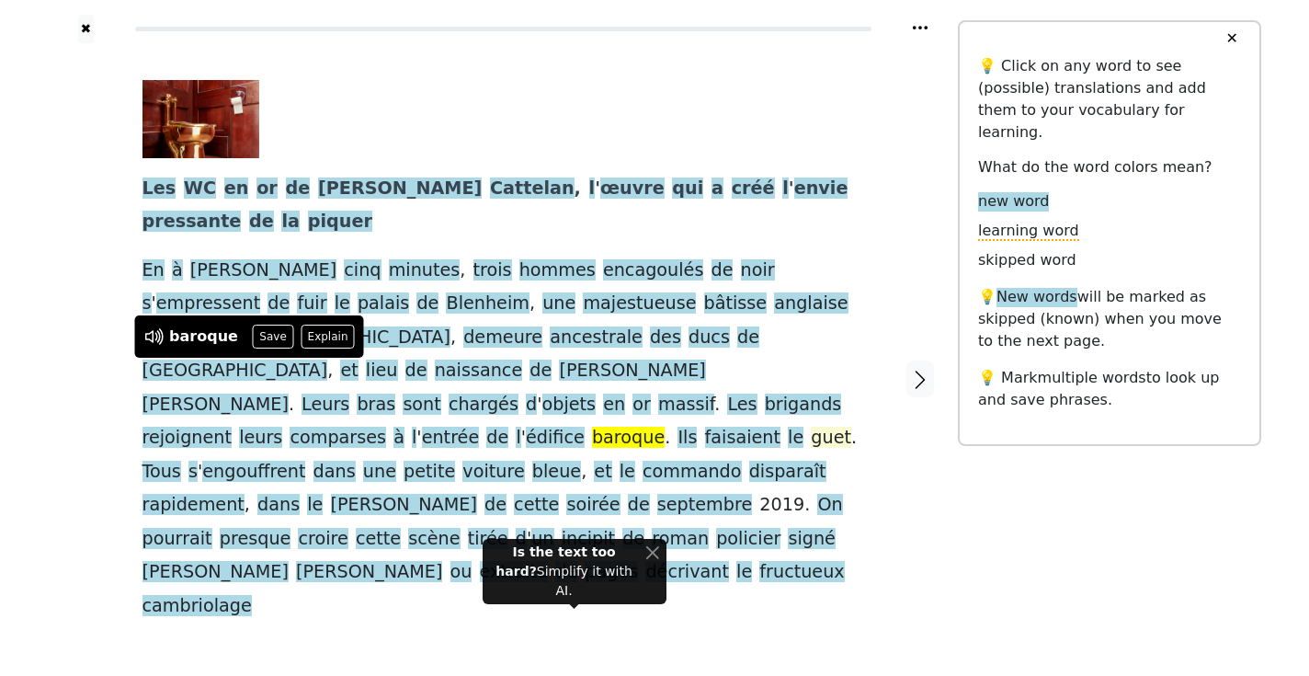
click at [811, 426] on span "guet" at bounding box center [831, 437] width 40 height 23
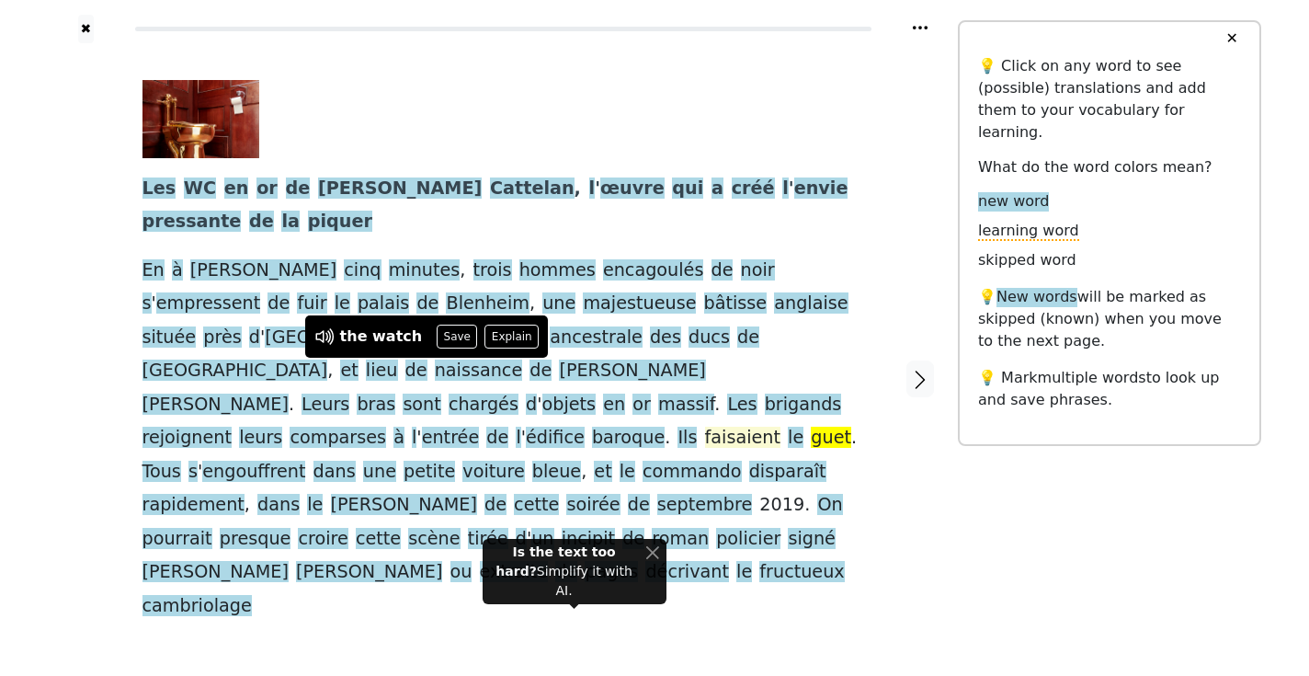
click at [705, 426] on span "faisaient" at bounding box center [742, 437] width 75 height 23
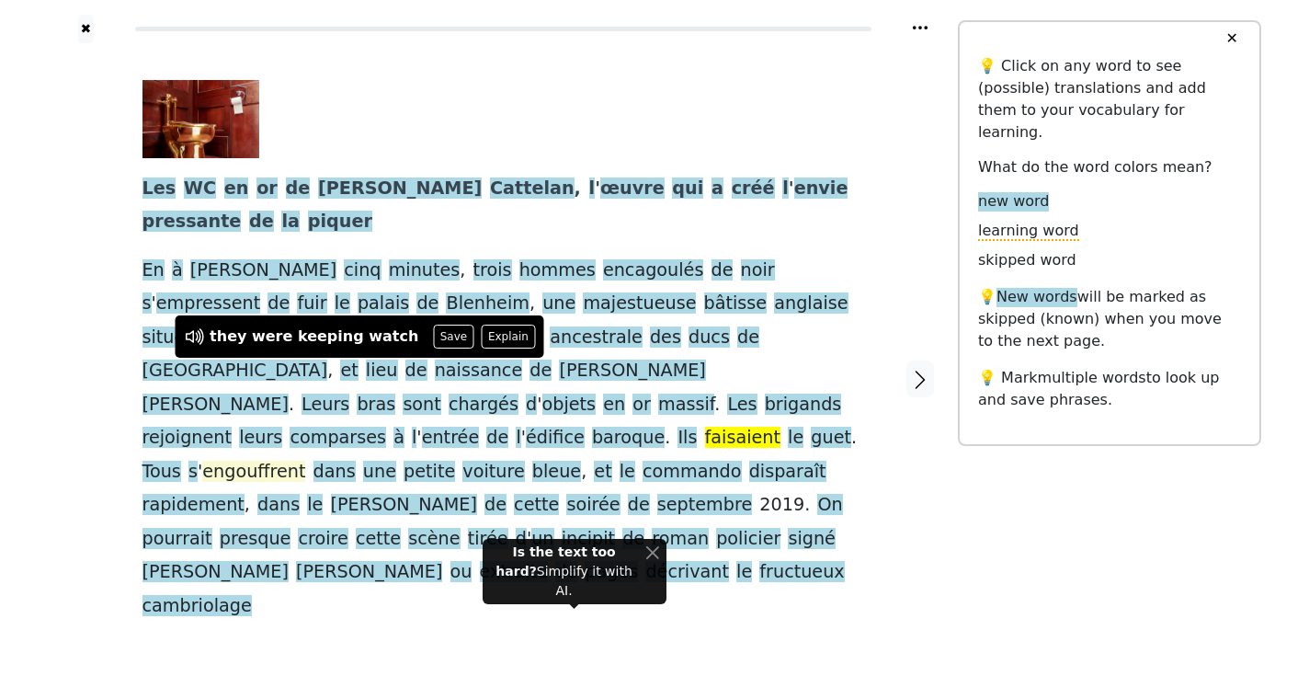
click at [305, 460] on span "engouffrent" at bounding box center [253, 471] width 103 height 23
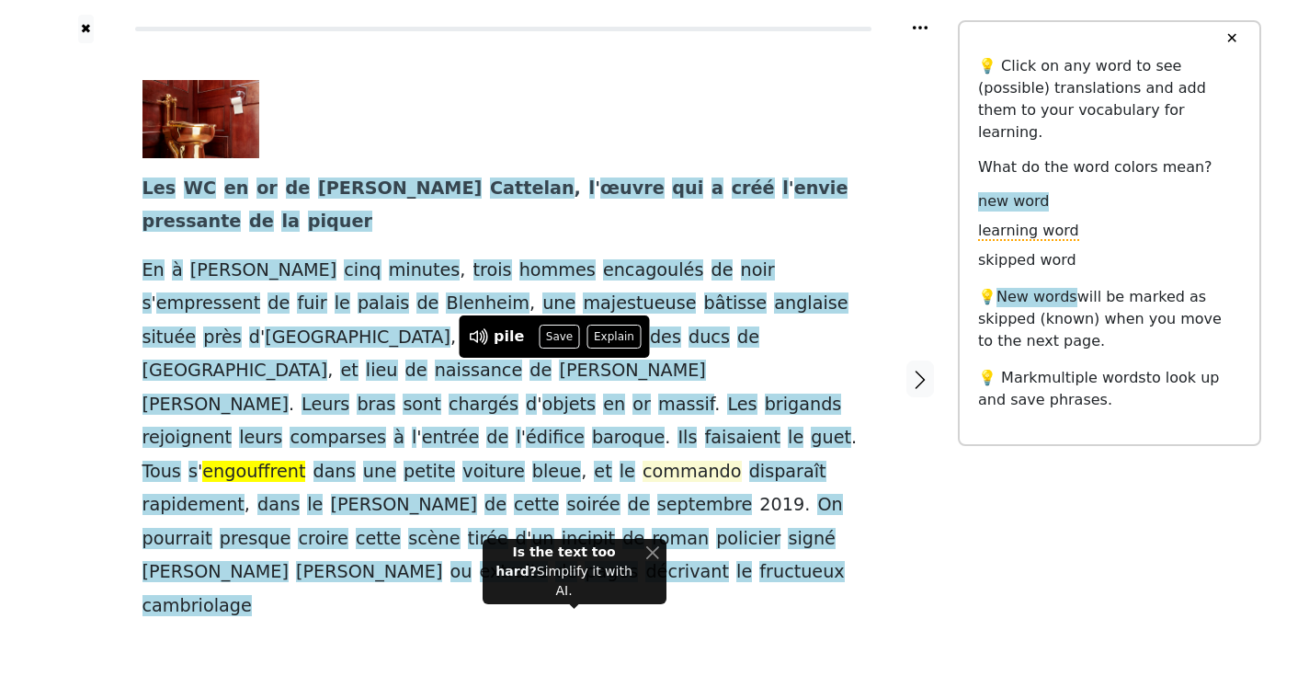
click at [642, 460] on span "commando" at bounding box center [691, 471] width 99 height 23
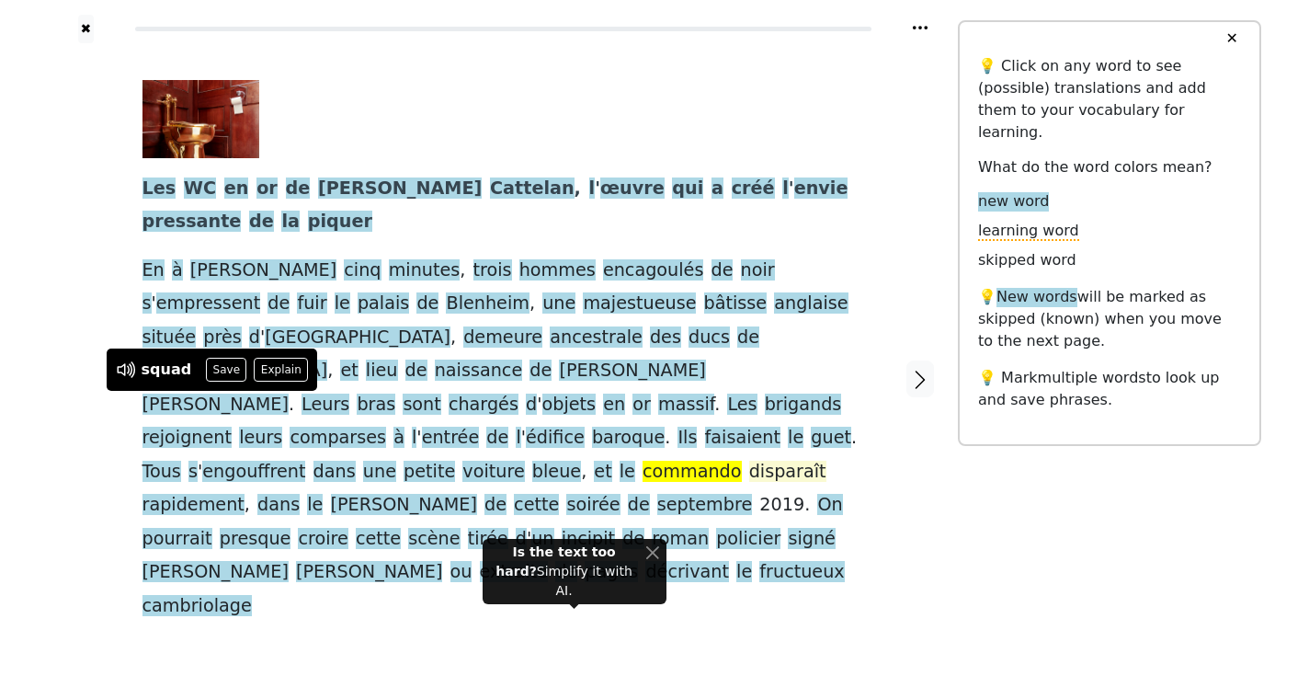
click at [749, 460] on span "disparaît" at bounding box center [787, 471] width 77 height 23
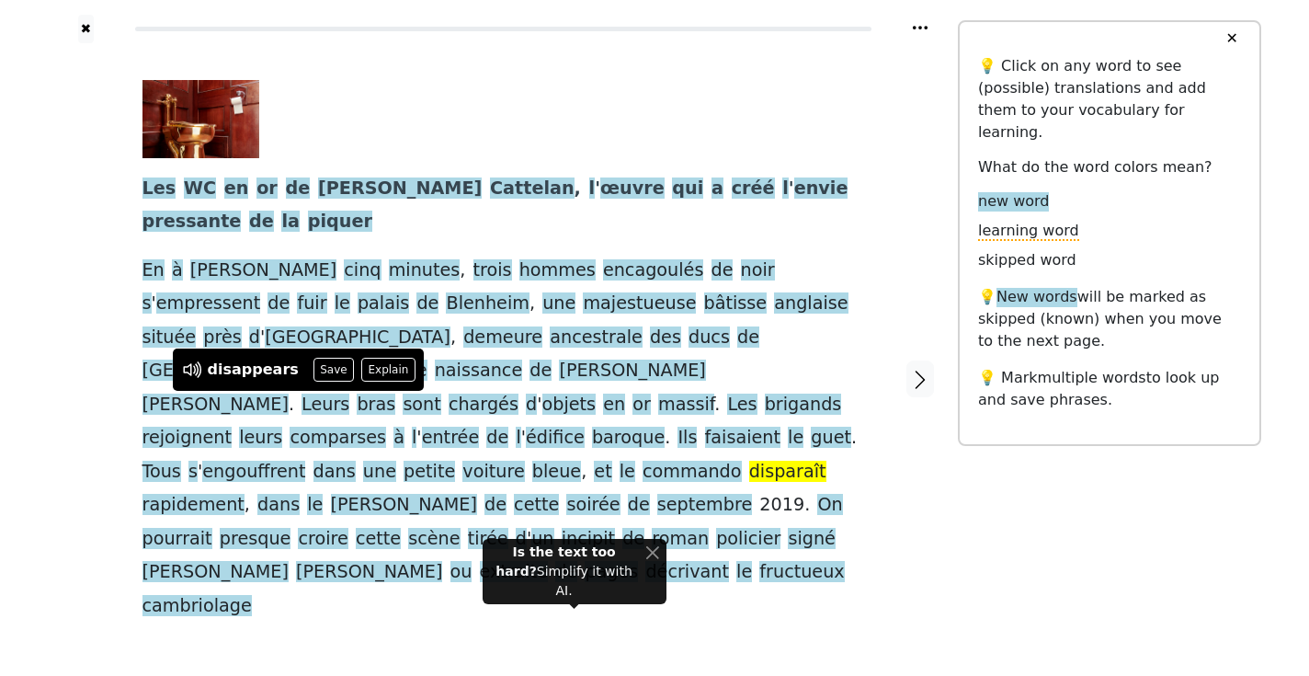
click at [718, 480] on div "Les WC en or de Maurizio Cattelan , l ' œuvre qui a créé l ' envie pressante de…" at bounding box center [502, 351] width 721 height 542
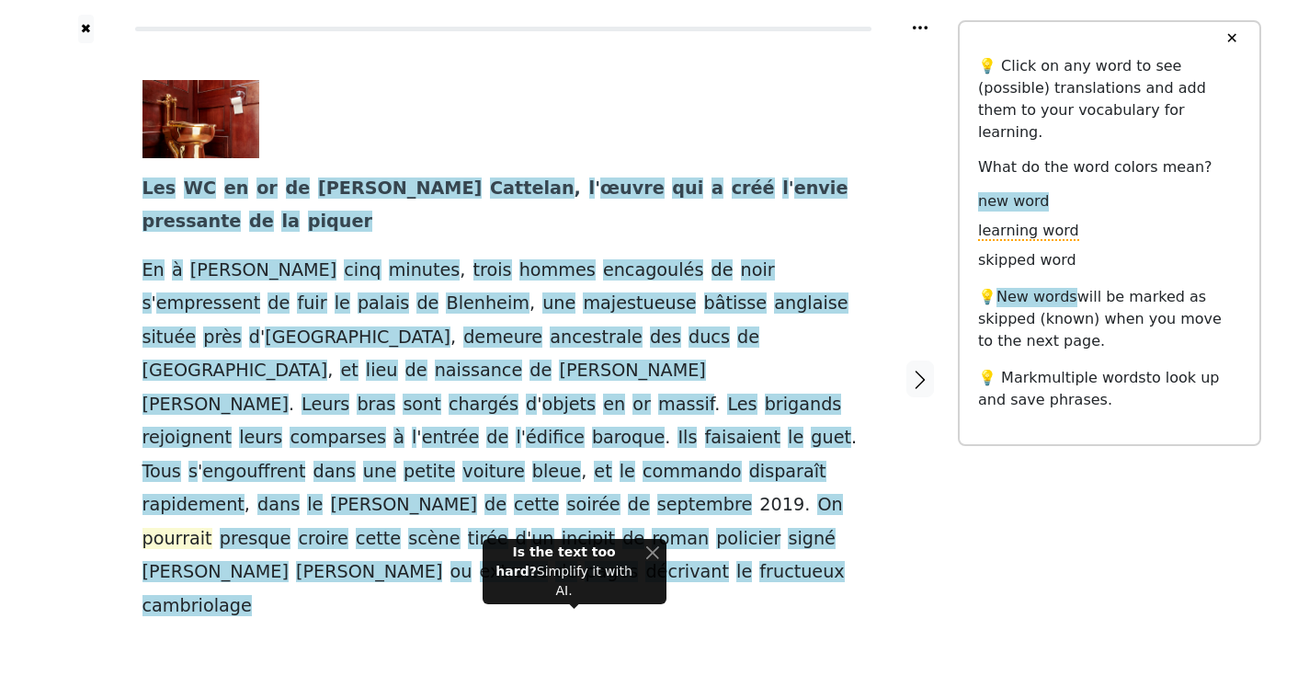
click at [198, 528] on span "pourrait" at bounding box center [177, 539] width 70 height 23
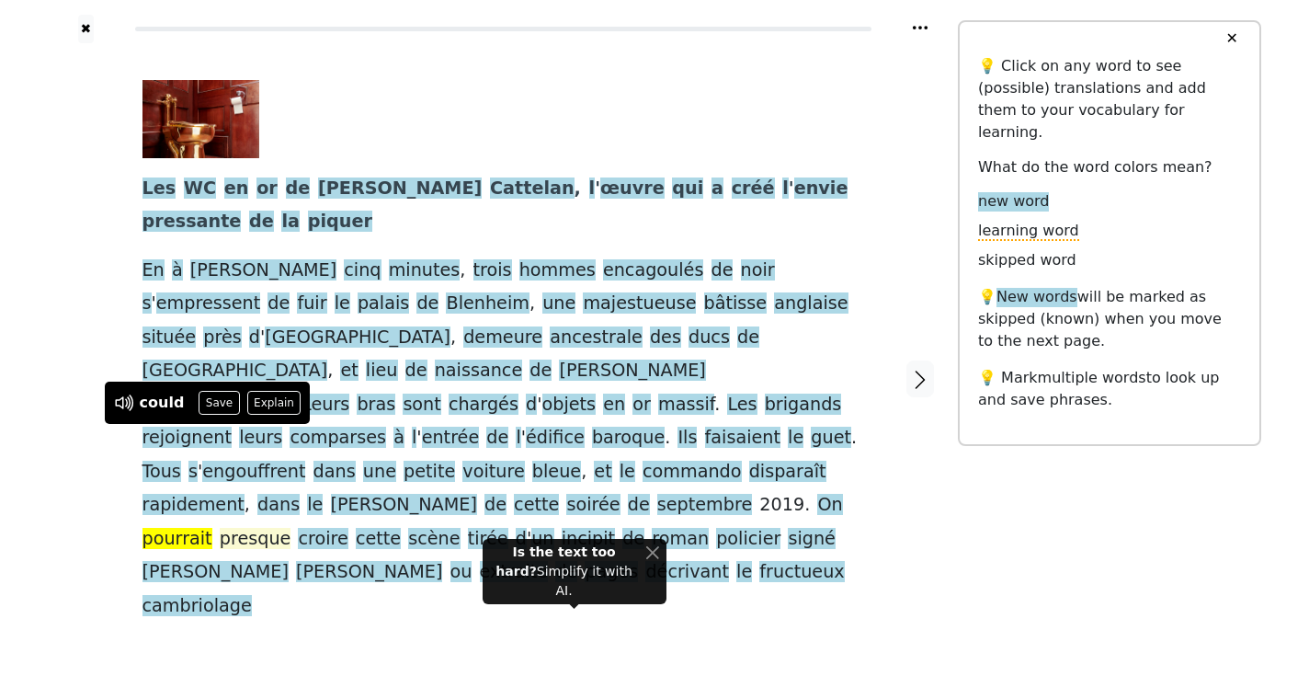
click at [259, 528] on span "presque" at bounding box center [256, 539] width 72 height 23
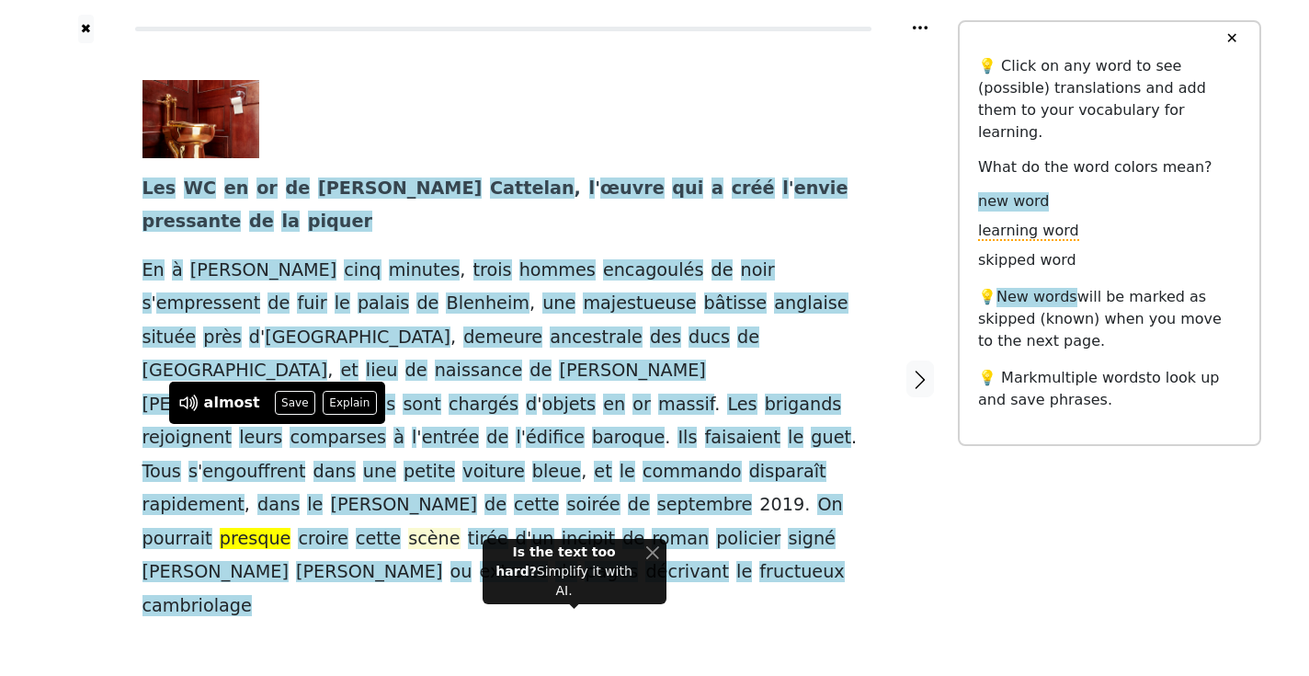
click at [439, 528] on span "scène" at bounding box center [433, 539] width 51 height 23
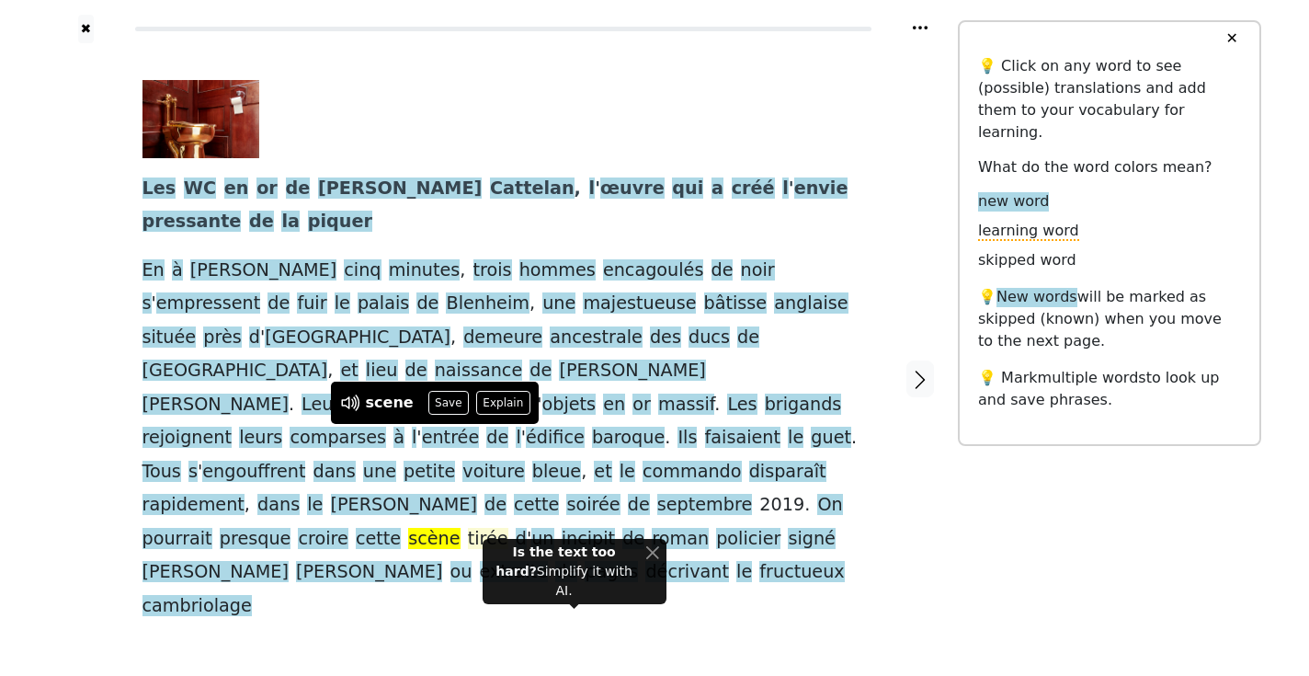
click at [472, 528] on span "tirée" at bounding box center [488, 539] width 40 height 23
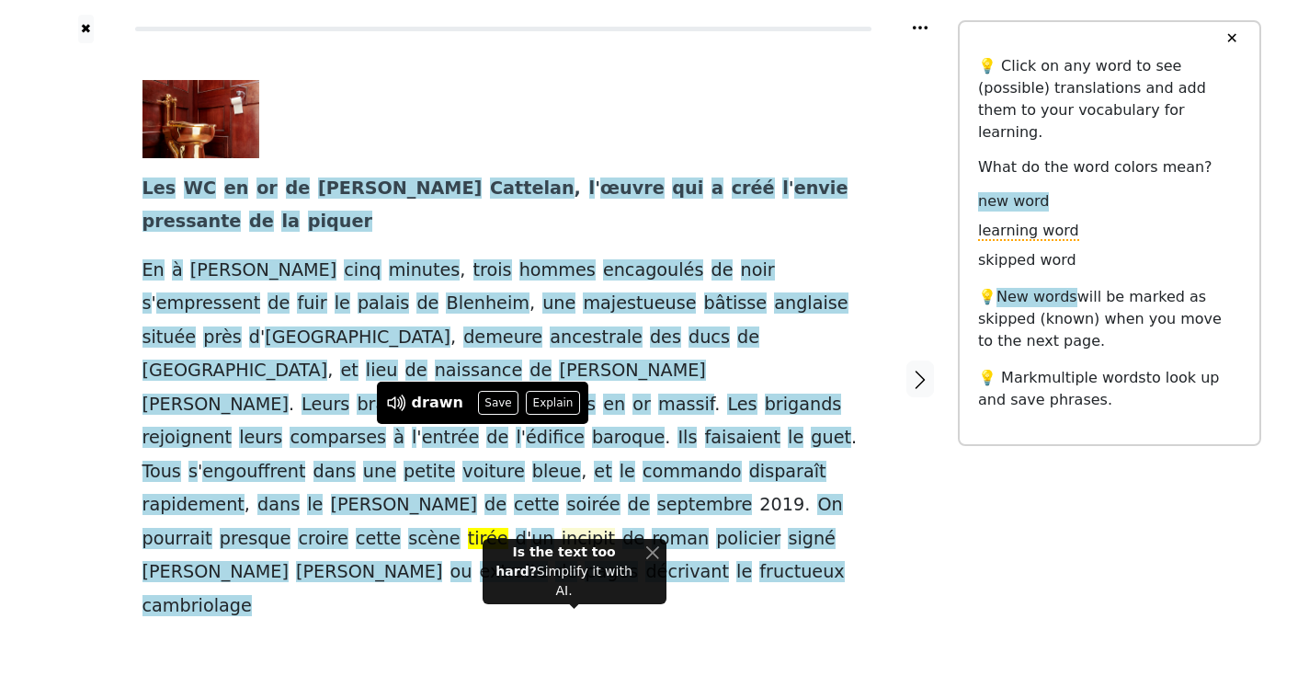
click at [564, 528] on span "incipit" at bounding box center [588, 539] width 53 height 23
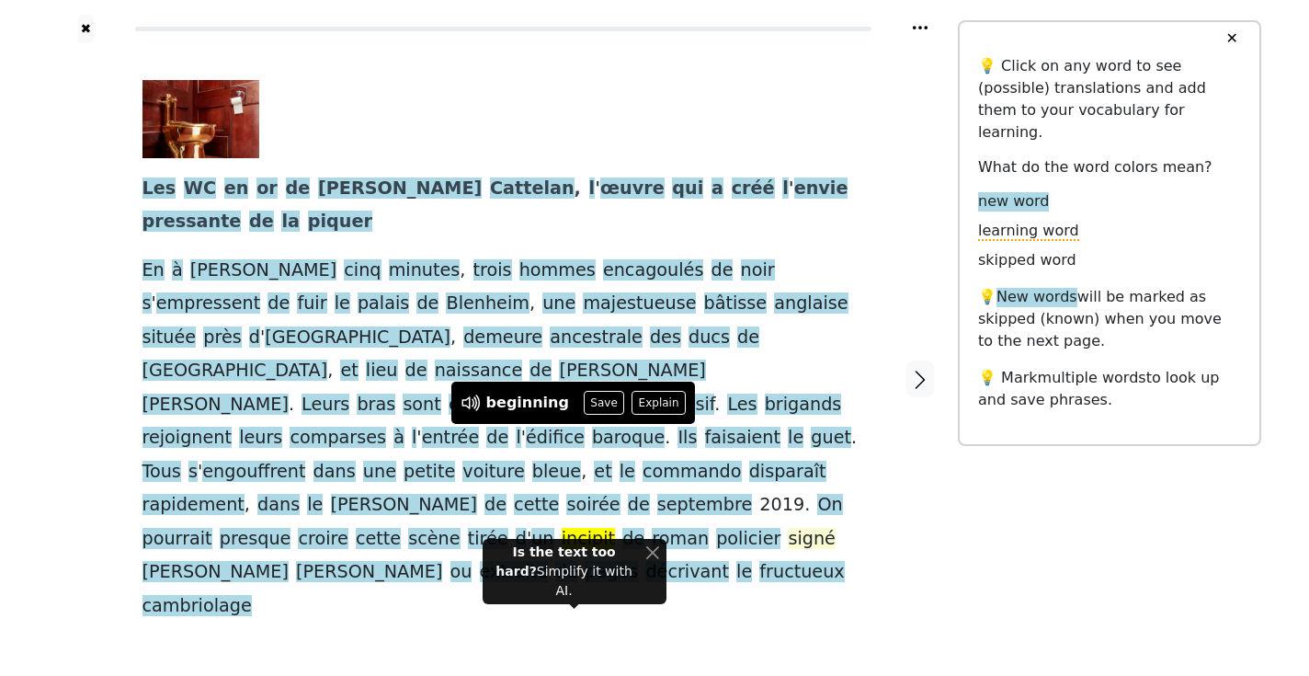
click at [788, 528] on span "signé" at bounding box center [811, 539] width 47 height 23
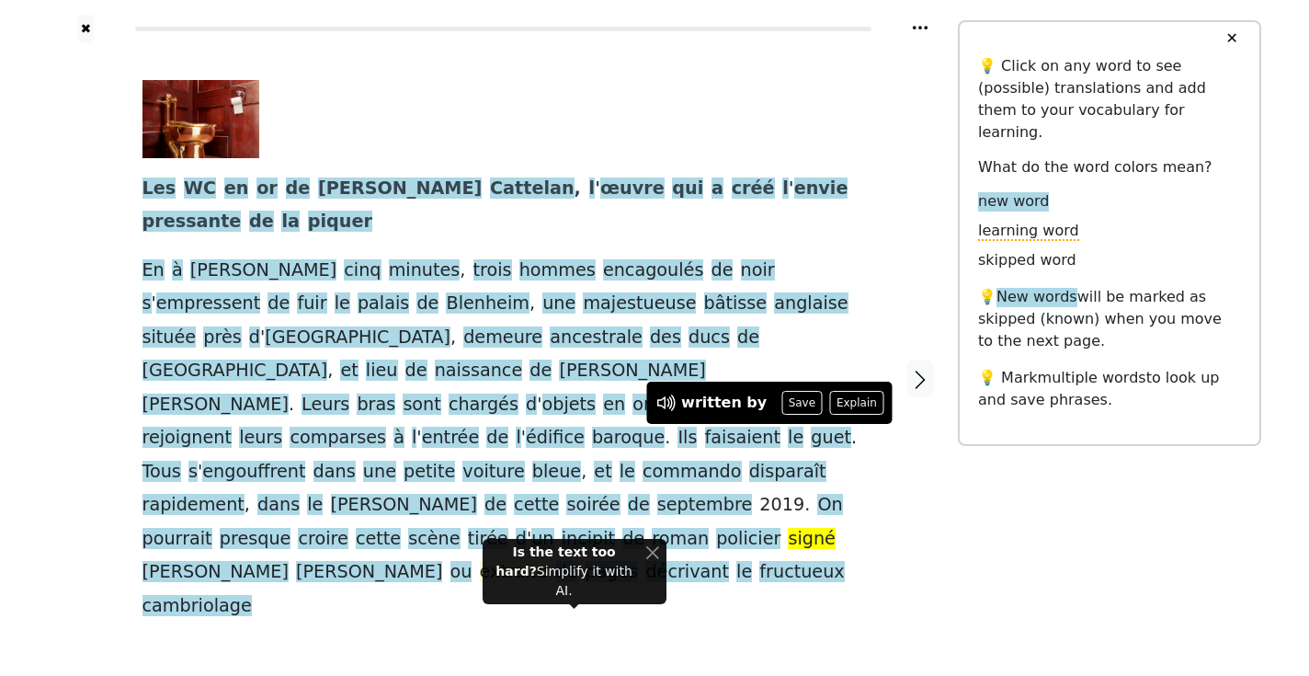
click at [480, 561] on span "extraite" at bounding box center [514, 572] width 69 height 23
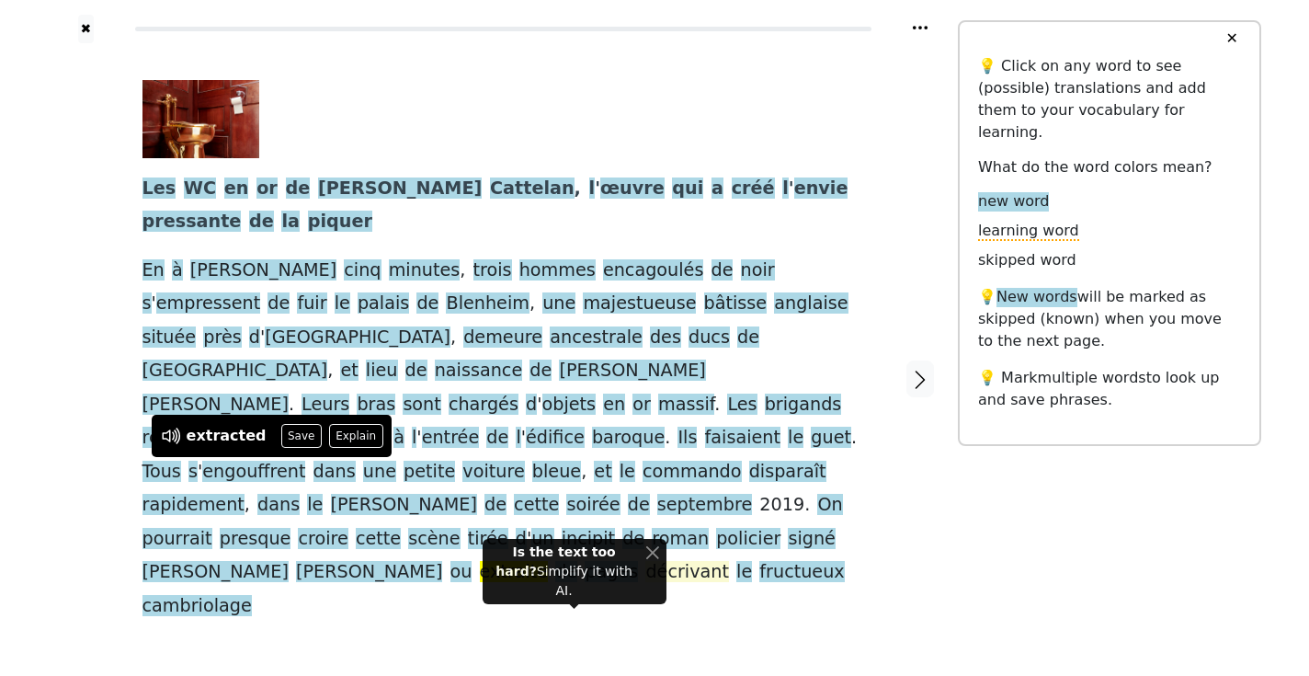
click at [645, 561] on span "décrivant" at bounding box center [687, 572] width 84 height 23
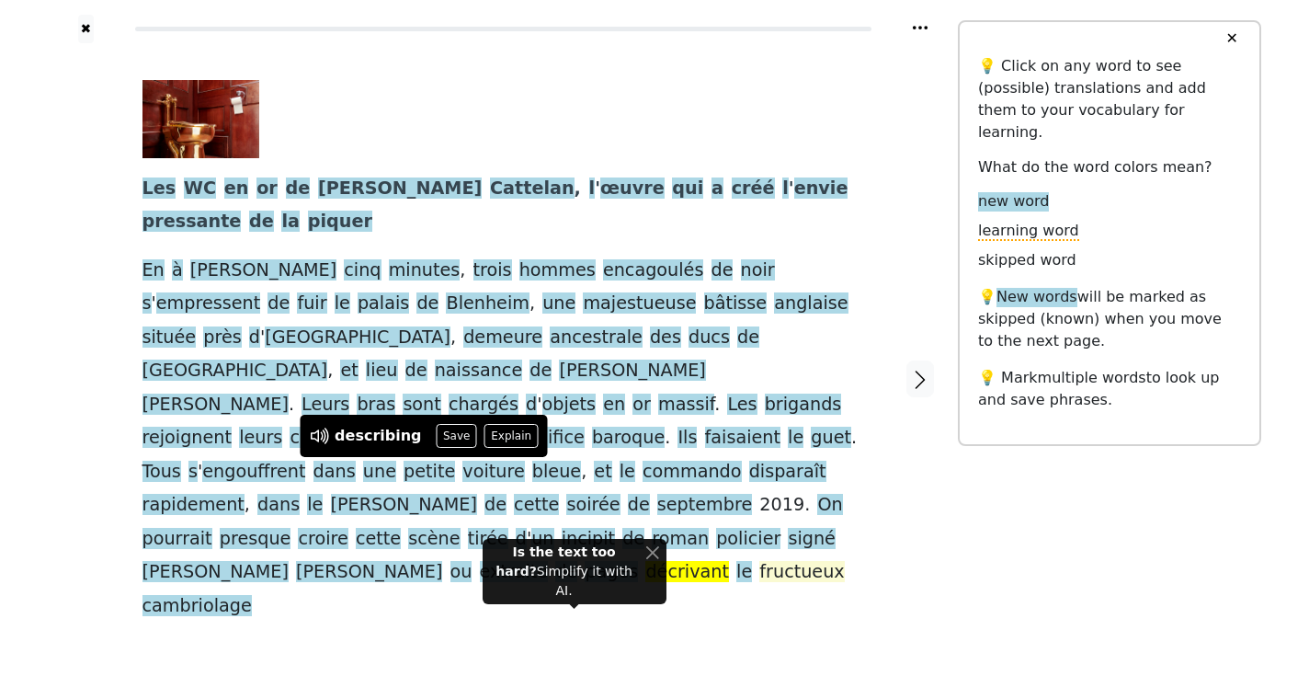
click at [759, 561] on span "fructueux" at bounding box center [801, 572] width 85 height 23
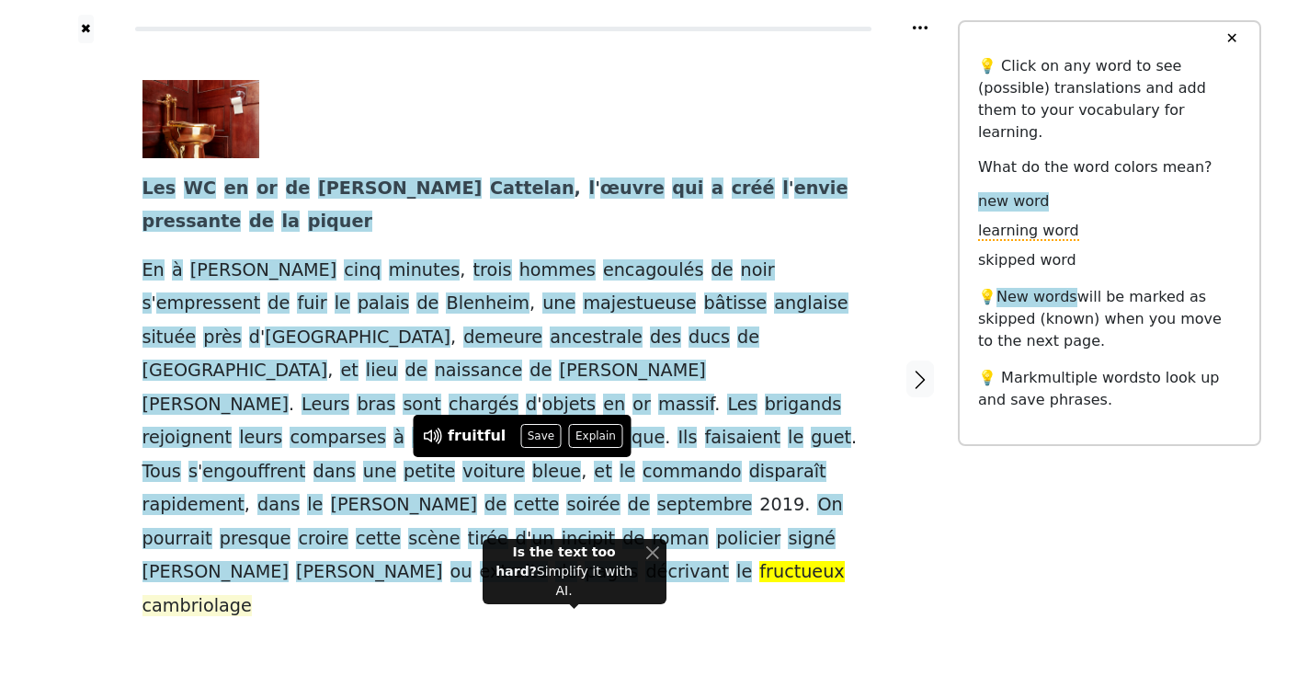
click at [252, 595] on span "cambriolage" at bounding box center [196, 606] width 109 height 23
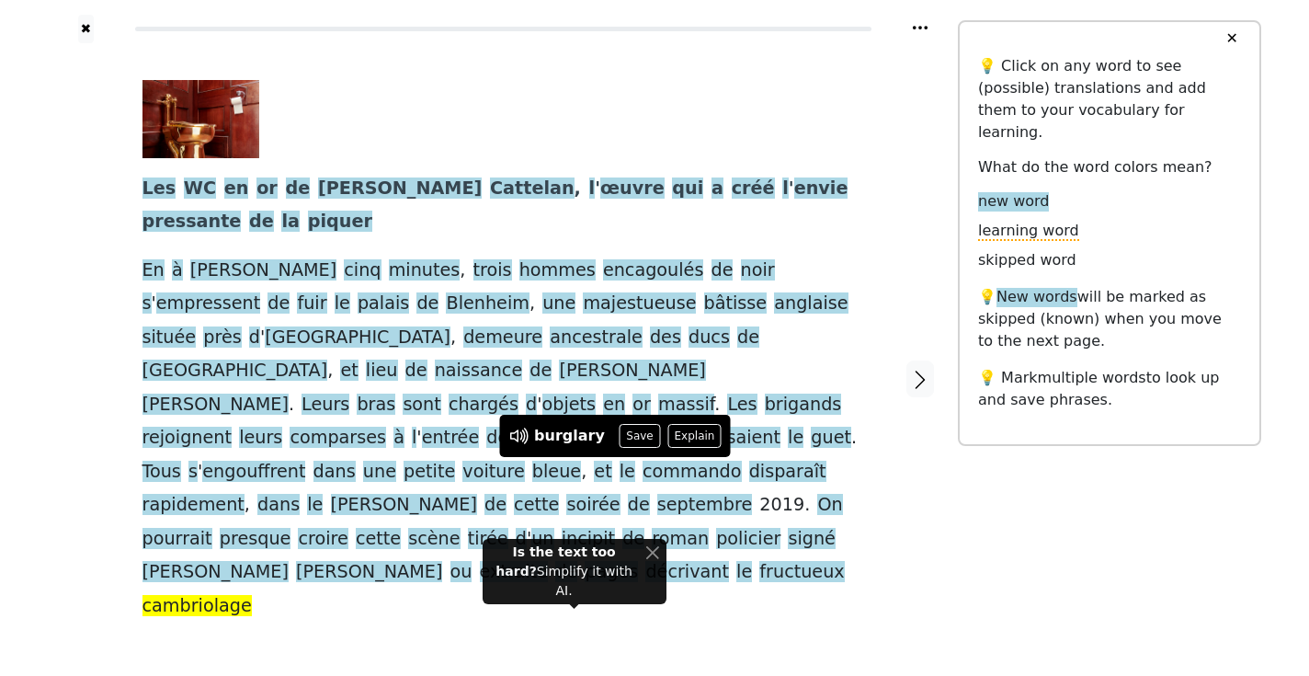
click at [462, 511] on div "Les WC en or de Maurizio Cattelan , l ' œuvre qui a créé l ' envie pressante de…" at bounding box center [503, 378] width 758 height 670
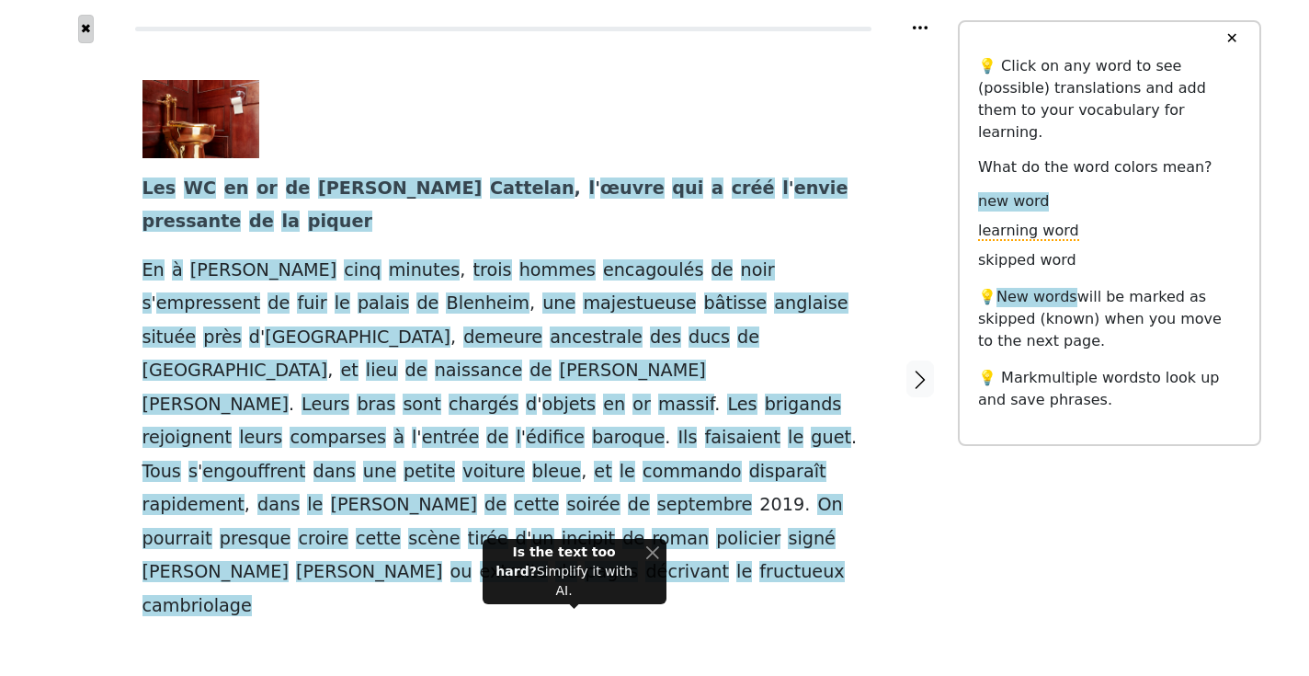
click at [84, 23] on button "✖" at bounding box center [86, 29] width 16 height 28
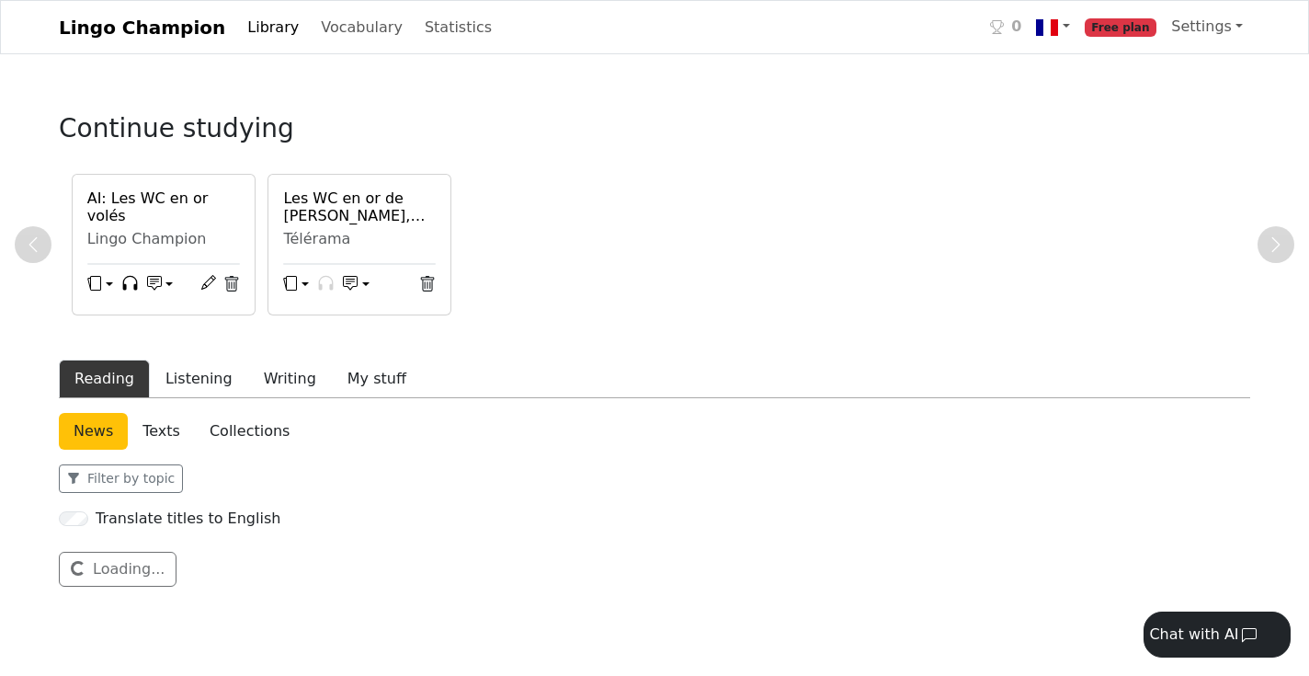
click at [84, 23] on link "Lingo Champion" at bounding box center [142, 27] width 166 height 37
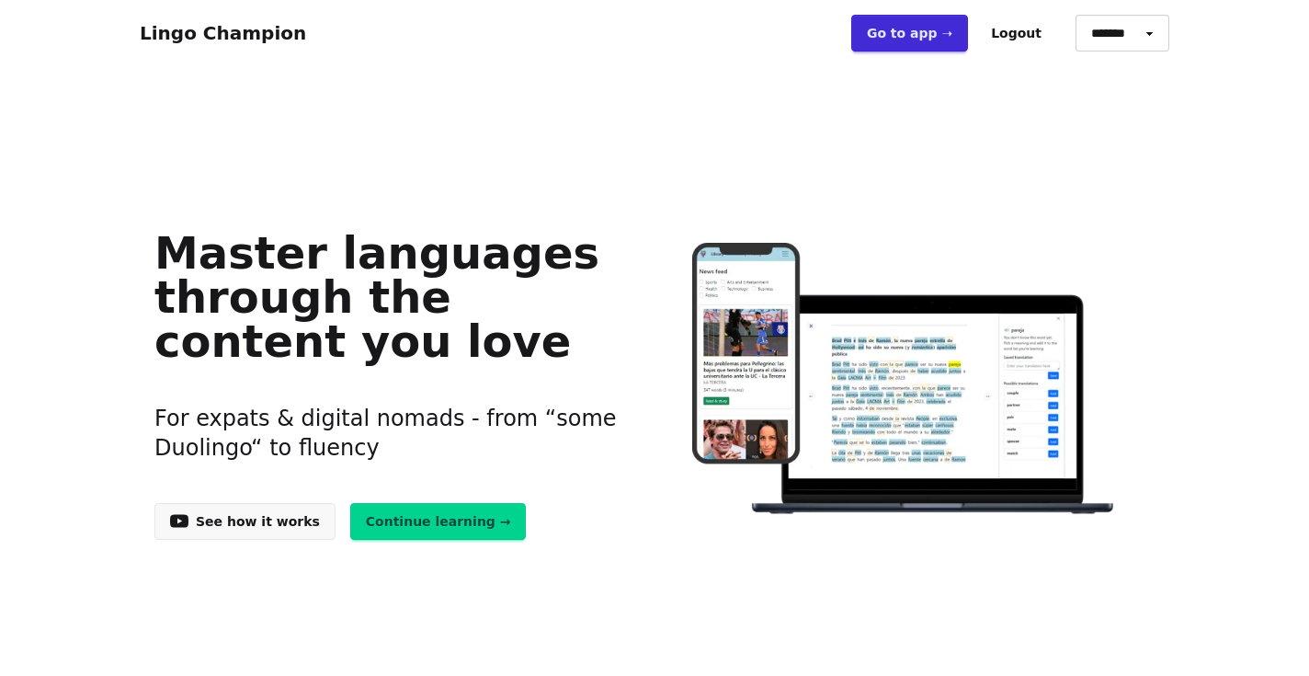
click at [395, 521] on link "Continue learning →" at bounding box center [438, 521] width 176 height 37
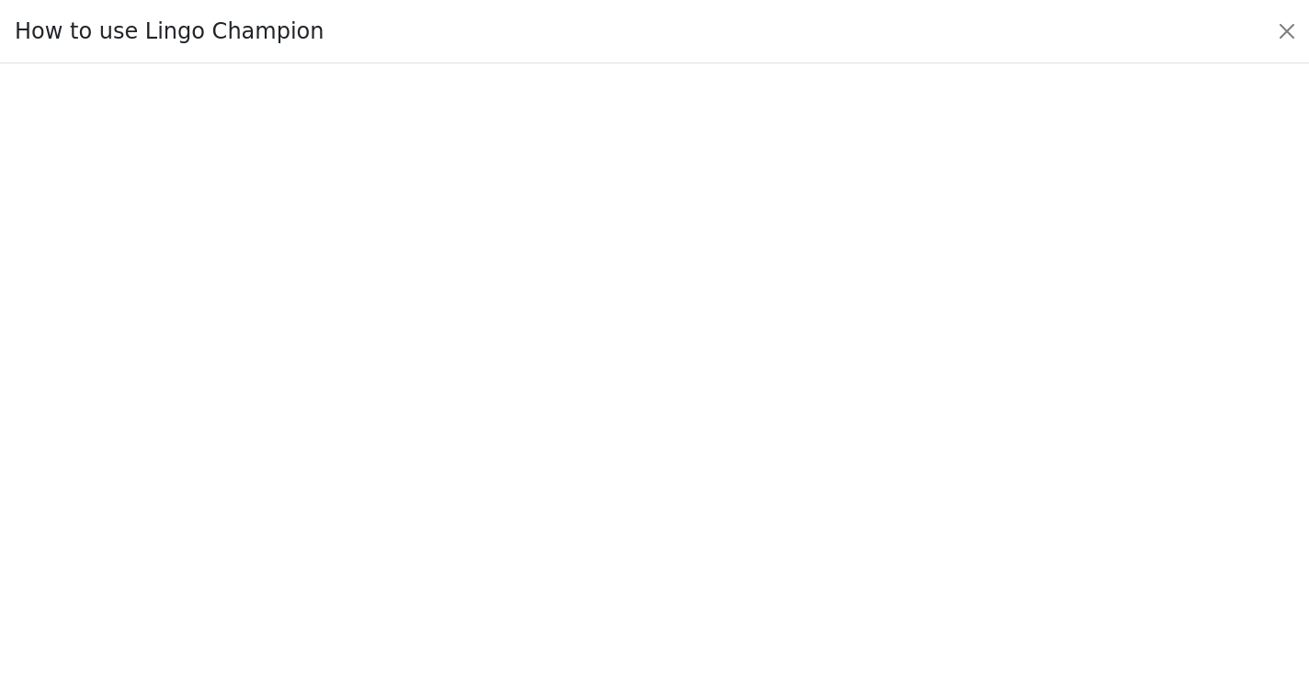
scroll to position [137, 0]
